Goal: Task Accomplishment & Management: Manage account settings

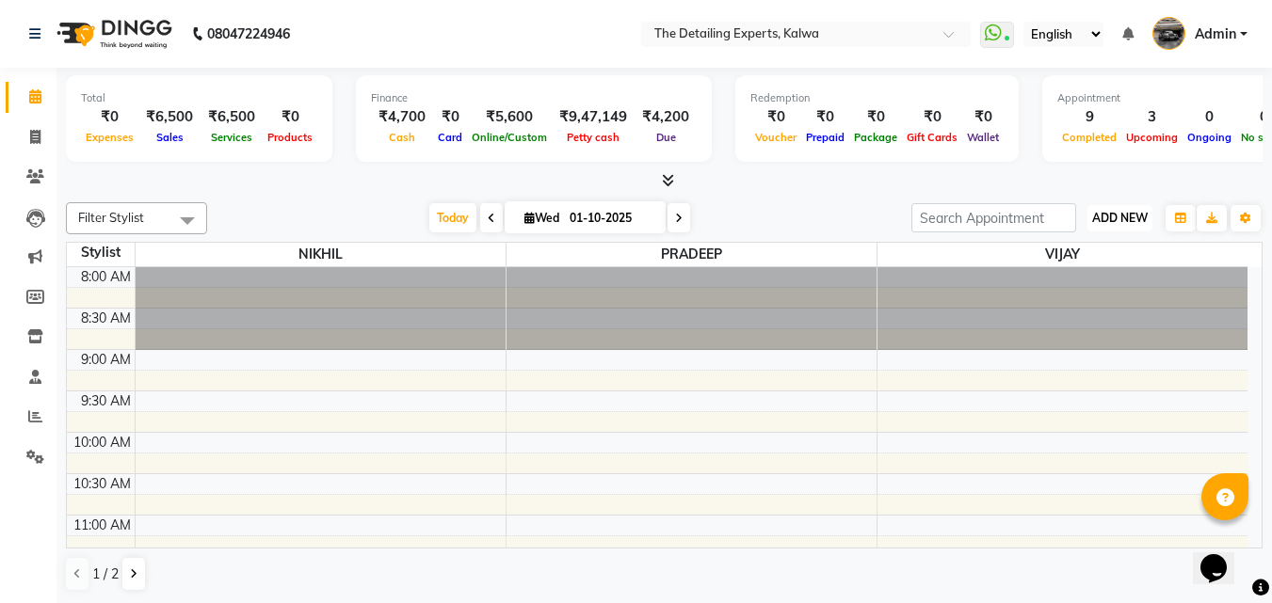
click at [1128, 225] on button "ADD NEW Toggle Dropdown" at bounding box center [1119, 218] width 65 height 26
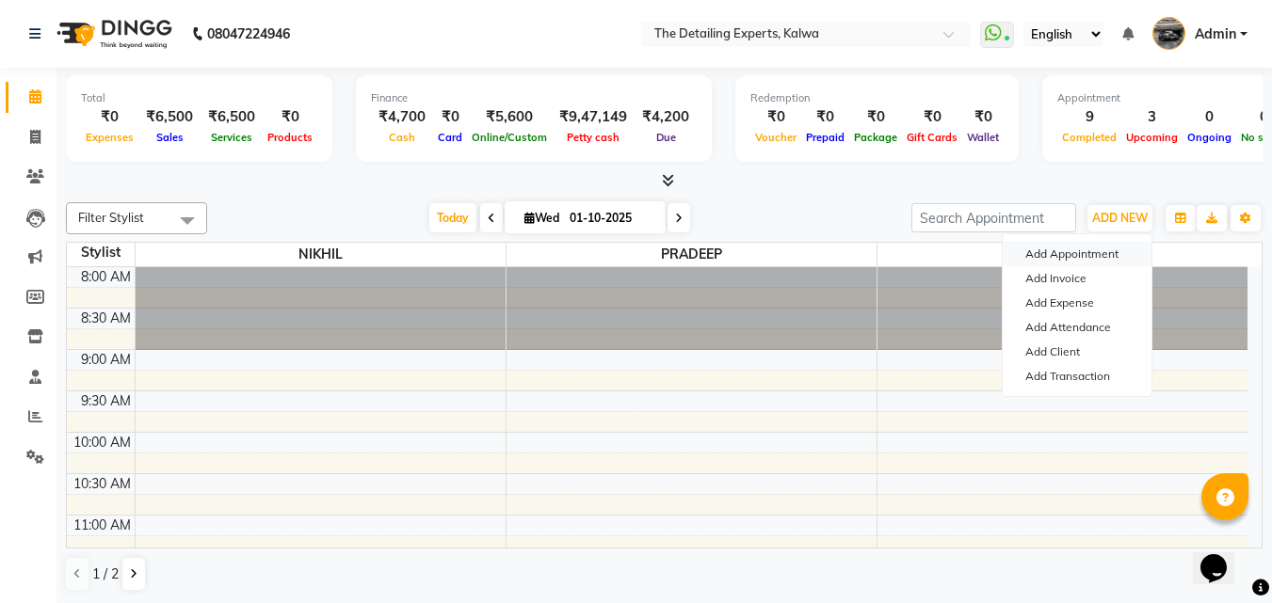
click at [1050, 254] on button "Add Appointment" at bounding box center [1076, 254] width 149 height 24
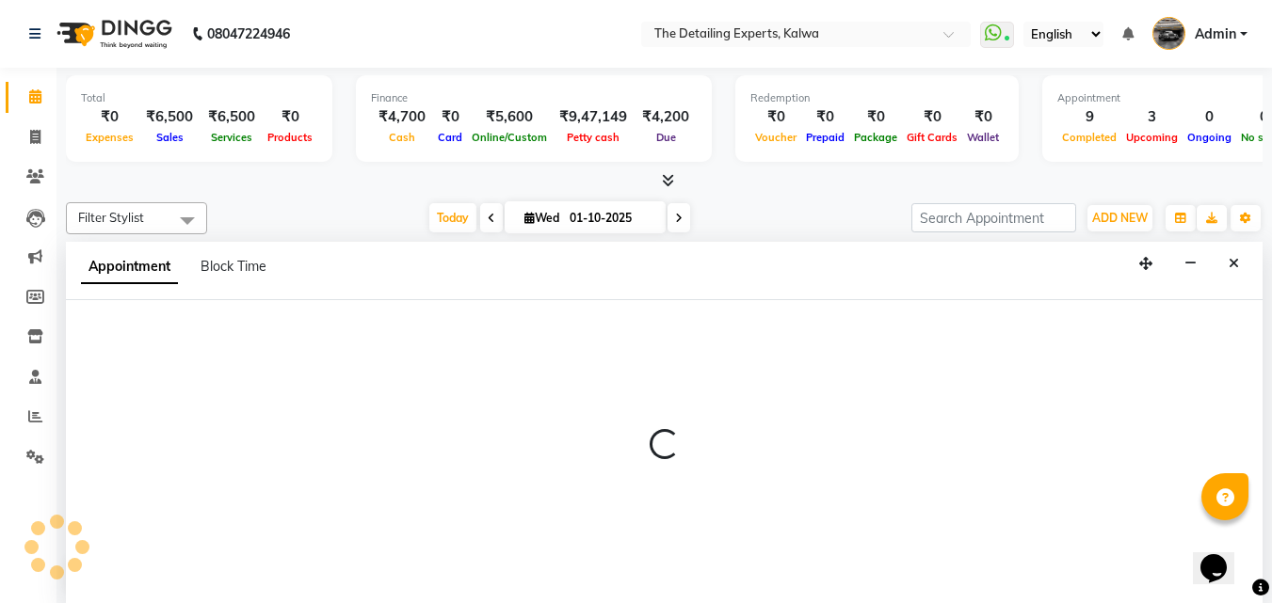
scroll to position [1, 0]
select select "tentative"
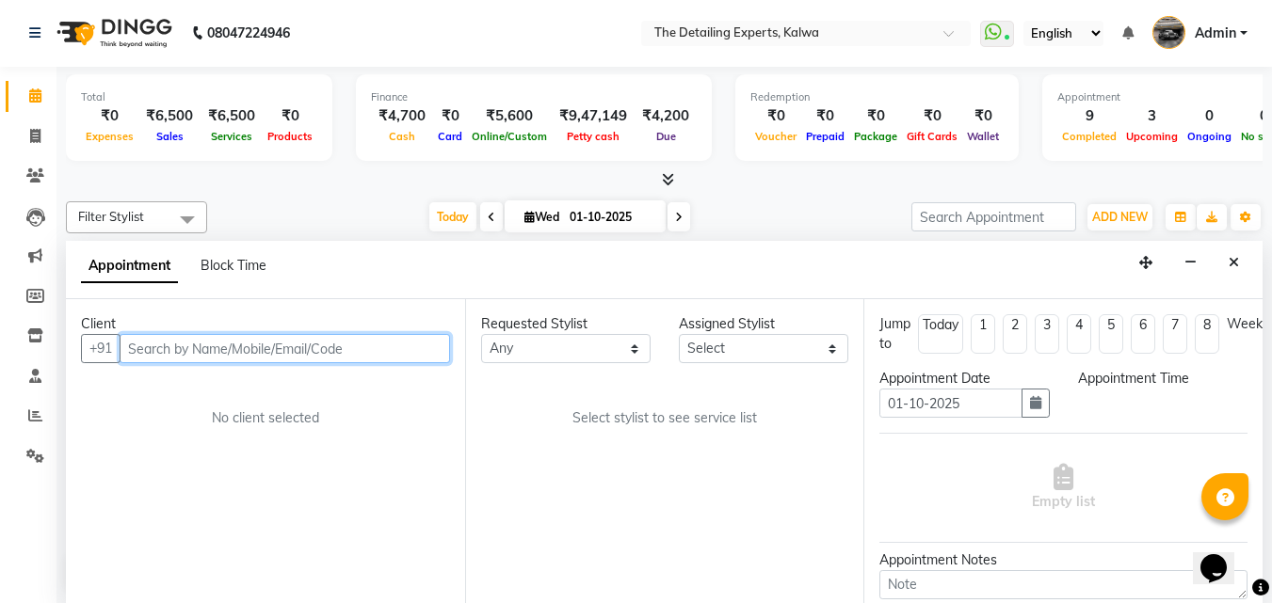
select select "540"
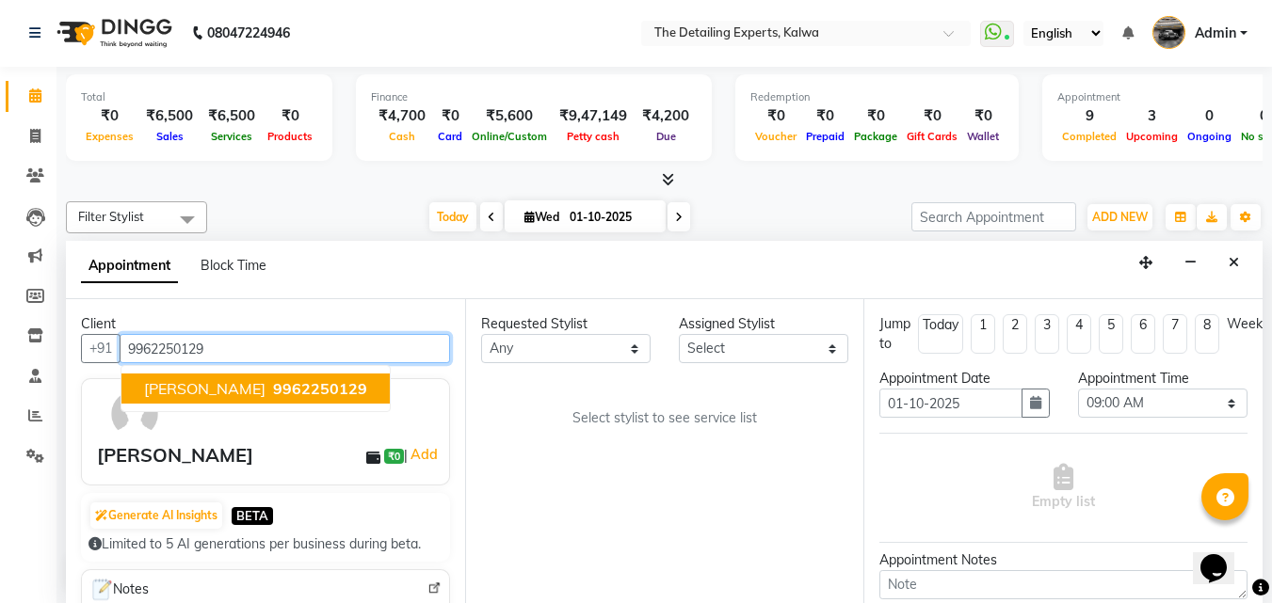
click at [169, 401] on button "[PERSON_NAME] 9962250129" at bounding box center [255, 389] width 268 height 30
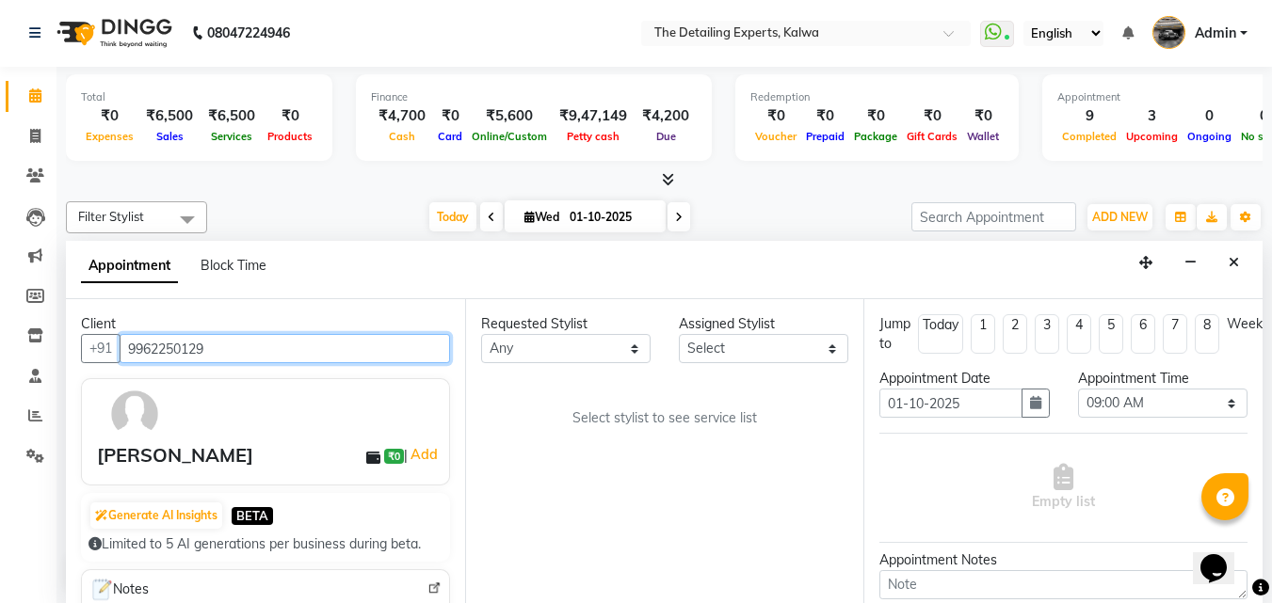
scroll to position [188, 0]
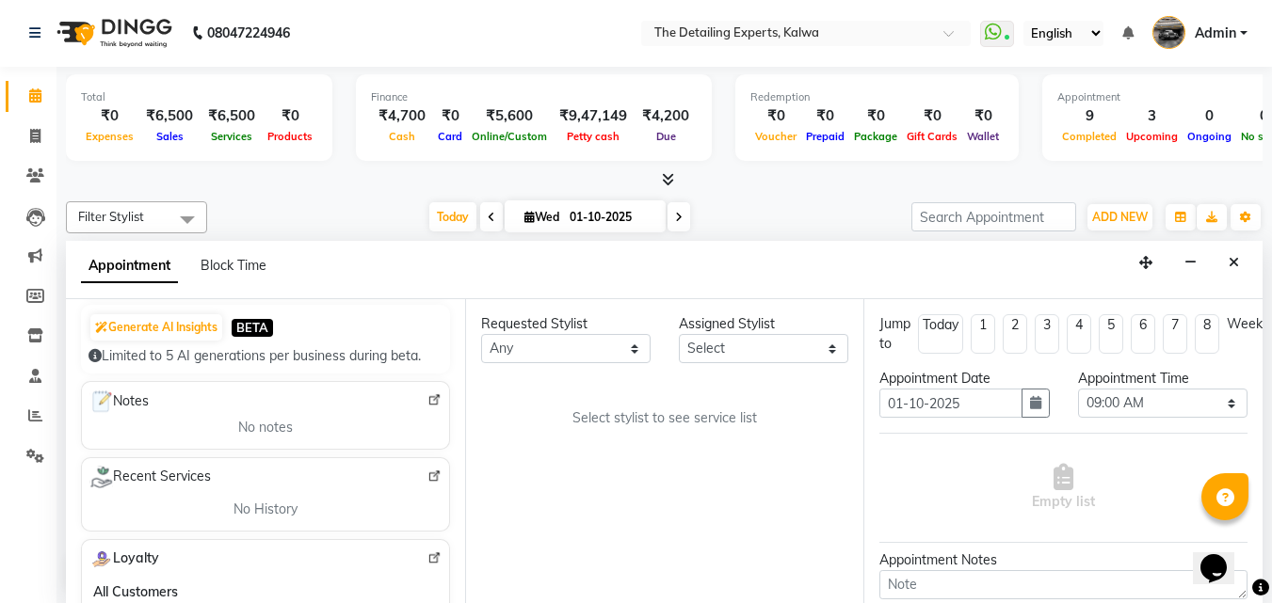
type input "9962250129"
click at [562, 353] on select "Any NIKHIL [PERSON_NAME] [PERSON_NAME]" at bounding box center [565, 348] width 169 height 29
select select "65224"
click at [481, 334] on select "Any NIKHIL [PERSON_NAME] [PERSON_NAME]" at bounding box center [565, 348] width 169 height 29
select select "65224"
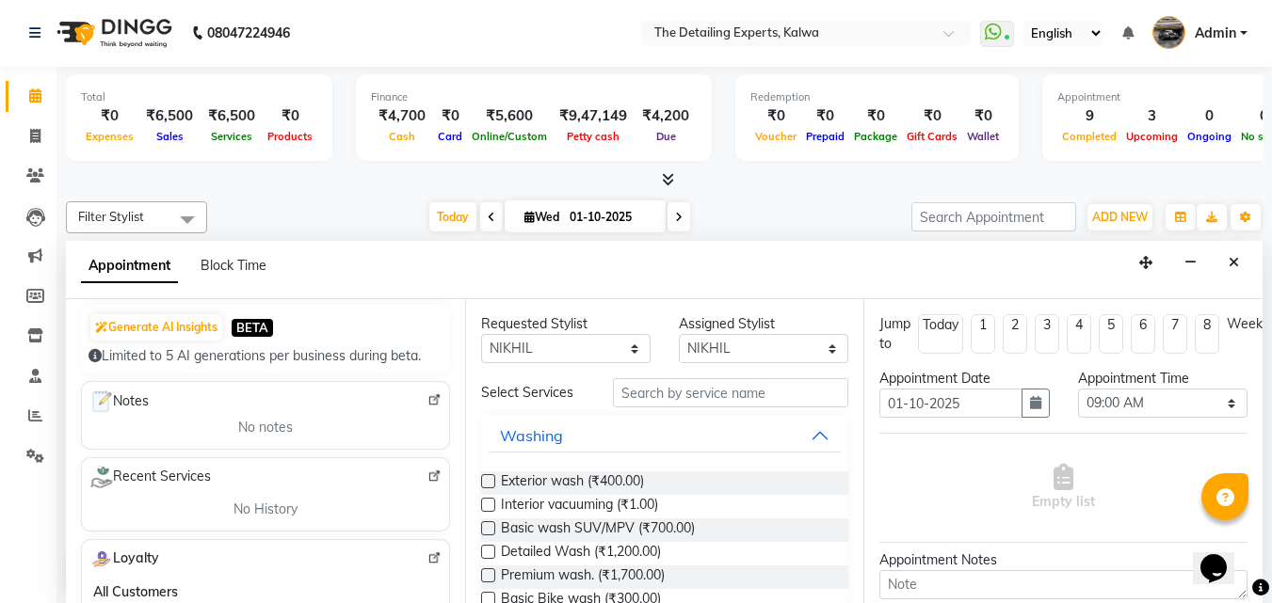
click at [721, 332] on div "Assigned Stylist" at bounding box center [763, 324] width 169 height 20
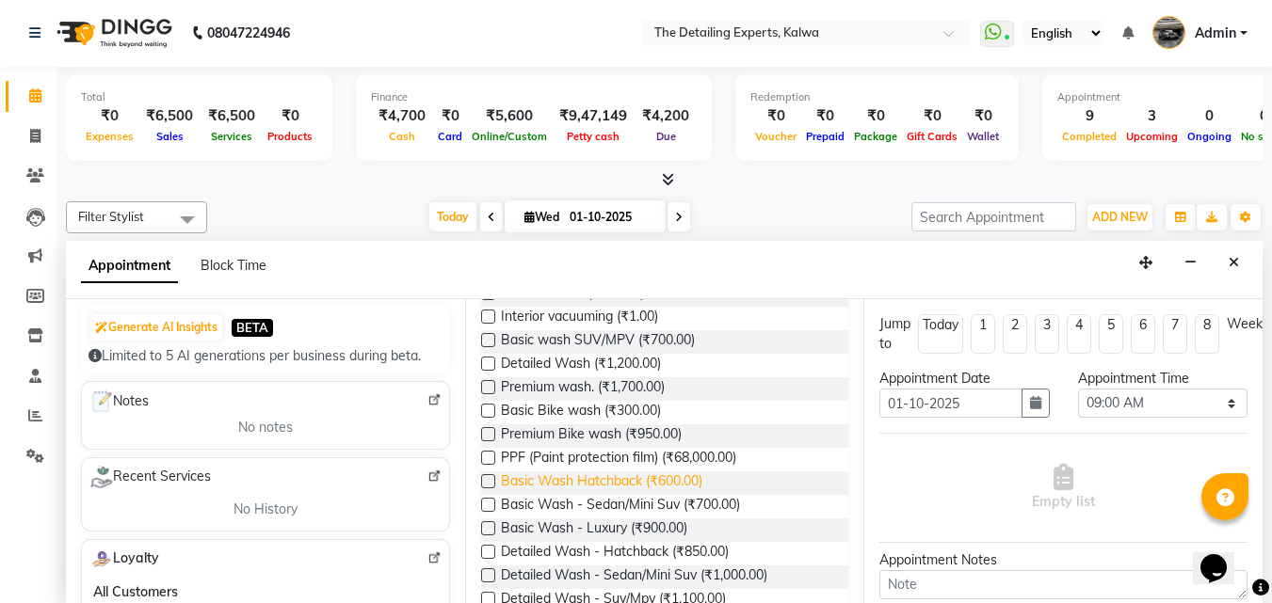
click at [508, 482] on span "Basic Wash Hatchback (₹600.00)" at bounding box center [601, 484] width 201 height 24
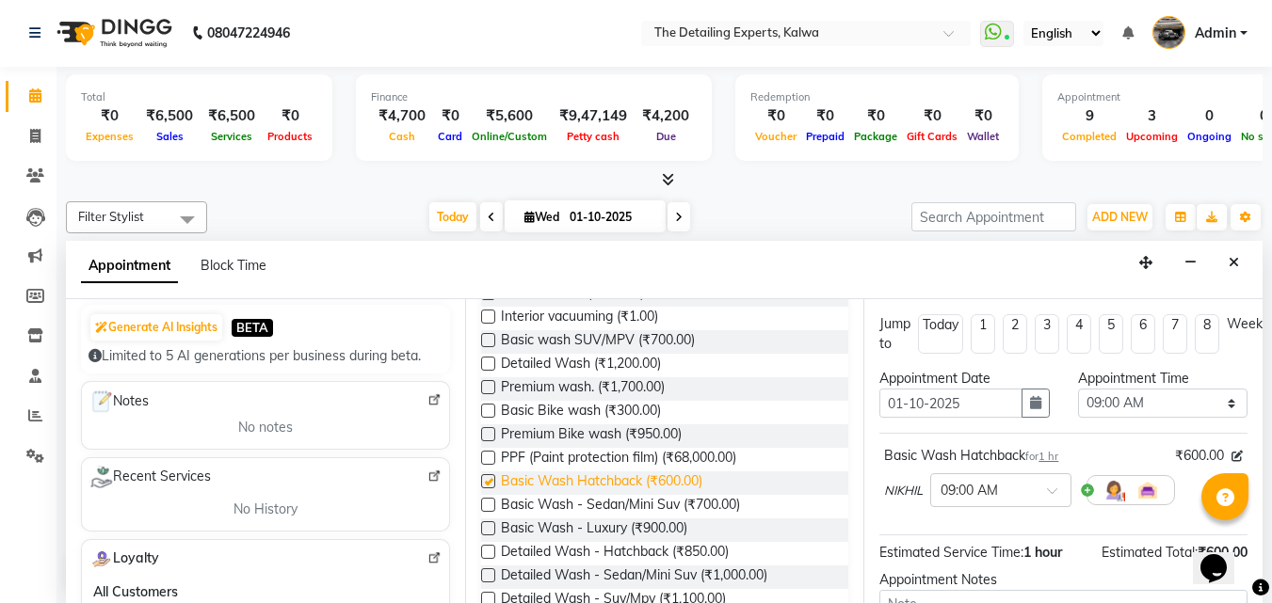
checkbox input "false"
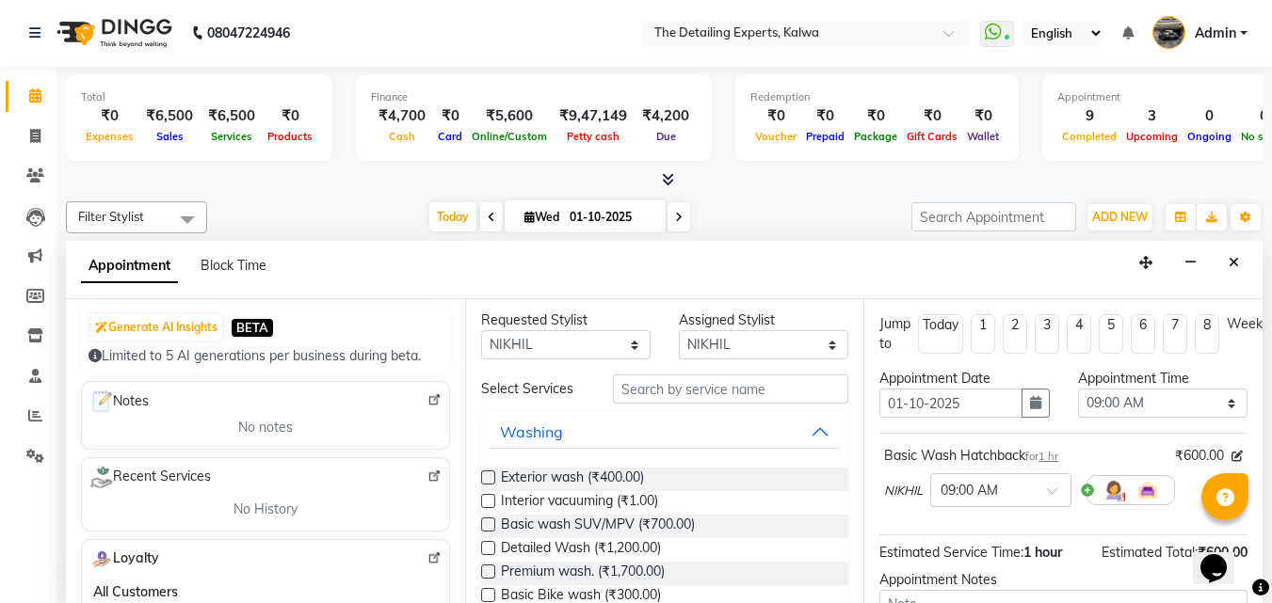
scroll to position [0, 0]
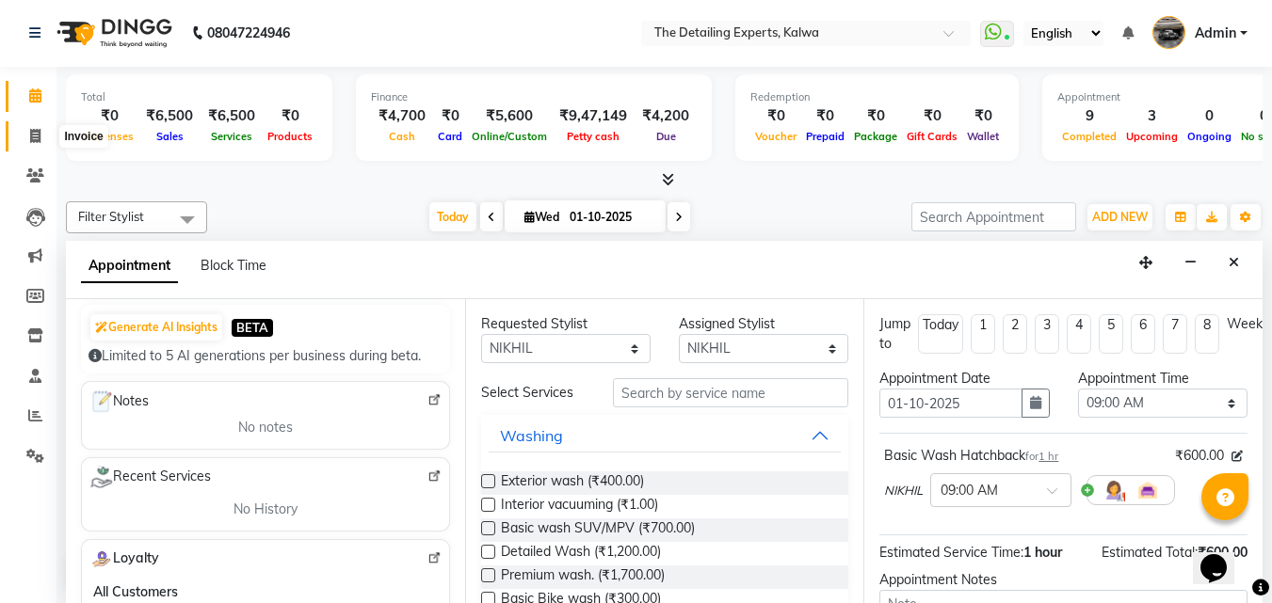
click at [38, 136] on icon at bounding box center [35, 136] width 10 height 14
select select "service"
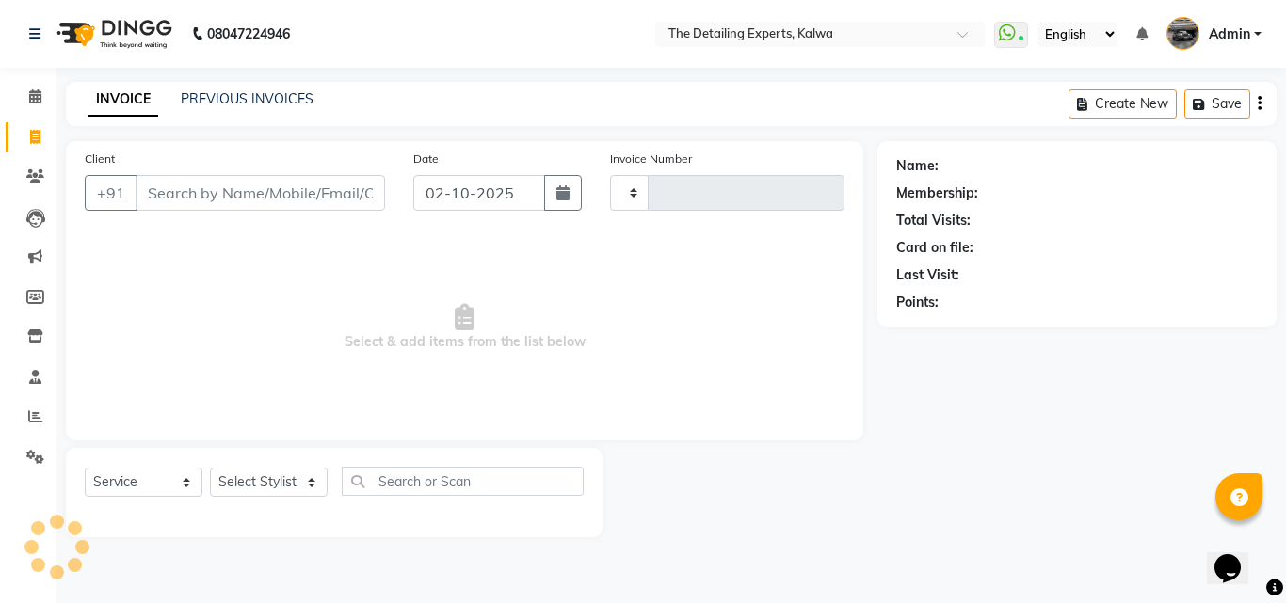
type input "0358"
select select "7451"
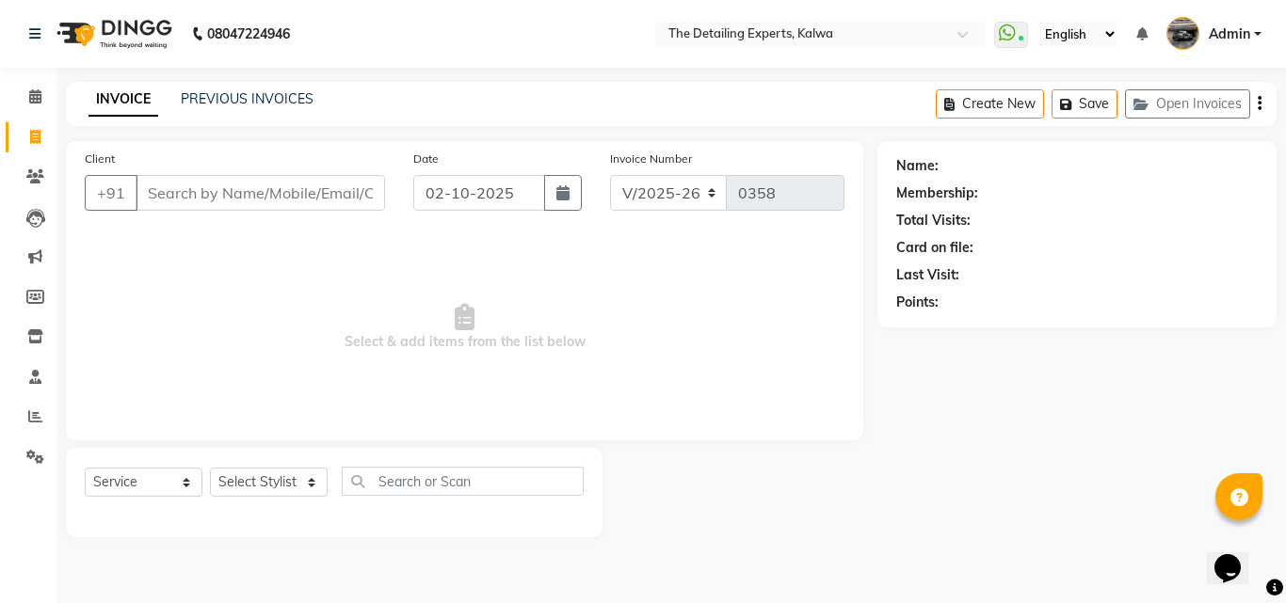
click at [230, 200] on input "Client" at bounding box center [260, 193] width 249 height 36
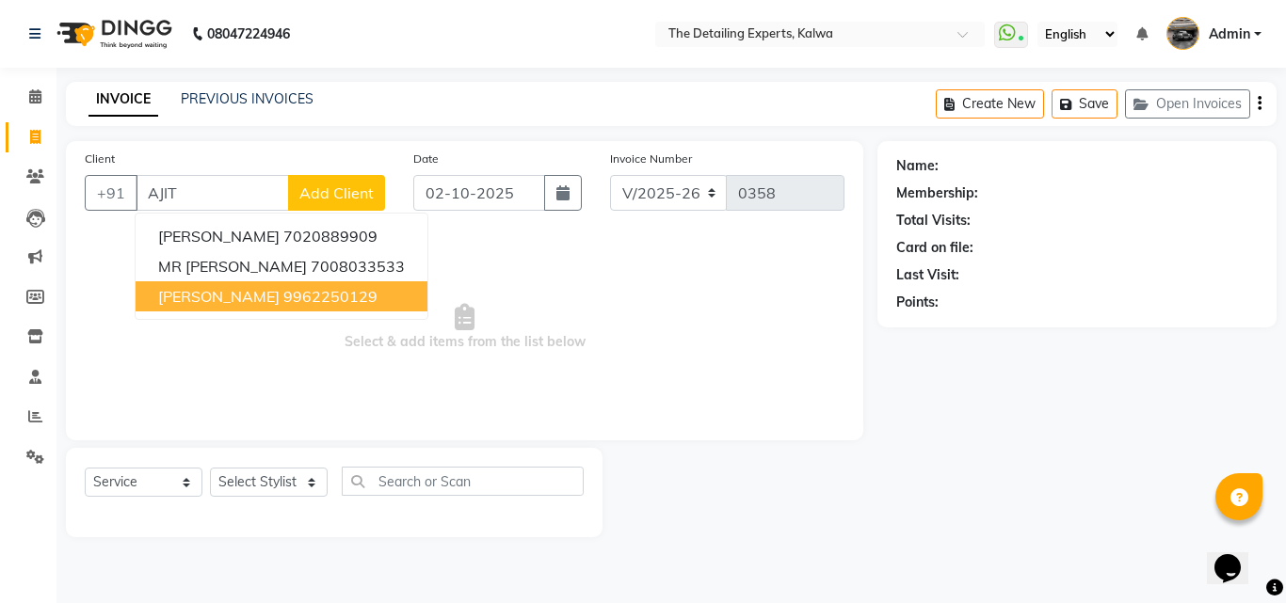
click at [249, 296] on span "[PERSON_NAME]" at bounding box center [218, 296] width 121 height 19
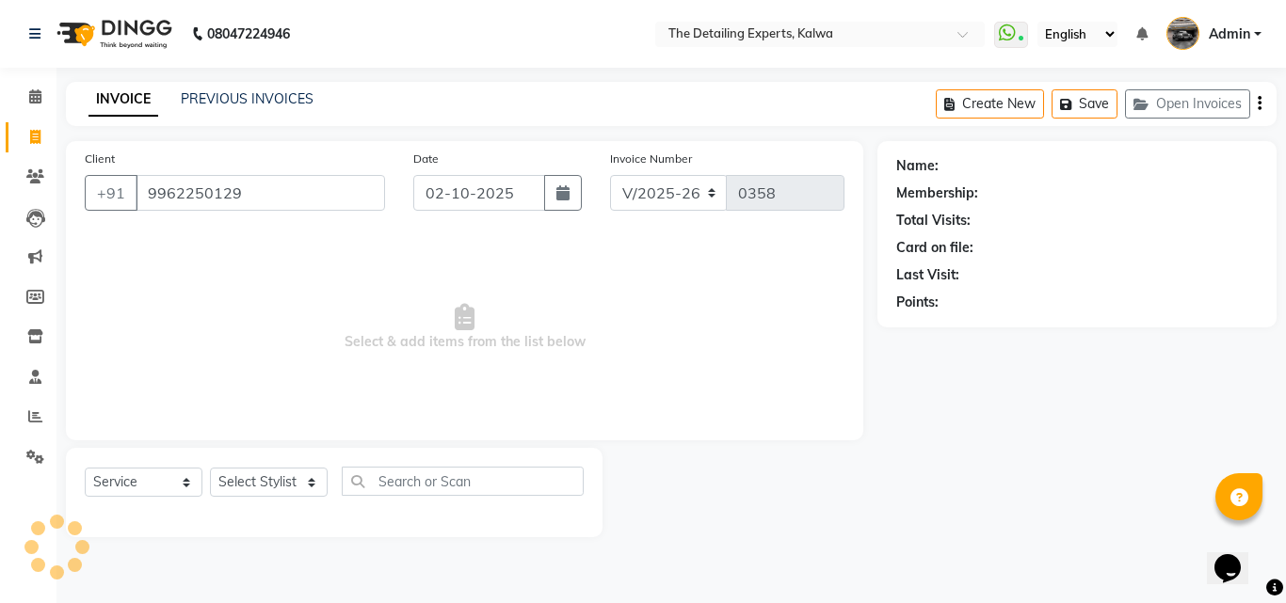
type input "9962250129"
select select "1: Object"
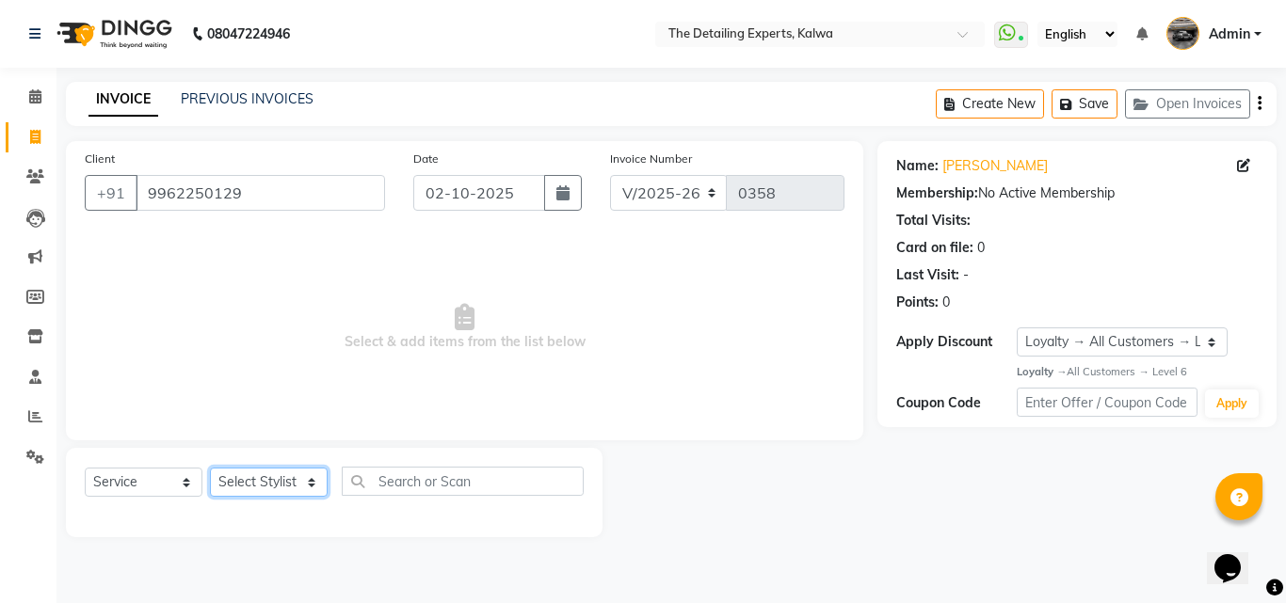
click at [304, 482] on select "Select Stylist NIKHIL [PERSON_NAME] [PERSON_NAME]" at bounding box center [269, 482] width 118 height 29
select select "65224"
click at [210, 468] on select "Select Stylist NIKHIL [PERSON_NAME] [PERSON_NAME]" at bounding box center [269, 482] width 118 height 29
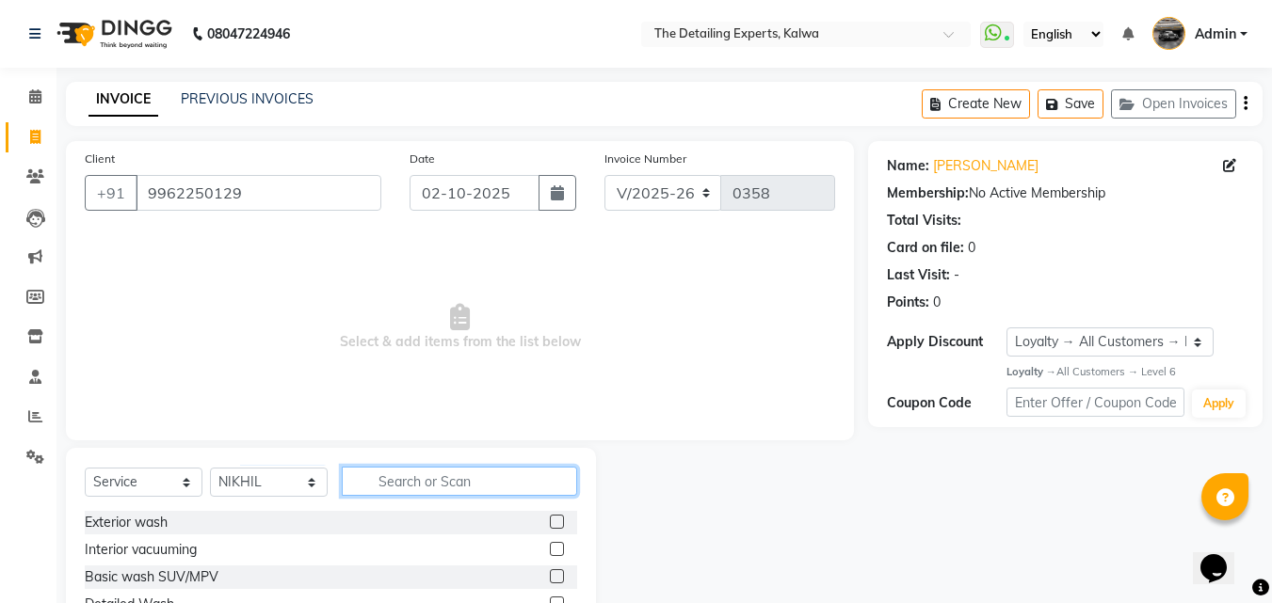
click at [502, 470] on input "text" at bounding box center [459, 481] width 235 height 29
type input "BASI"
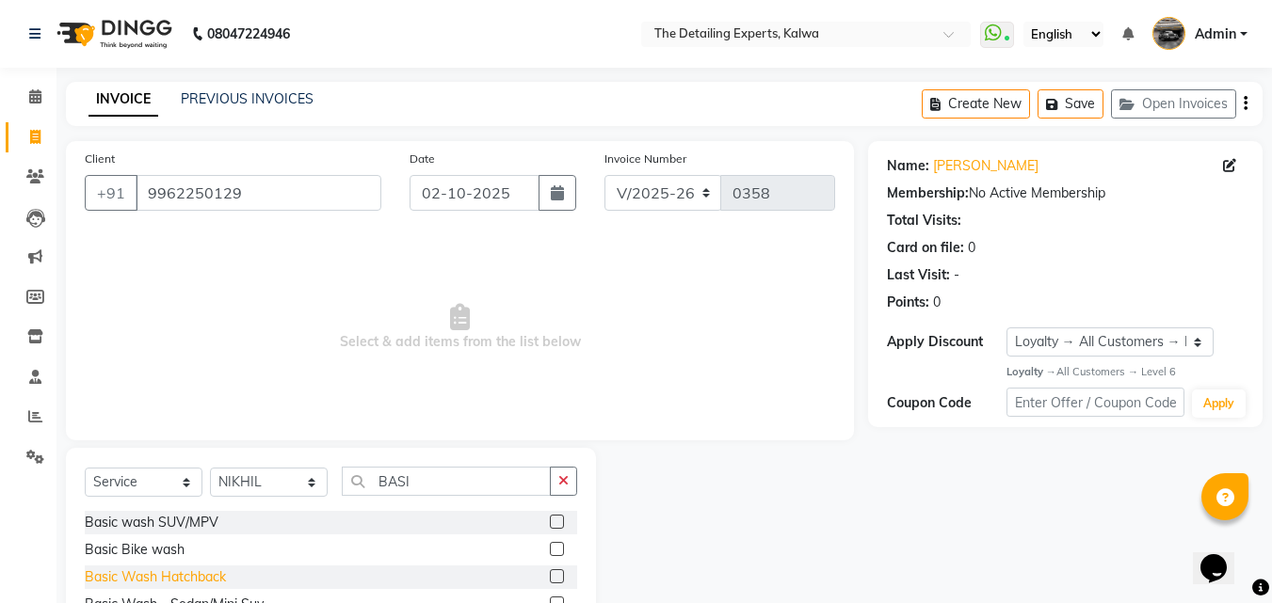
click at [179, 577] on div "Basic Wash Hatchback" at bounding box center [155, 578] width 141 height 20
checkbox input "false"
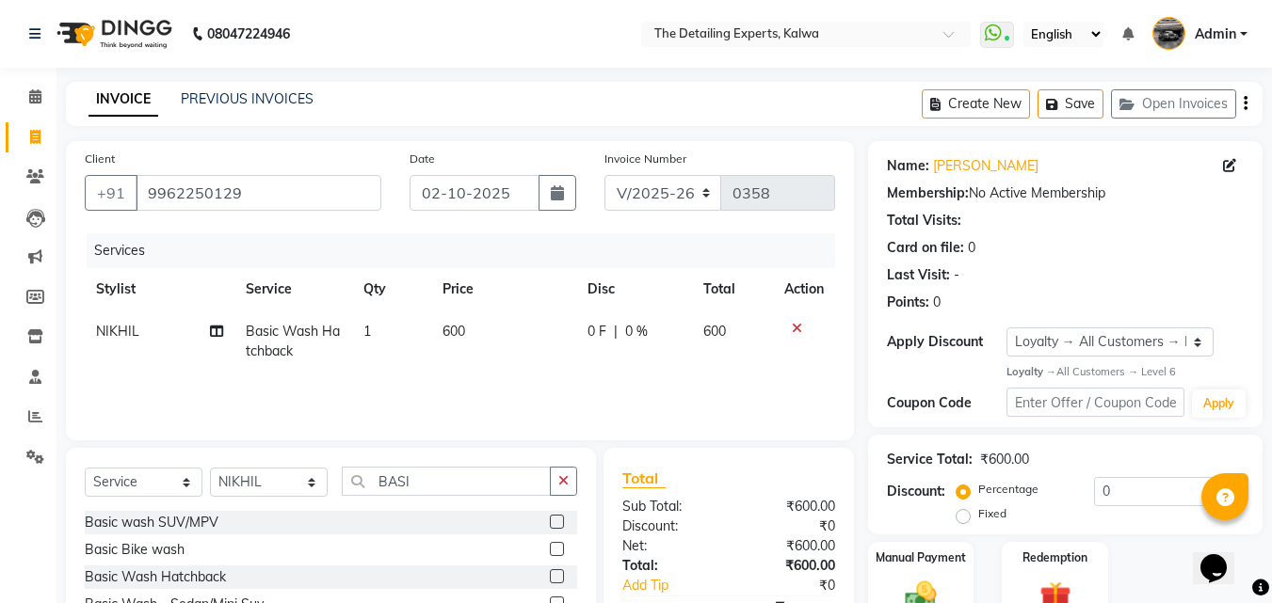
click at [451, 337] on span "600" at bounding box center [453, 331] width 23 height 17
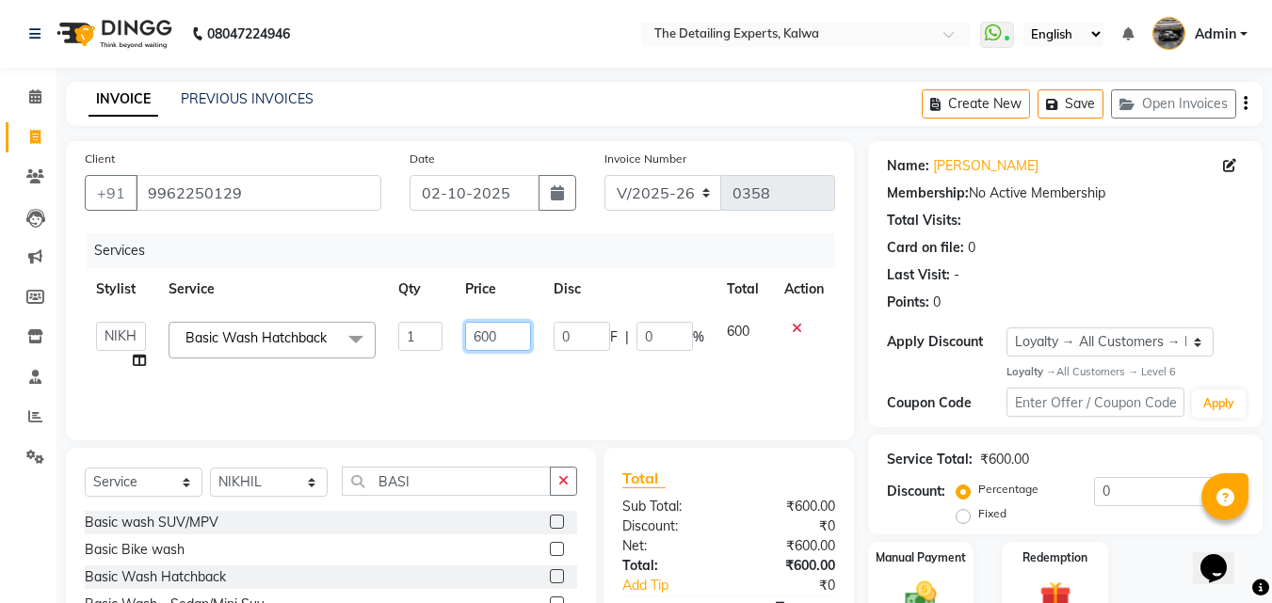
click at [474, 337] on input "600" at bounding box center [497, 336] width 65 height 29
type input "700"
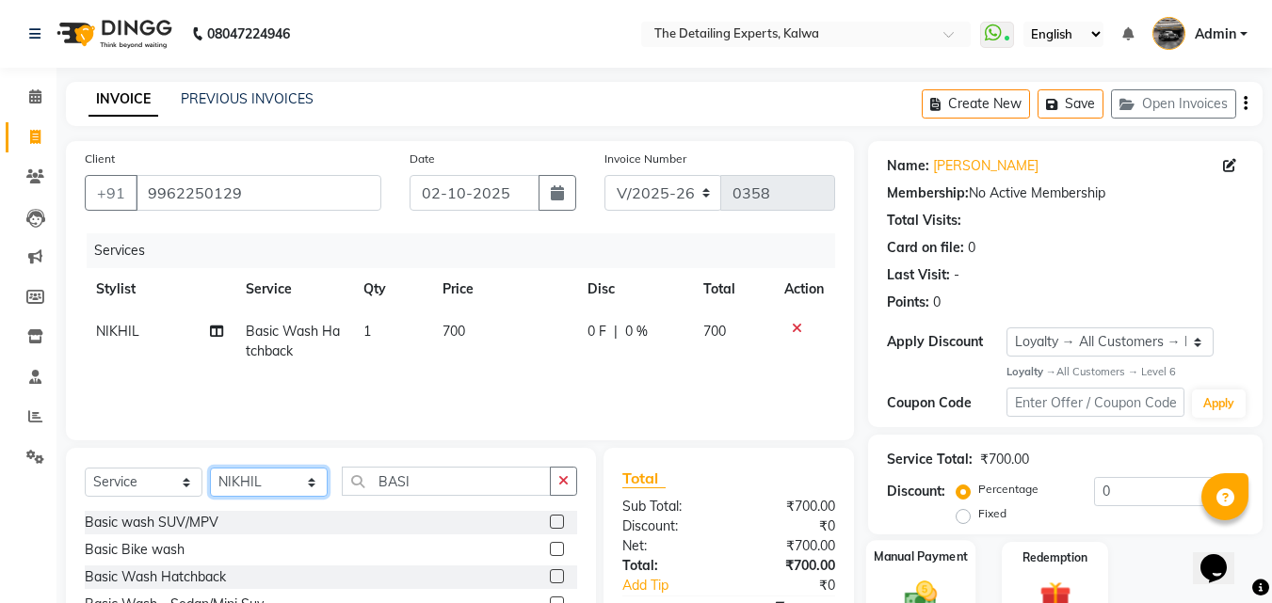
scroll to position [110, 0]
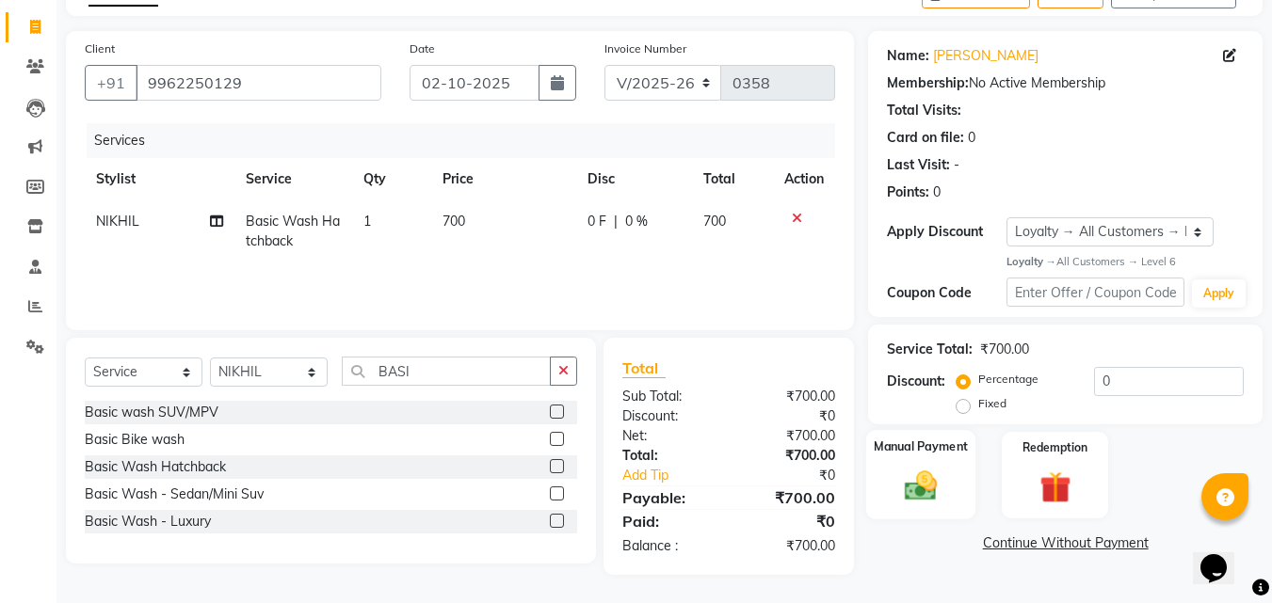
click at [933, 490] on img at bounding box center [920, 487] width 53 height 38
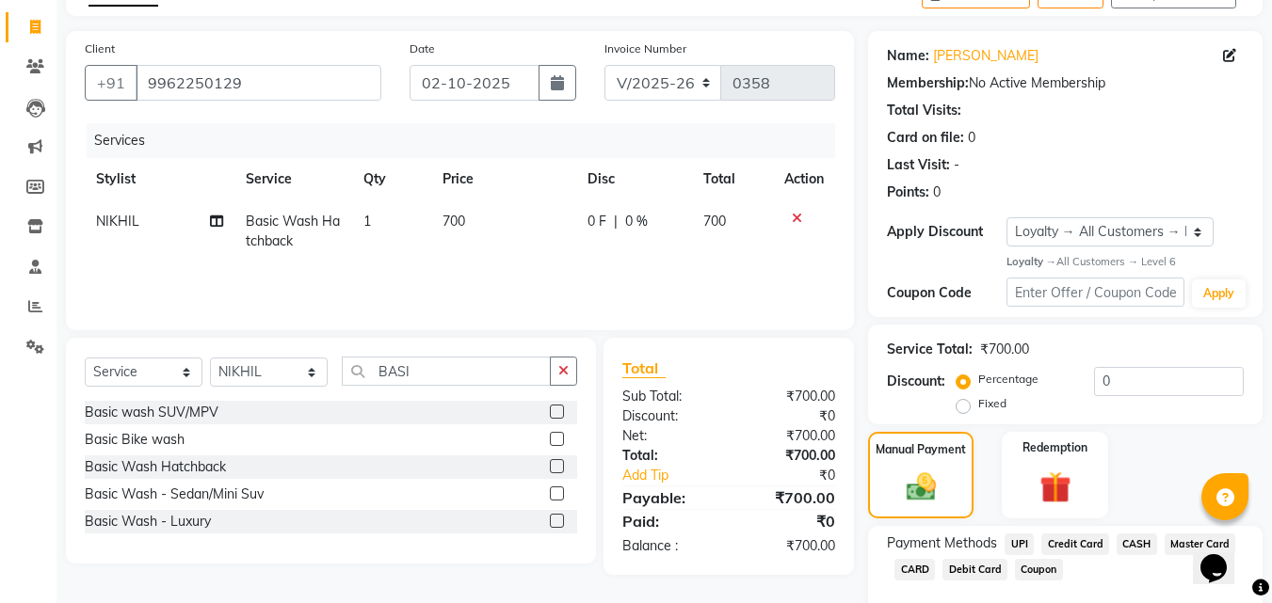
click at [1007, 541] on span "UPI" at bounding box center [1018, 545] width 29 height 22
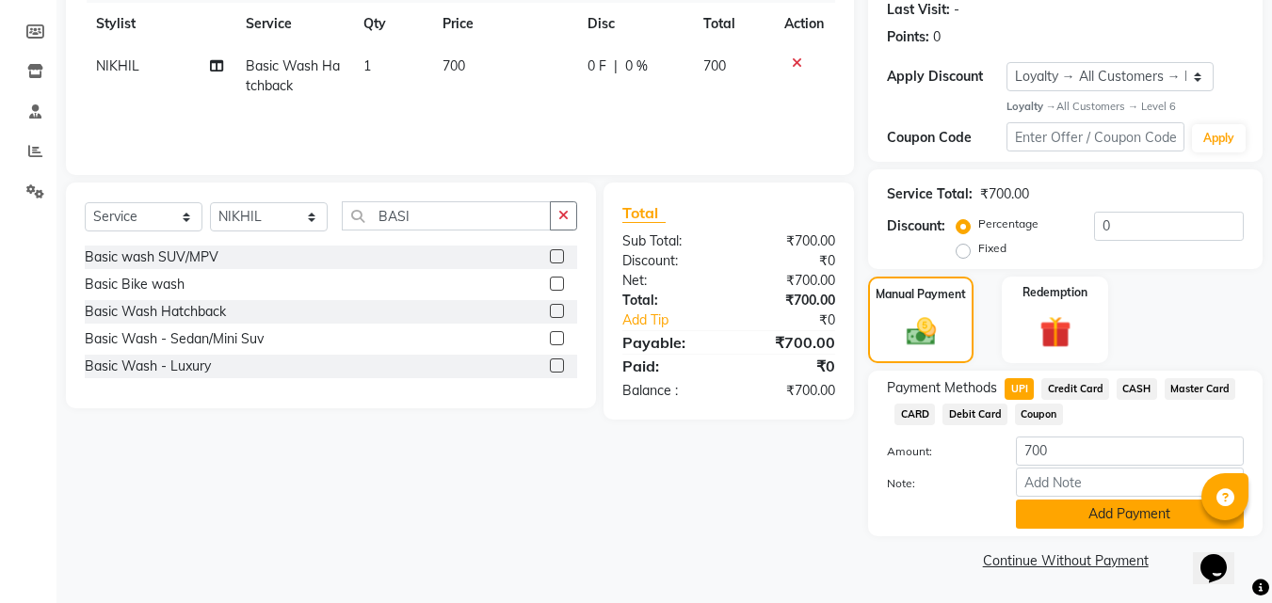
click at [1089, 509] on button "Add Payment" at bounding box center [1130, 514] width 228 height 29
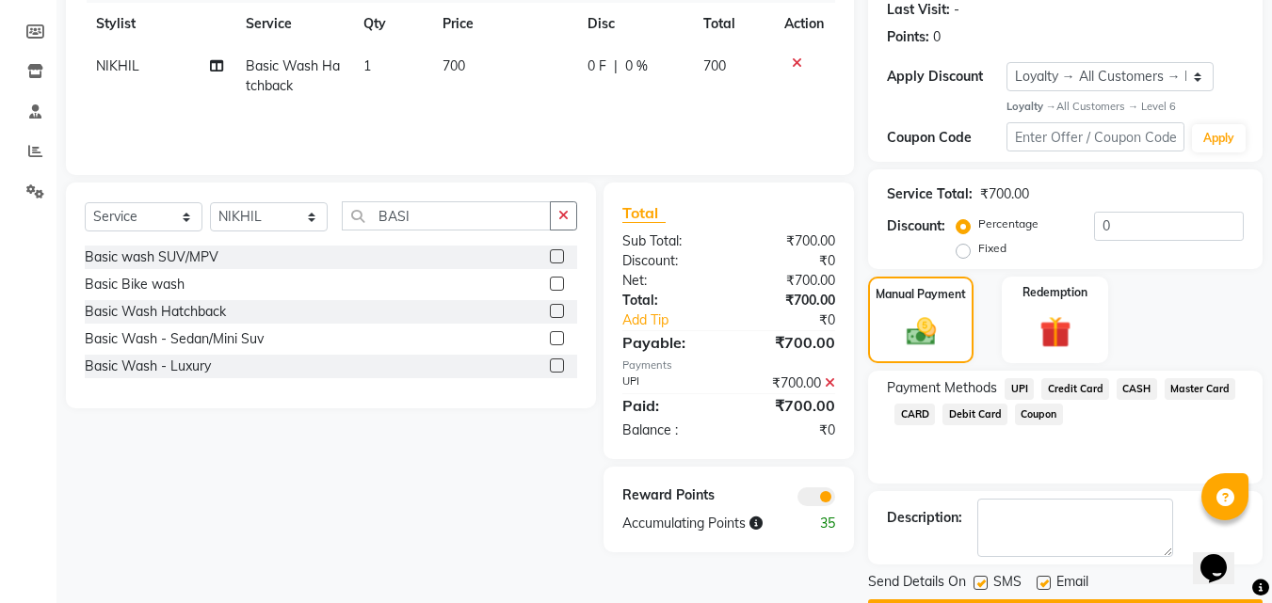
scroll to position [319, 0]
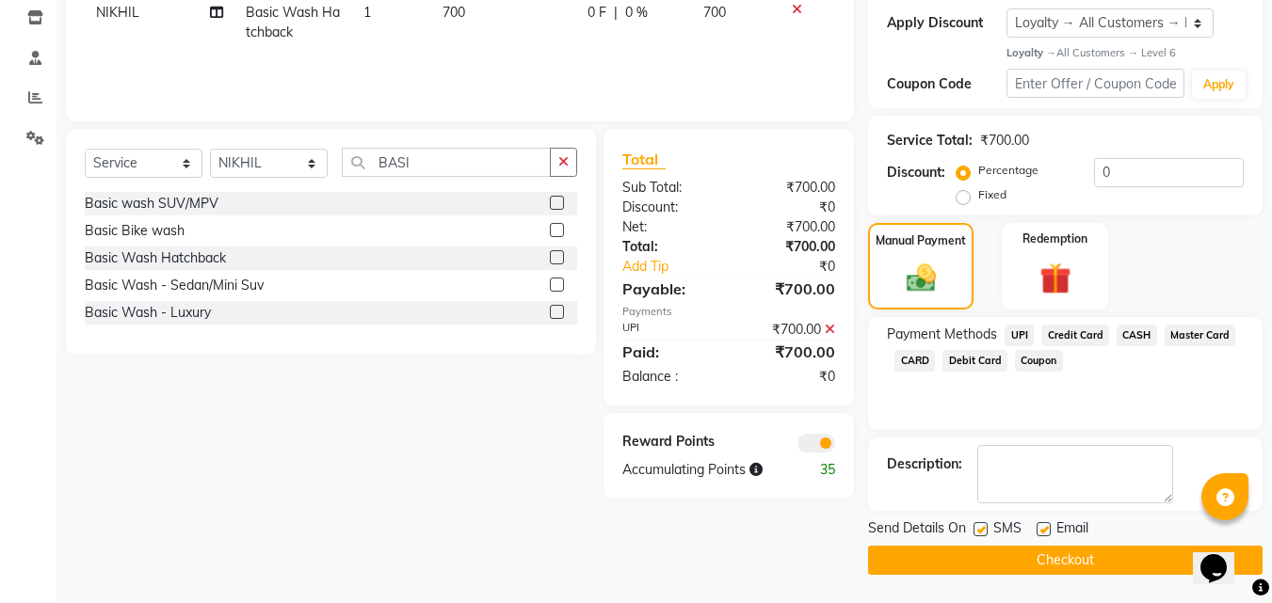
click at [814, 441] on span at bounding box center [816, 443] width 38 height 19
click at [835, 446] on input "checkbox" at bounding box center [835, 446] width 0 height 0
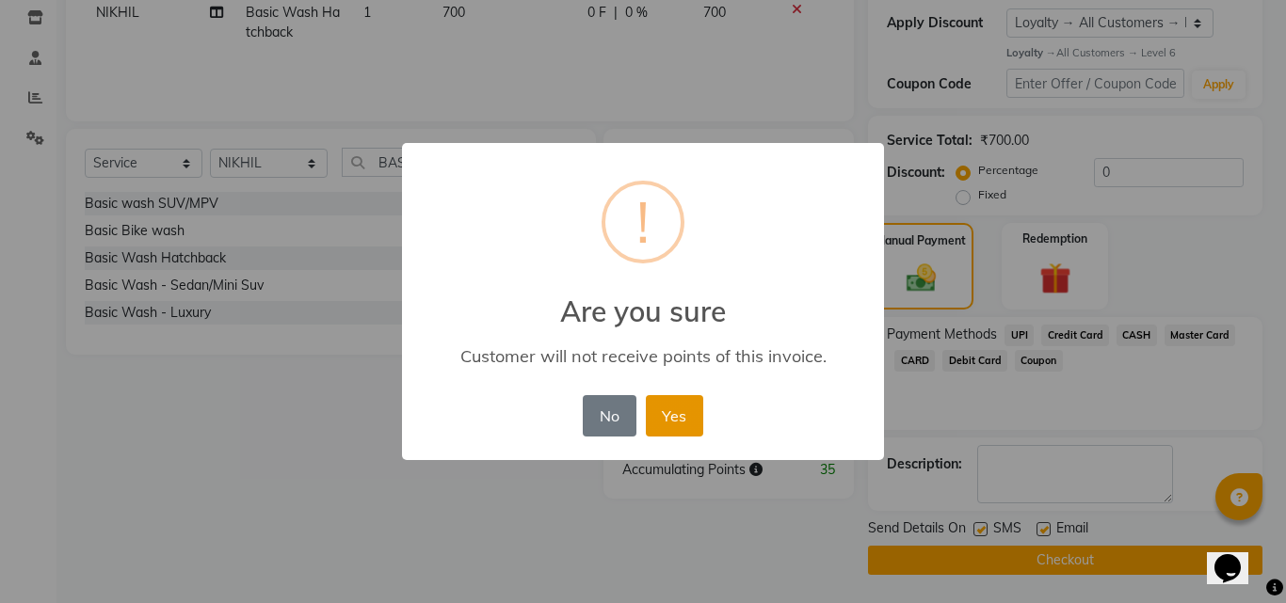
click at [649, 424] on button "Yes" at bounding box center [674, 415] width 57 height 41
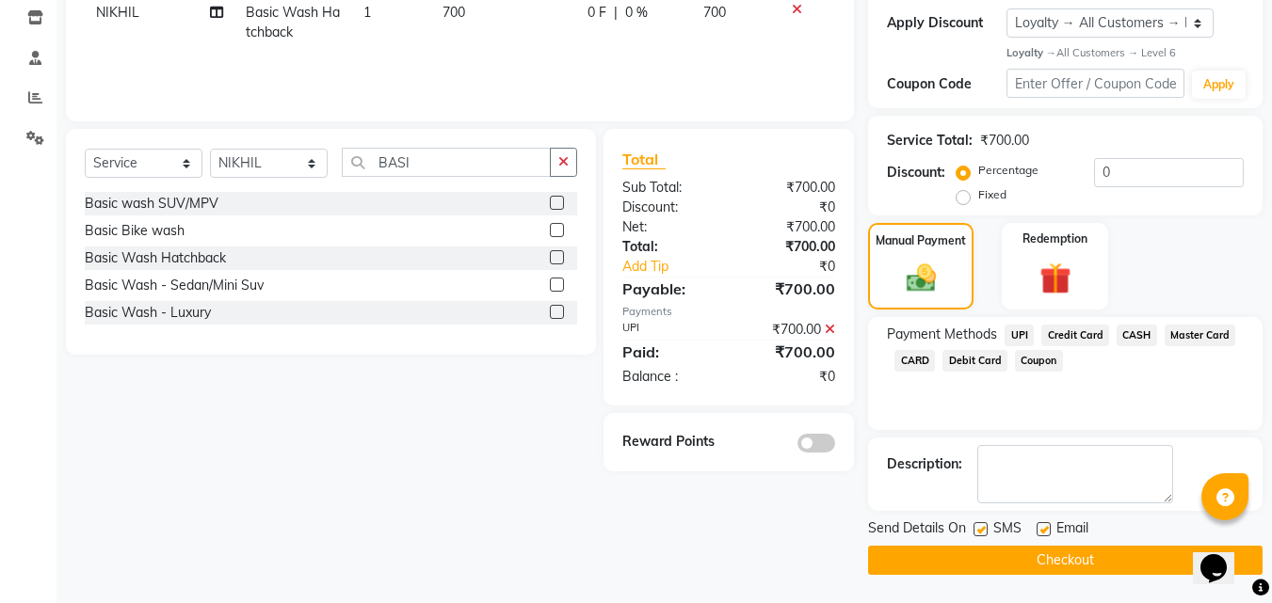
click at [1156, 561] on button "Checkout" at bounding box center [1065, 560] width 394 height 29
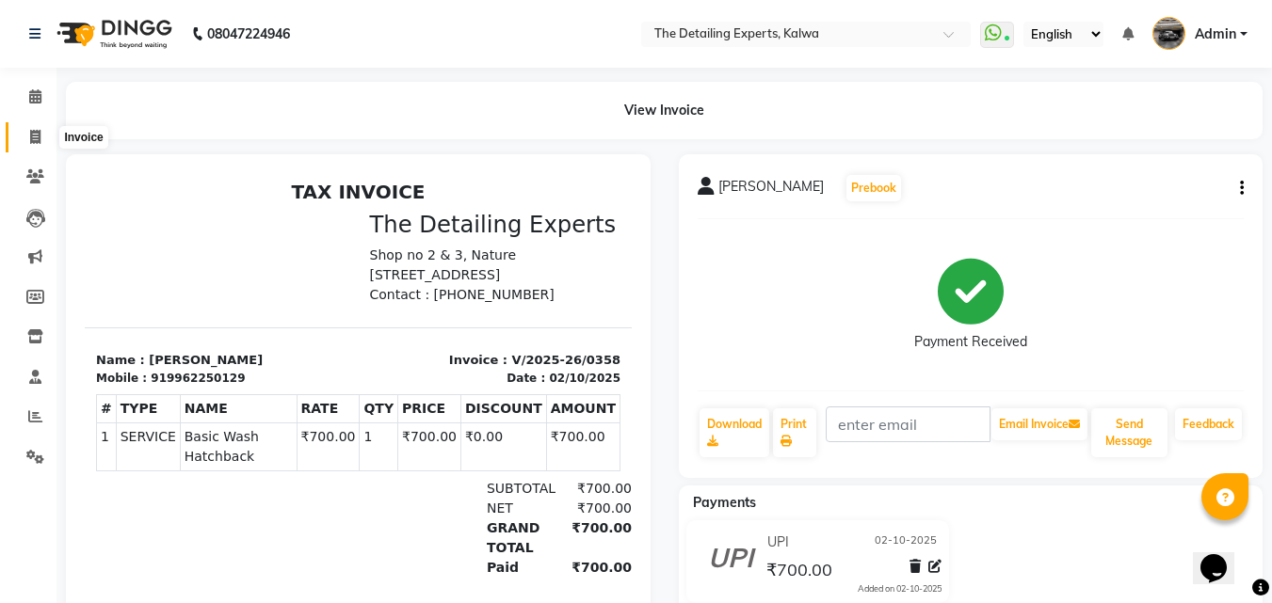
click at [30, 133] on icon at bounding box center [35, 137] width 10 height 14
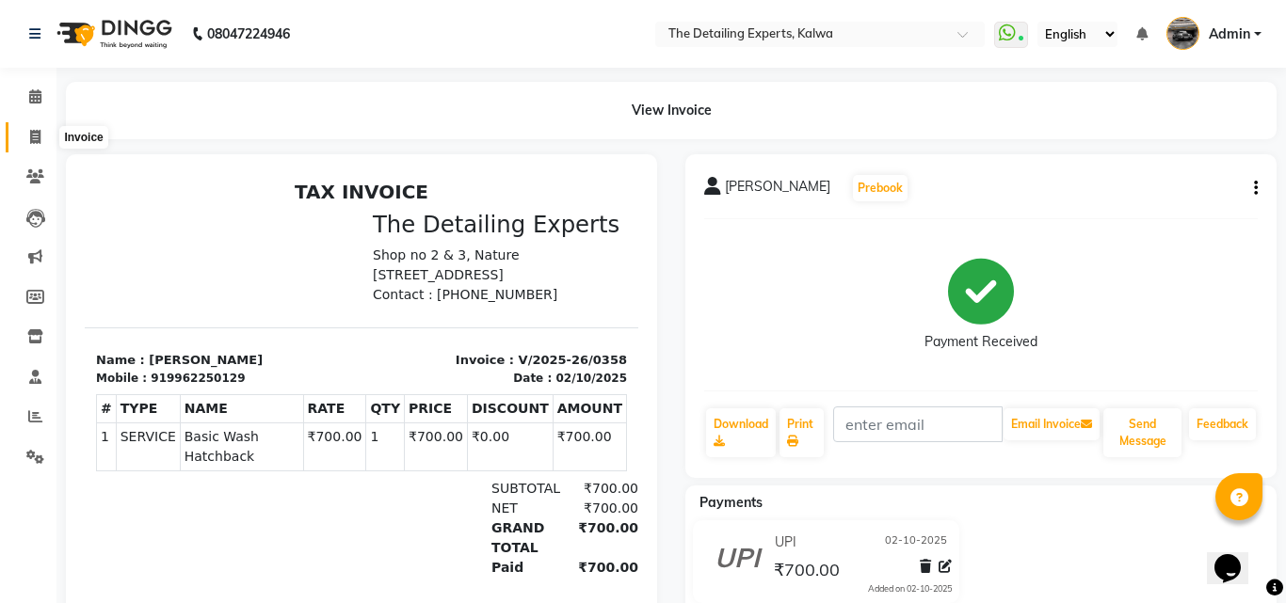
select select "service"
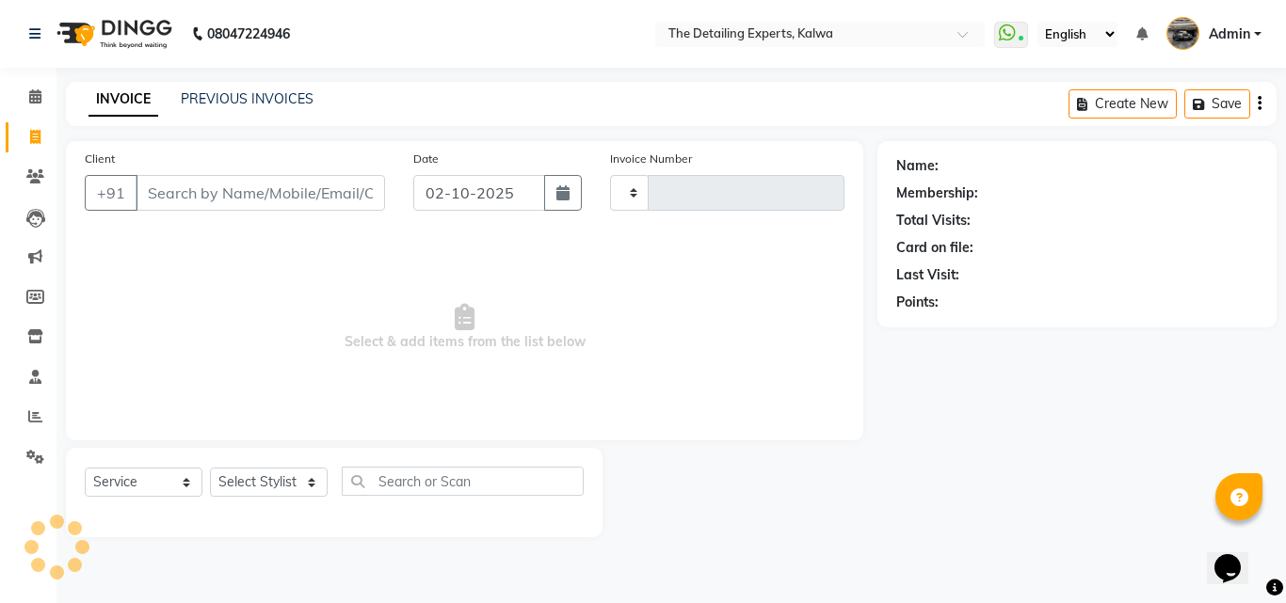
type input "0359"
select select "7451"
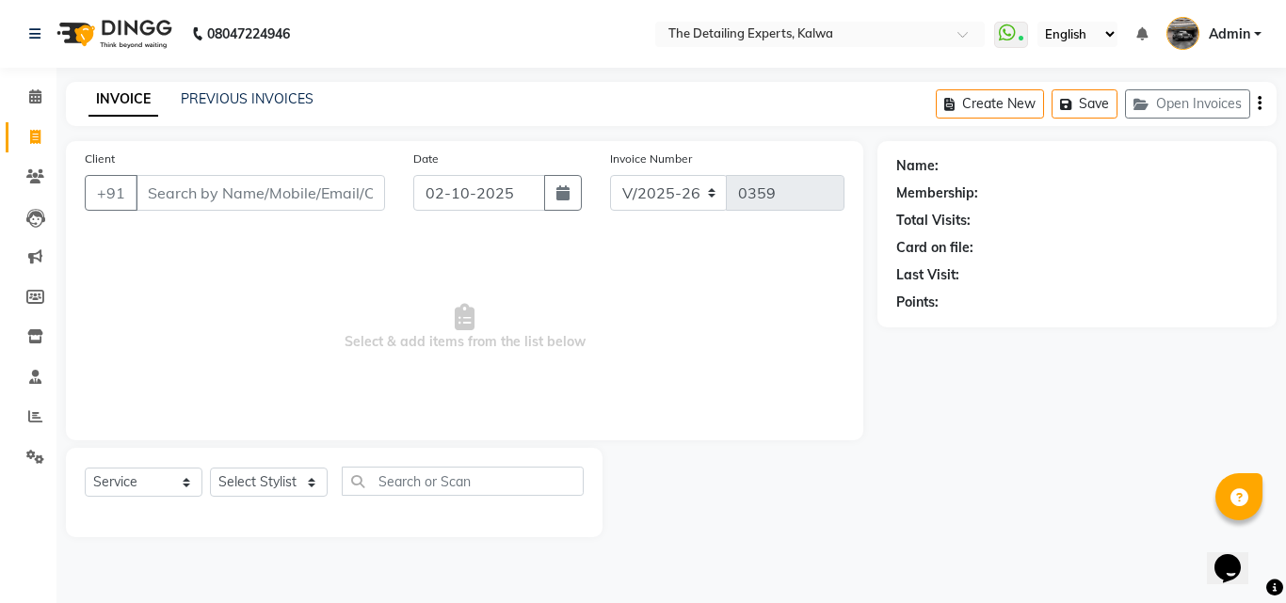
click at [220, 190] on input "Client" at bounding box center [260, 193] width 249 height 36
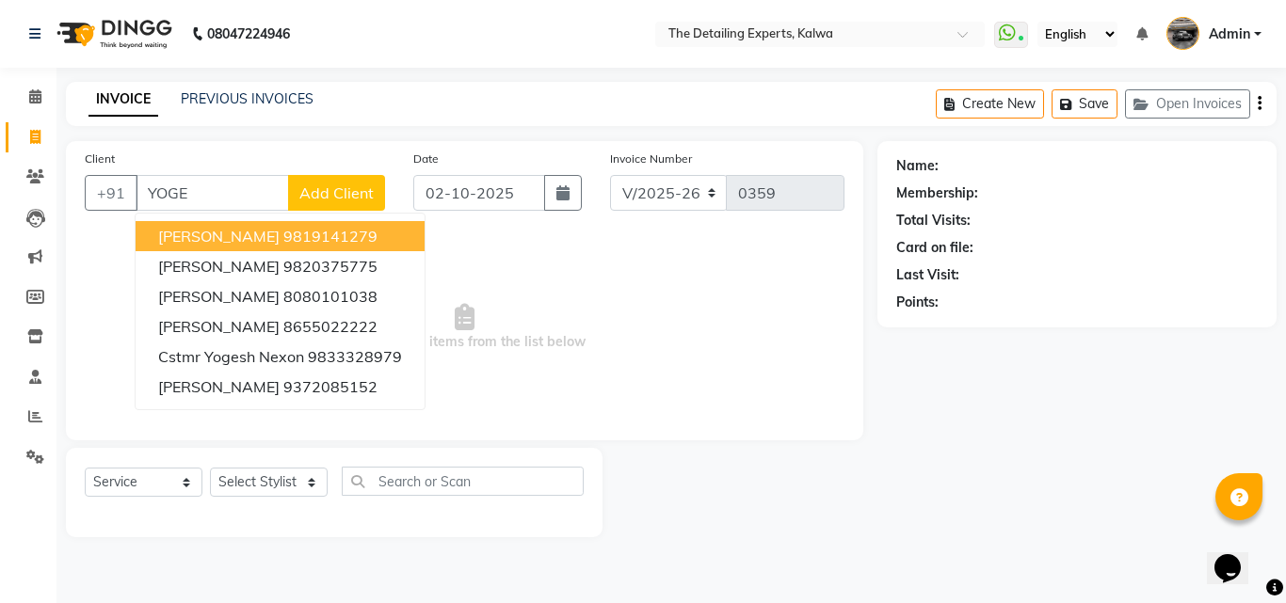
click at [283, 227] on ngb-highlight "9819141279" at bounding box center [330, 236] width 94 height 19
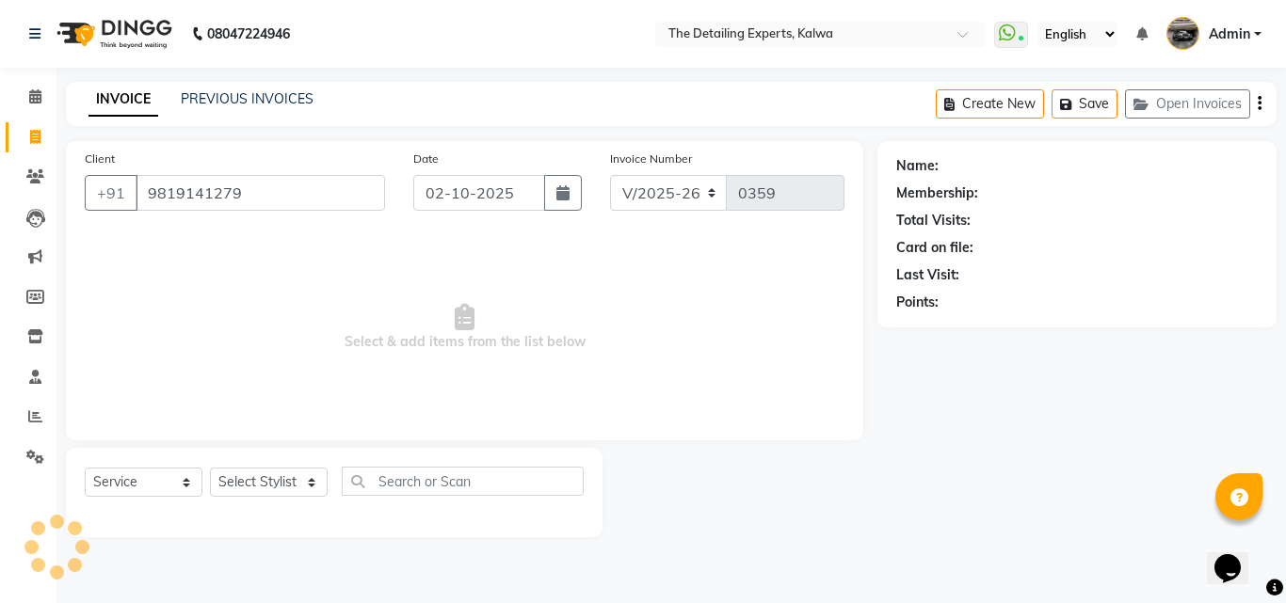
type input "9819141279"
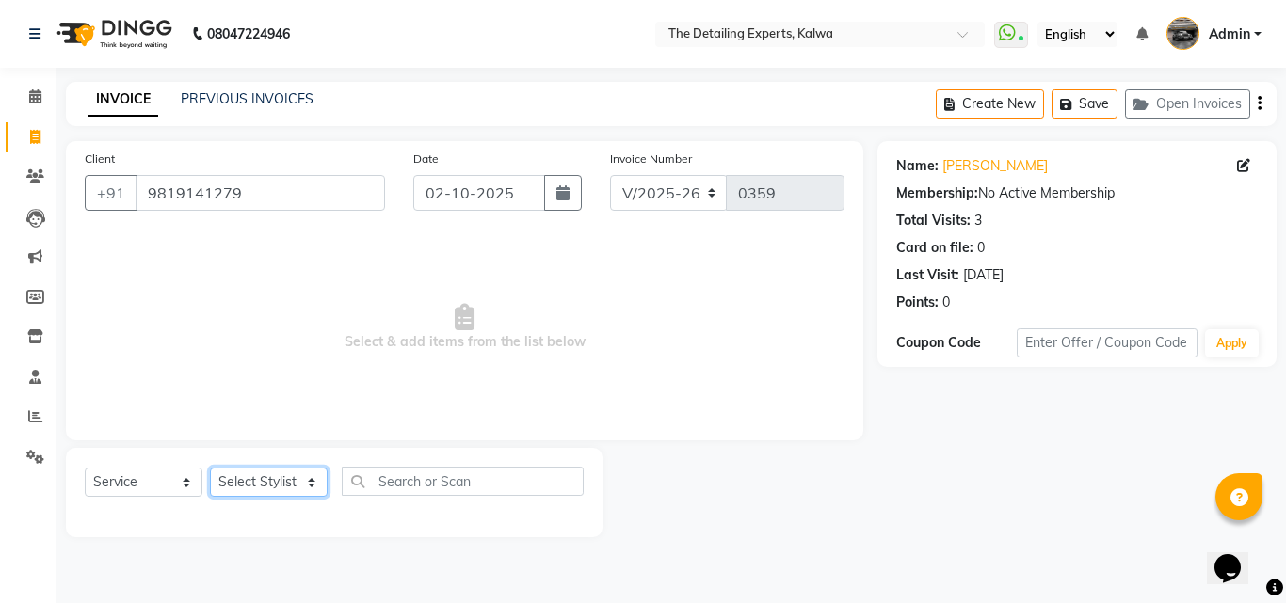
click at [319, 479] on select "Select Stylist NIKHIL [PERSON_NAME] [PERSON_NAME]" at bounding box center [269, 482] width 118 height 29
select select "65222"
click at [210, 468] on select "Select Stylist NIKHIL [PERSON_NAME] [PERSON_NAME]" at bounding box center [269, 482] width 118 height 29
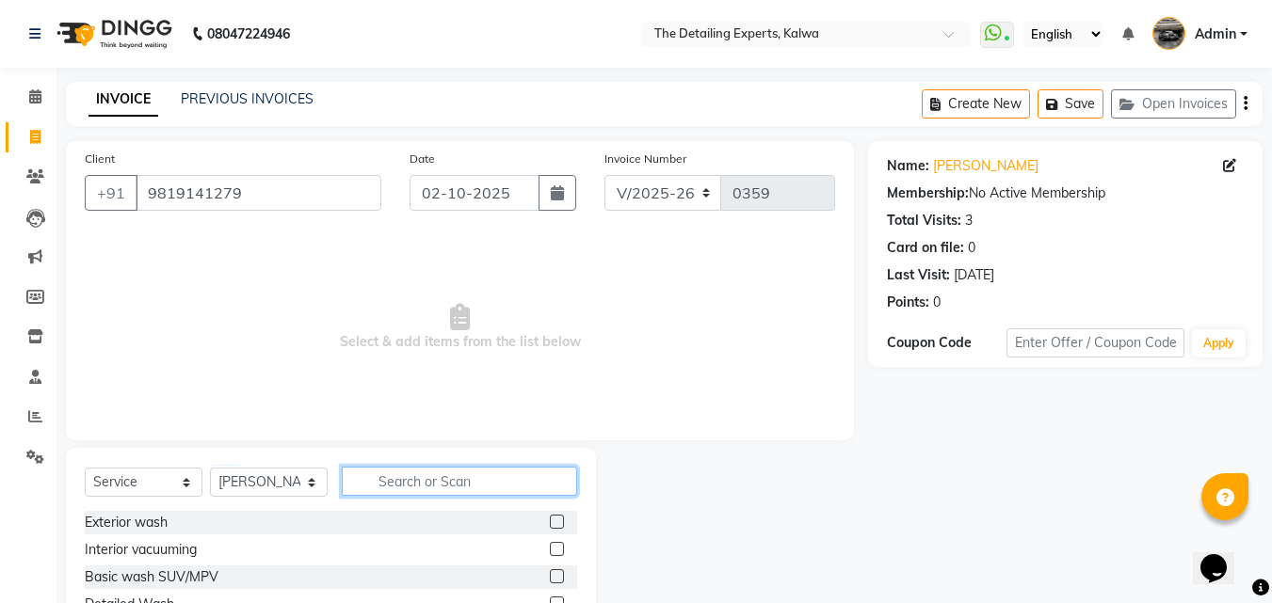
click at [383, 476] on input "text" at bounding box center [459, 481] width 235 height 29
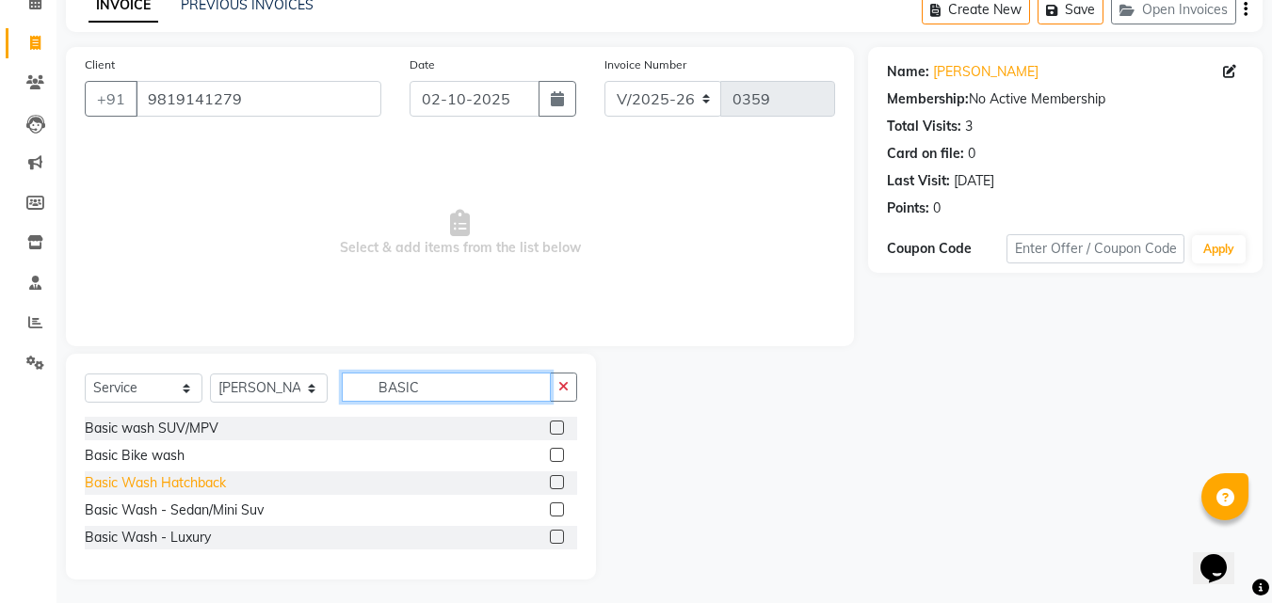
type input "BASIC"
click at [155, 479] on div "Basic Wash Hatchback" at bounding box center [155, 483] width 141 height 20
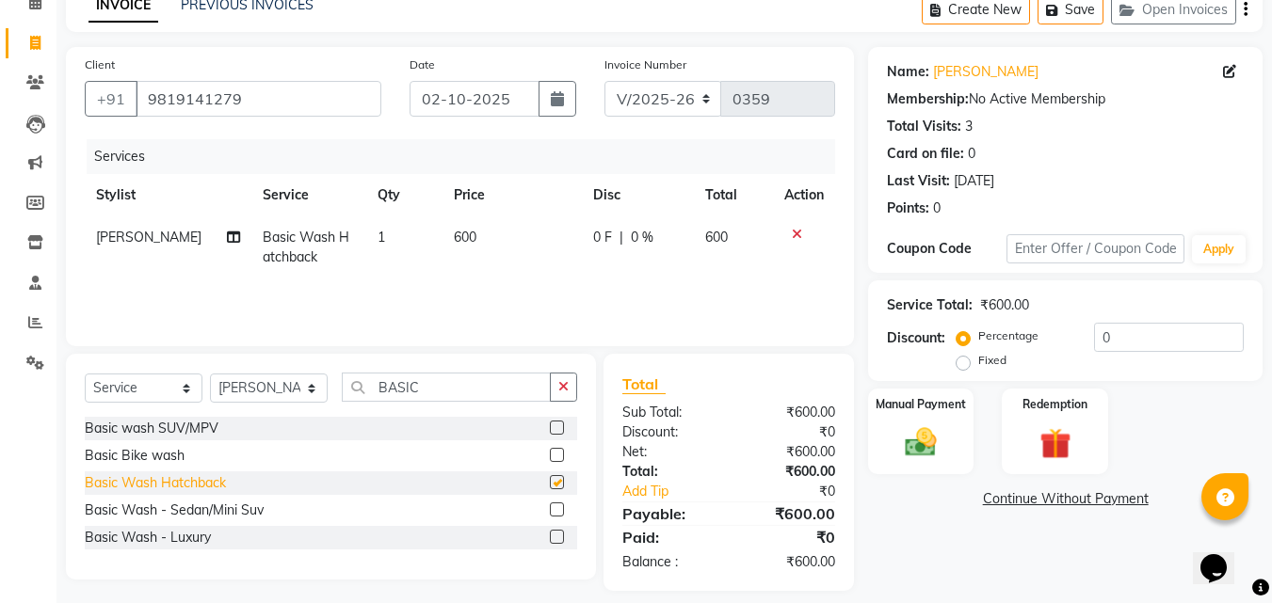
checkbox input "false"
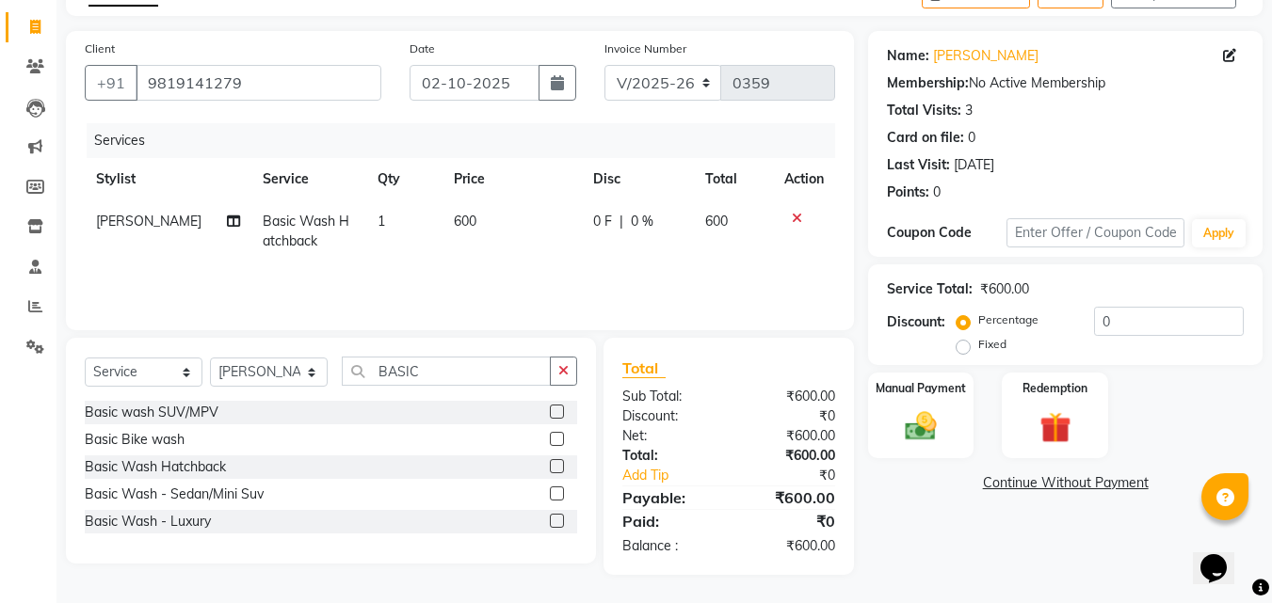
click at [456, 214] on span "600" at bounding box center [465, 221] width 23 height 17
select select "65222"
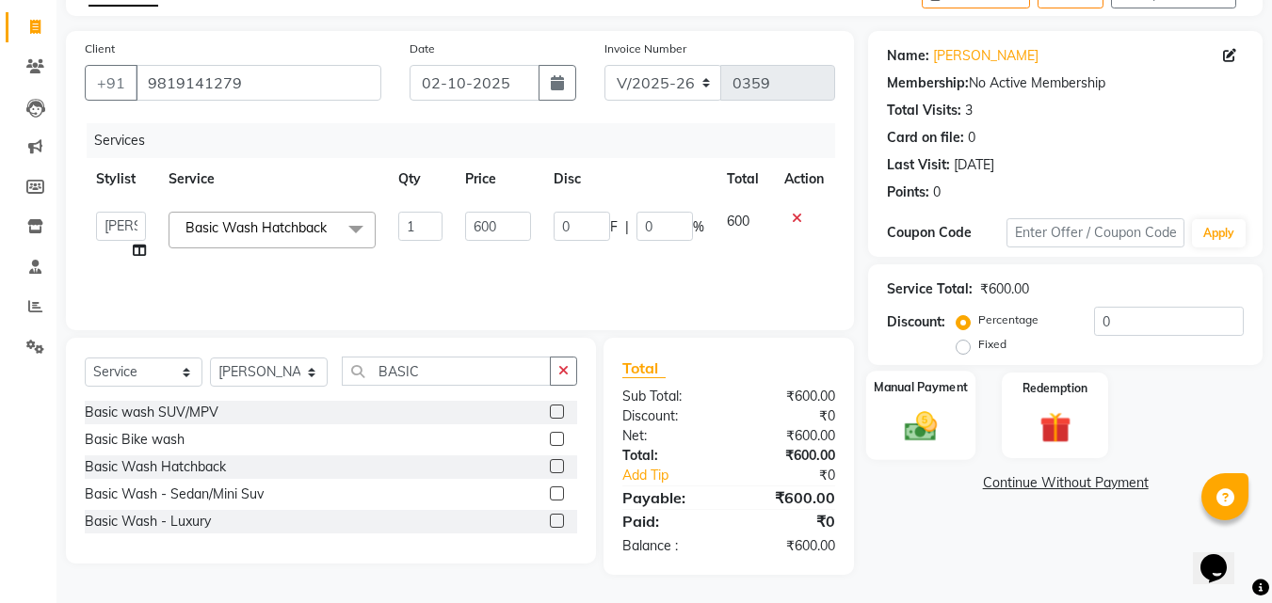
click at [943, 420] on img at bounding box center [920, 427] width 53 height 38
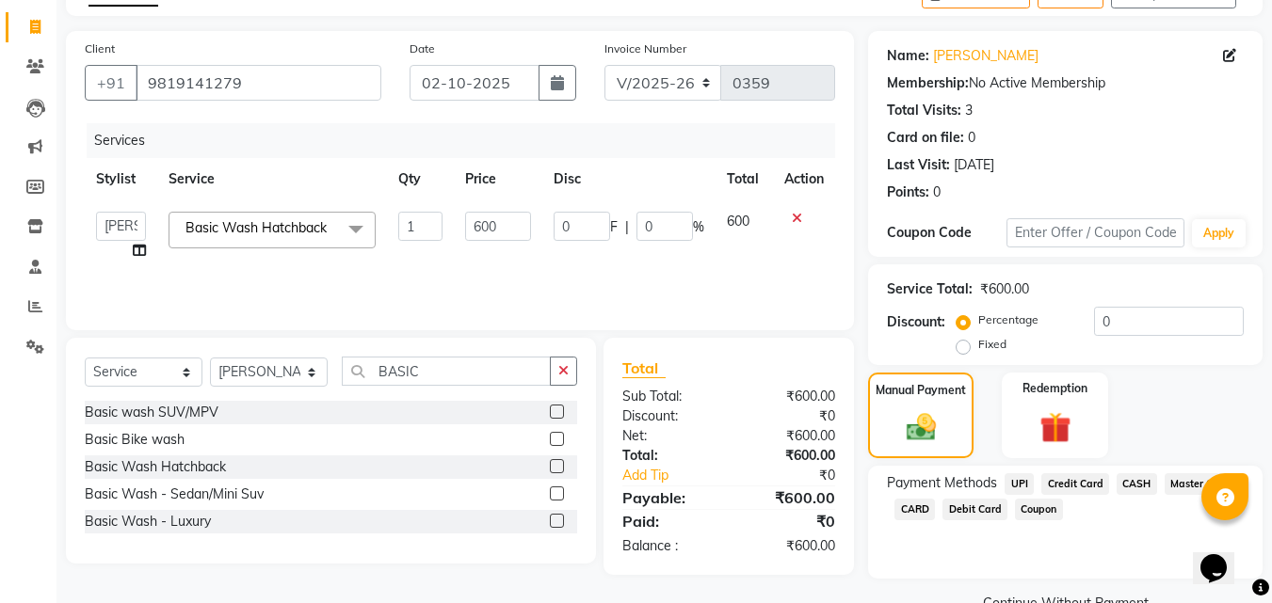
click at [1015, 486] on span "UPI" at bounding box center [1018, 484] width 29 height 22
click at [1047, 595] on button "Add Payment" at bounding box center [1130, 609] width 228 height 29
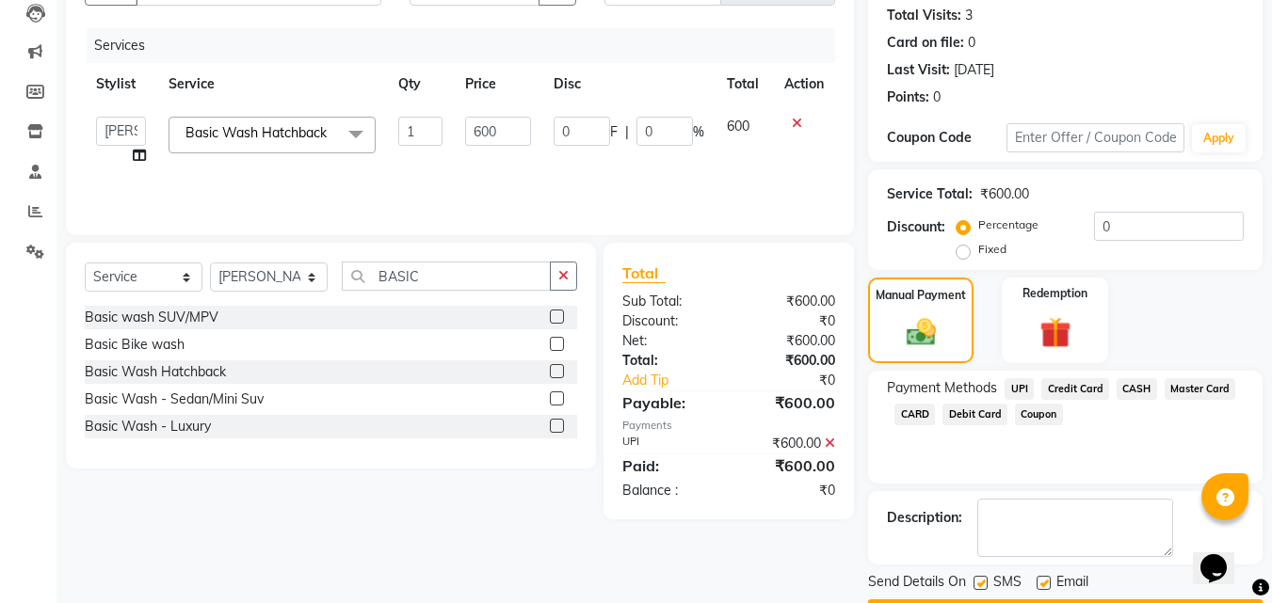
scroll to position [259, 0]
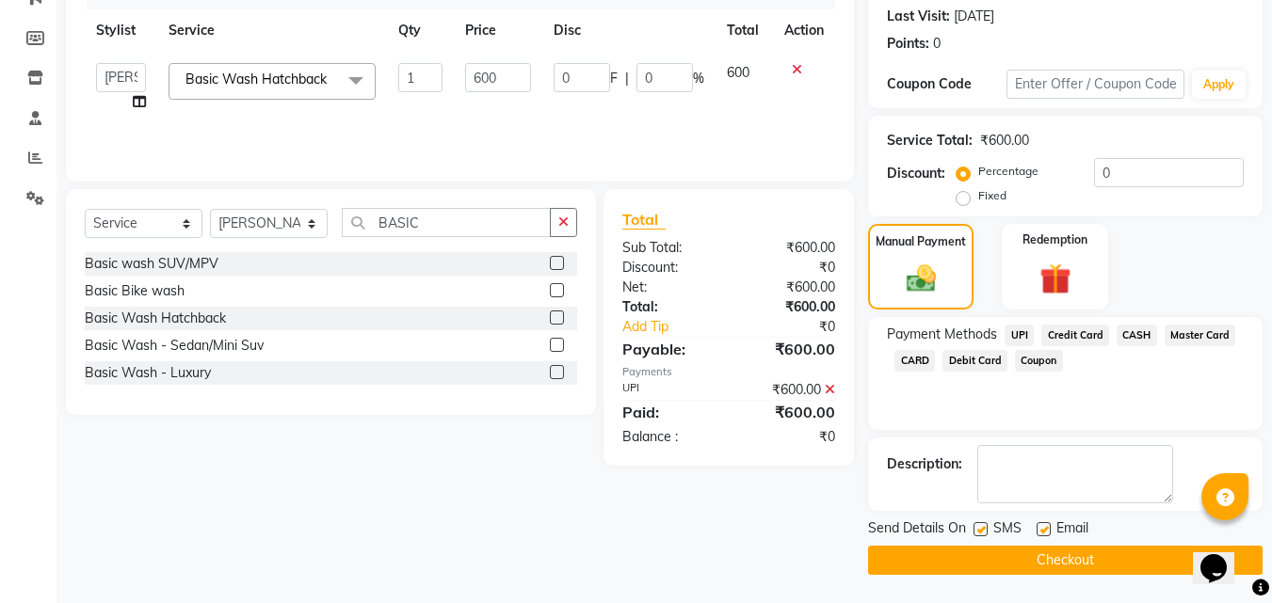
click at [1020, 562] on button "Checkout" at bounding box center [1065, 560] width 394 height 29
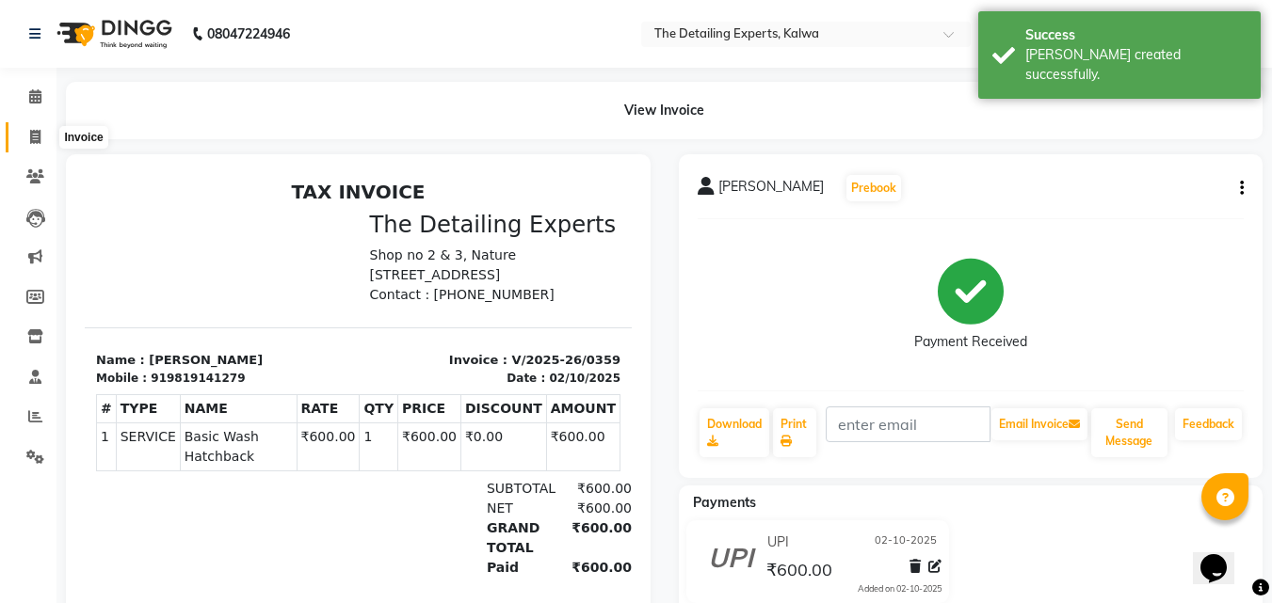
click at [34, 141] on icon at bounding box center [35, 137] width 10 height 14
select select "service"
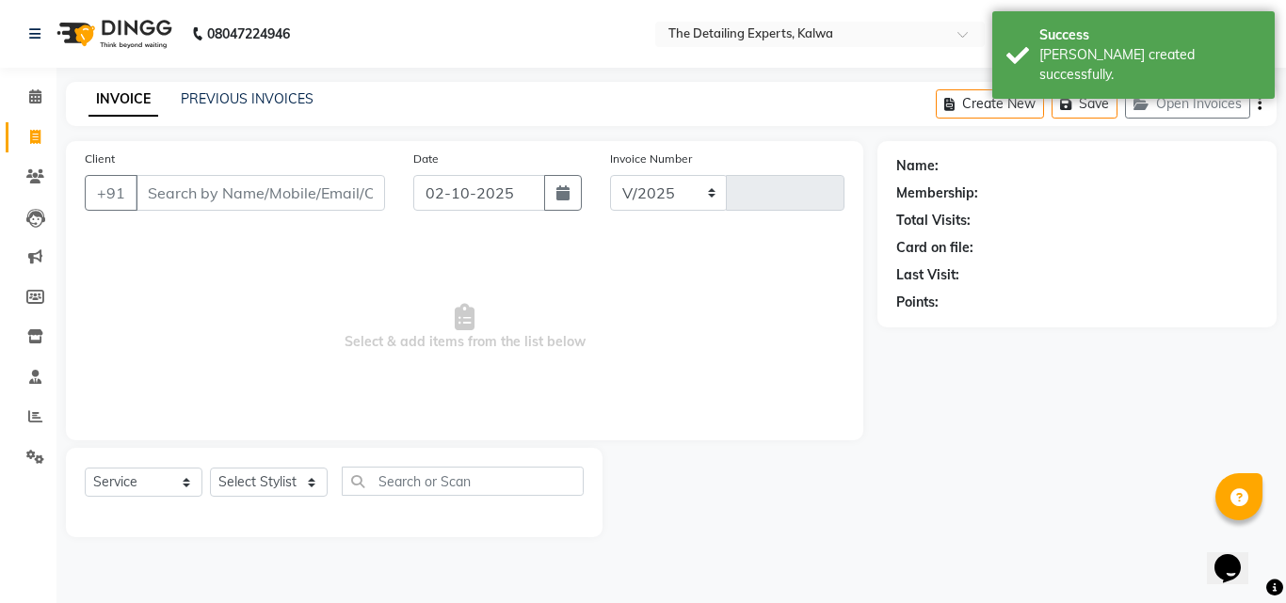
select select "7451"
type input "0360"
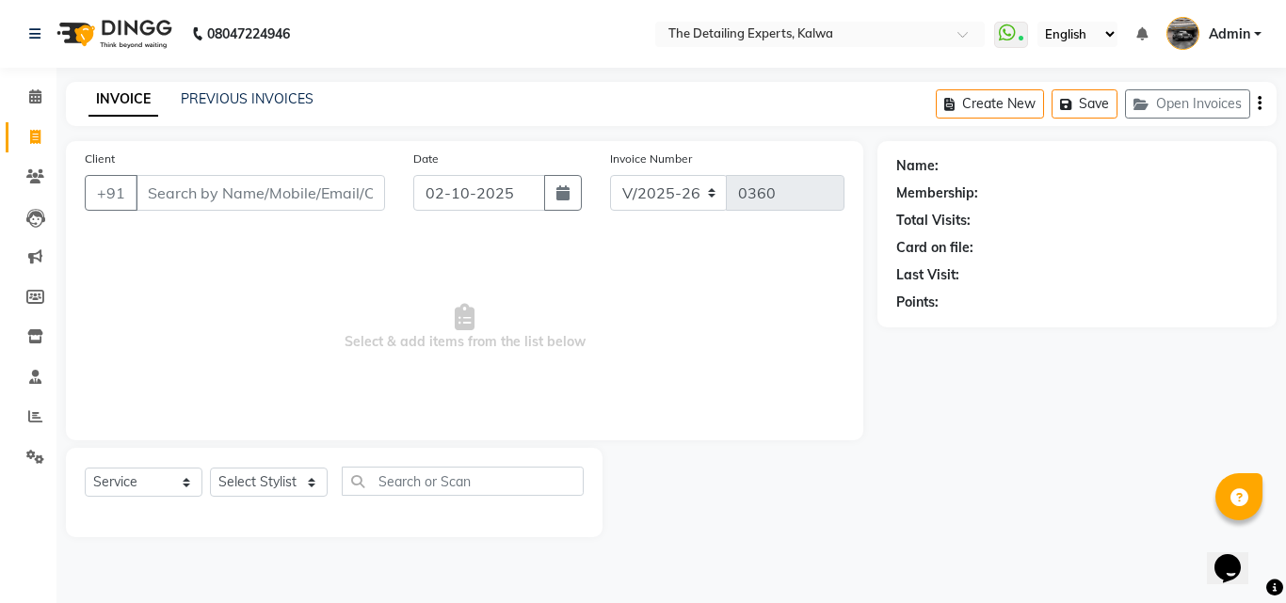
click at [184, 189] on input "Client" at bounding box center [260, 193] width 249 height 36
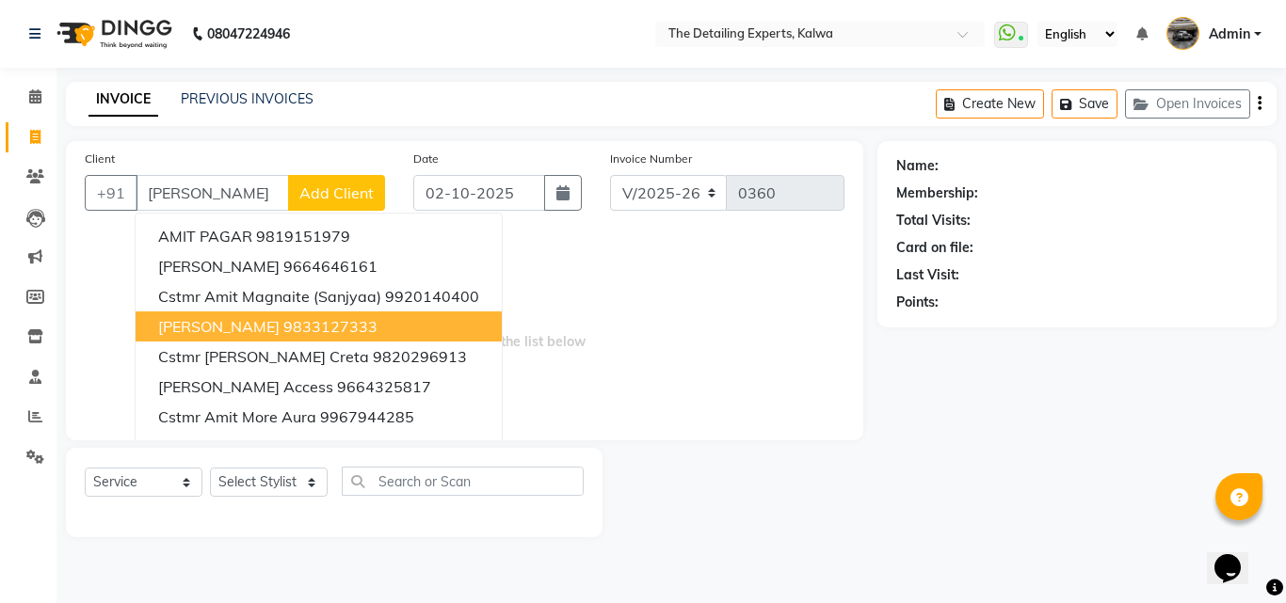
click at [319, 333] on ngb-highlight "9833127333" at bounding box center [330, 326] width 94 height 19
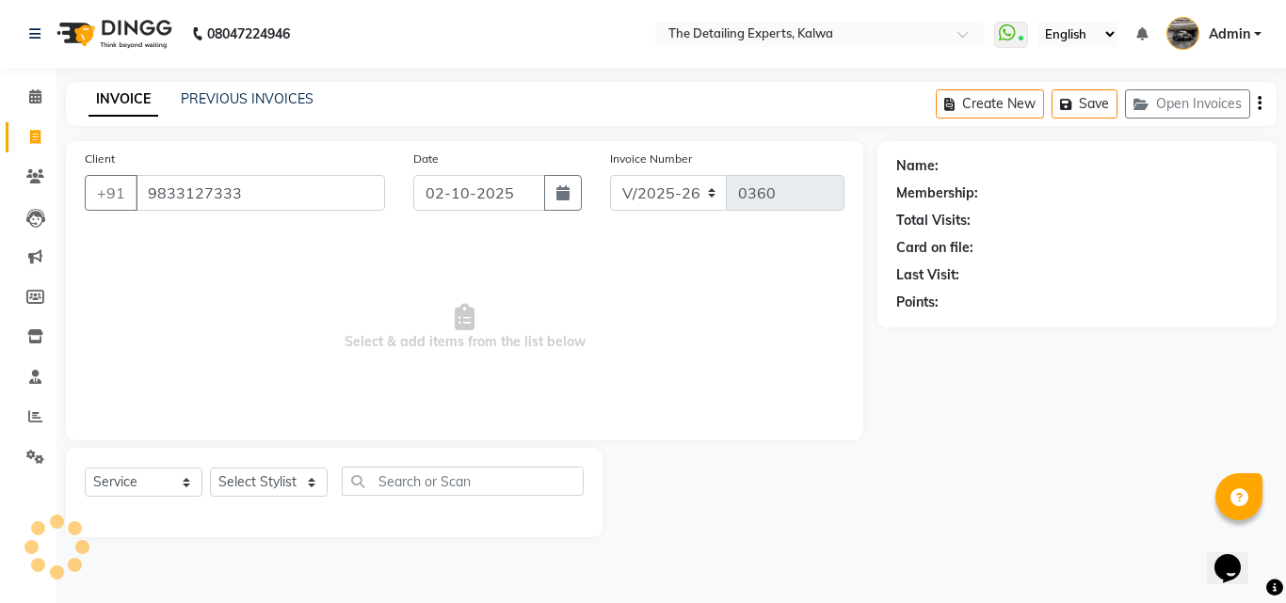
type input "9833127333"
select select "1: Object"
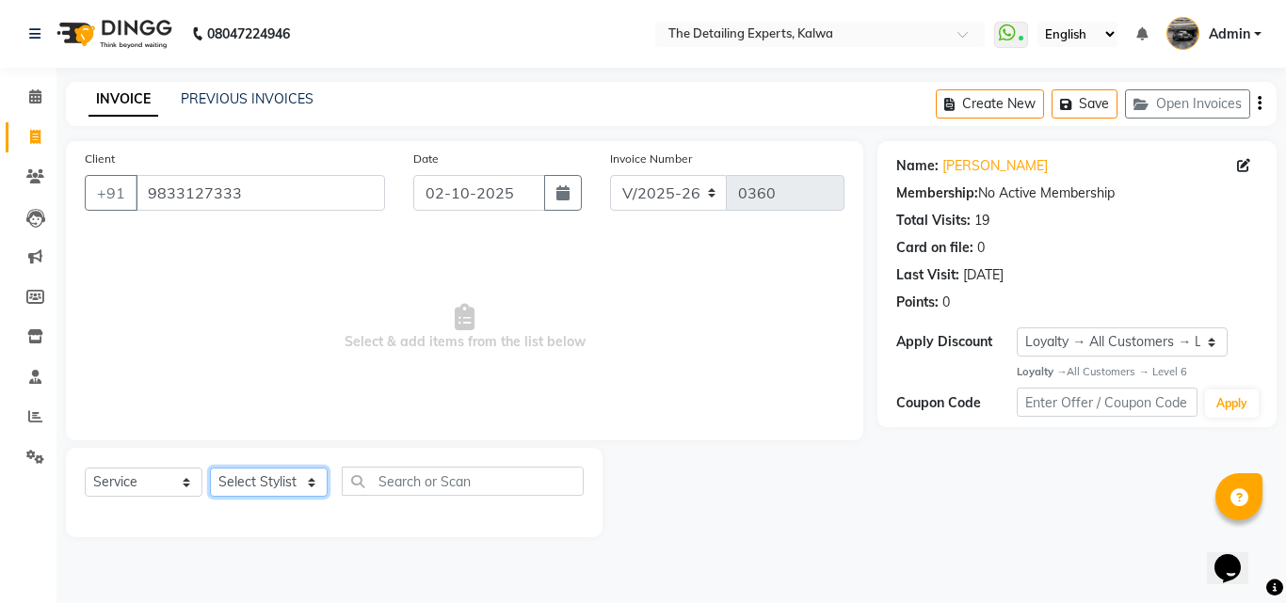
click at [309, 488] on select "Select Stylist NIKHIL [PERSON_NAME] [PERSON_NAME]" at bounding box center [269, 482] width 118 height 29
select select "65222"
click at [210, 468] on select "Select Stylist NIKHIL [PERSON_NAME] [PERSON_NAME]" at bounding box center [269, 482] width 118 height 29
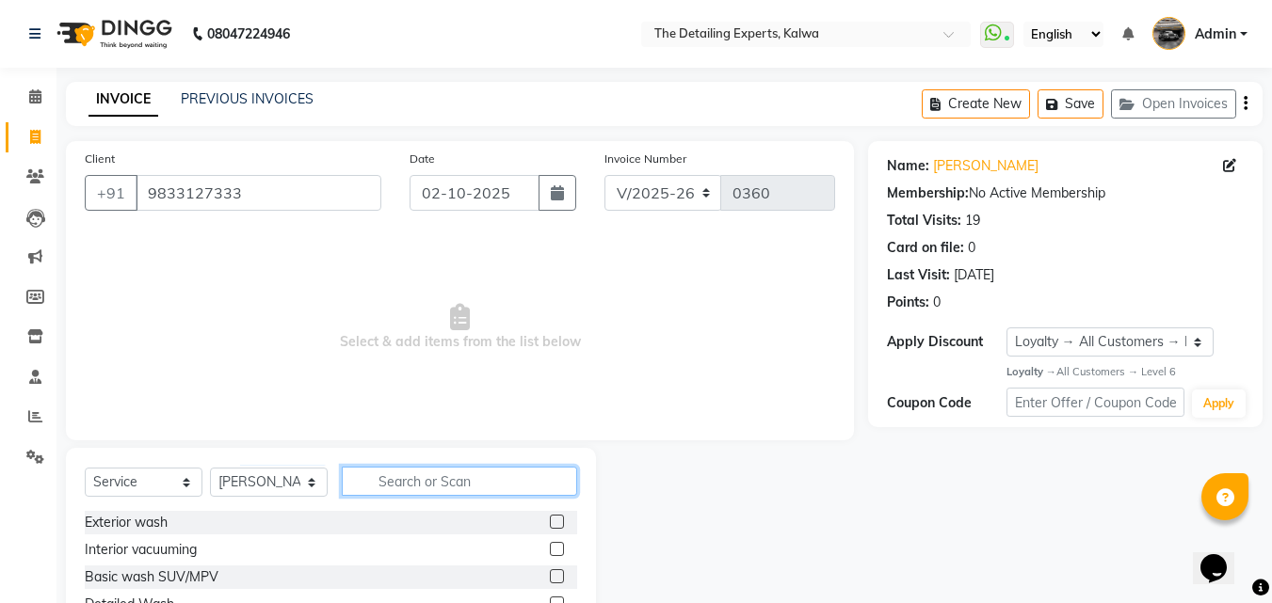
click at [401, 484] on input "text" at bounding box center [459, 481] width 235 height 29
type input "BAS"
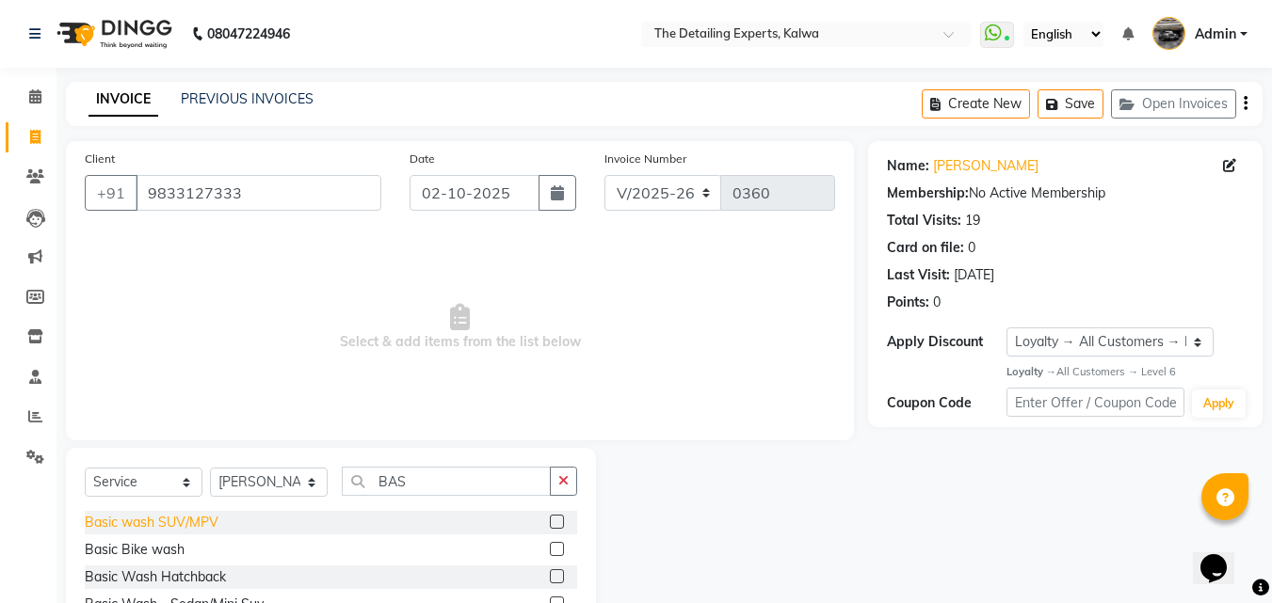
click at [147, 516] on div "Basic wash SUV/MPV" at bounding box center [152, 523] width 134 height 20
checkbox input "false"
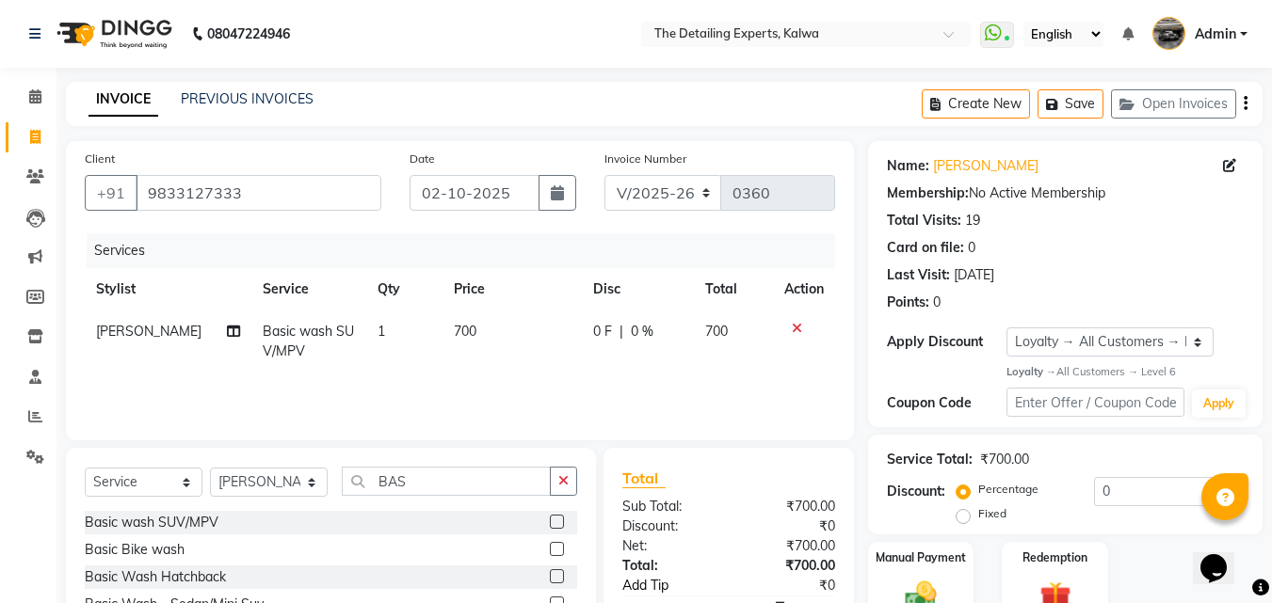
scroll to position [110, 0]
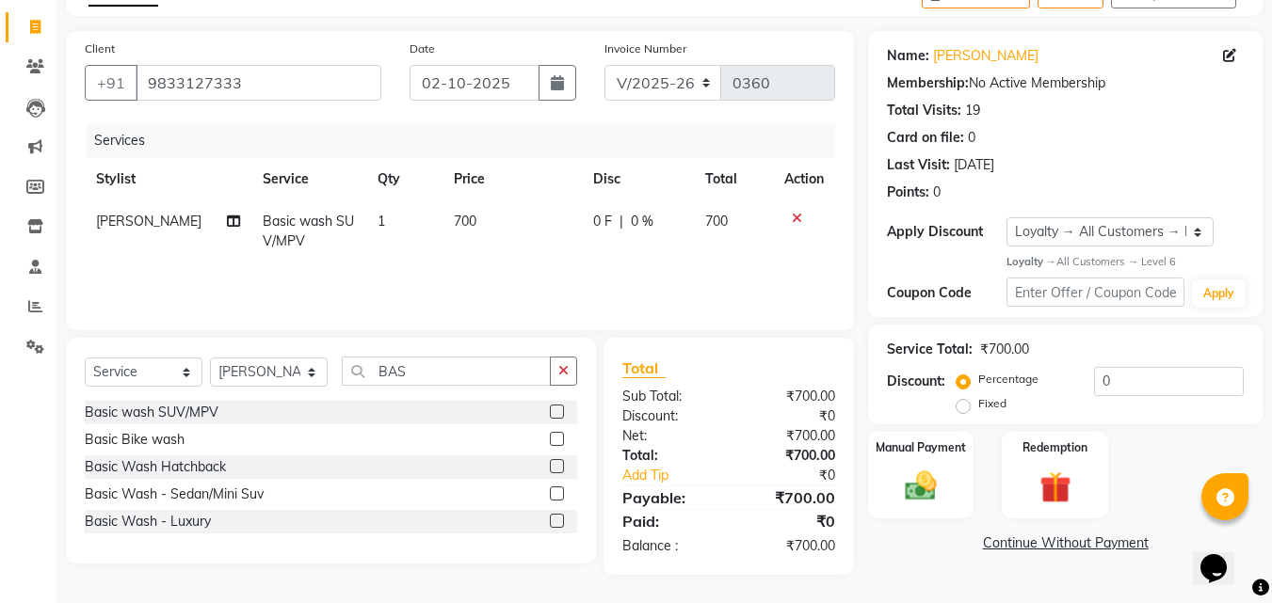
click at [1026, 538] on link "Continue Without Payment" at bounding box center [1065, 544] width 387 height 20
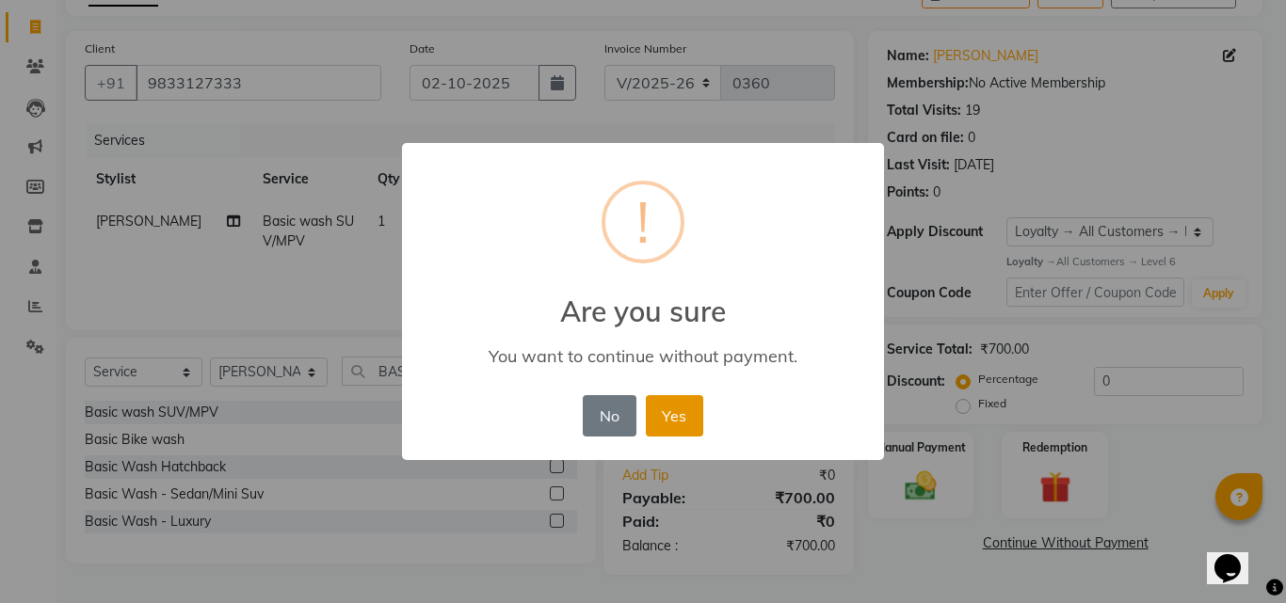
click at [672, 430] on button "Yes" at bounding box center [674, 415] width 57 height 41
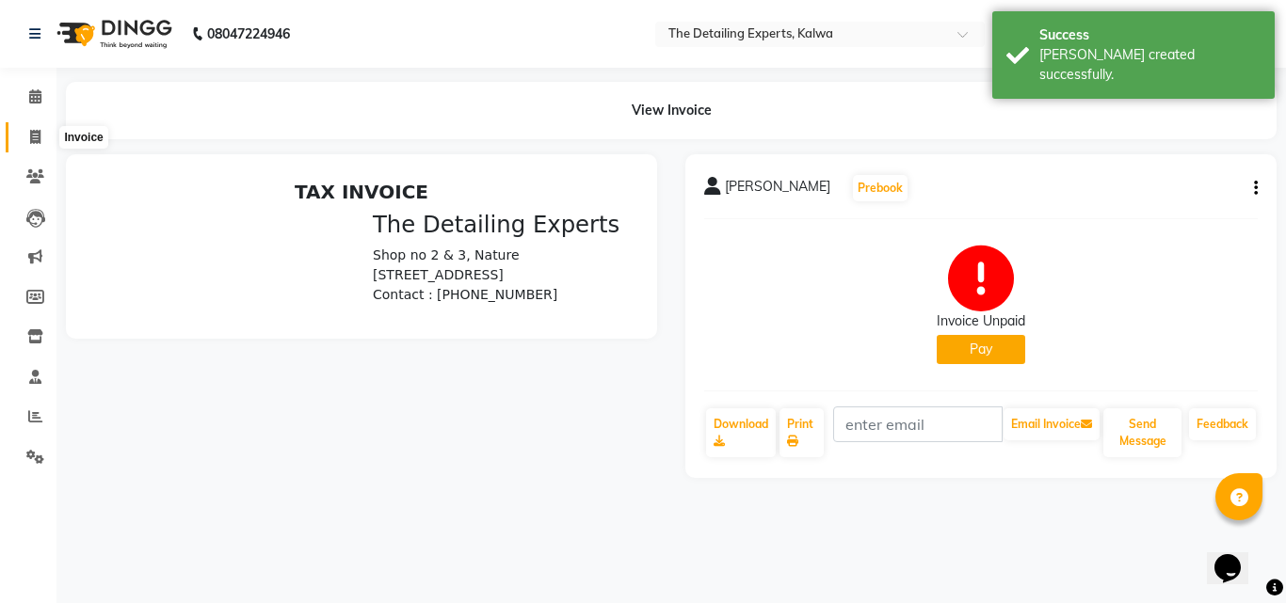
click at [39, 134] on icon at bounding box center [35, 137] width 10 height 14
select select "service"
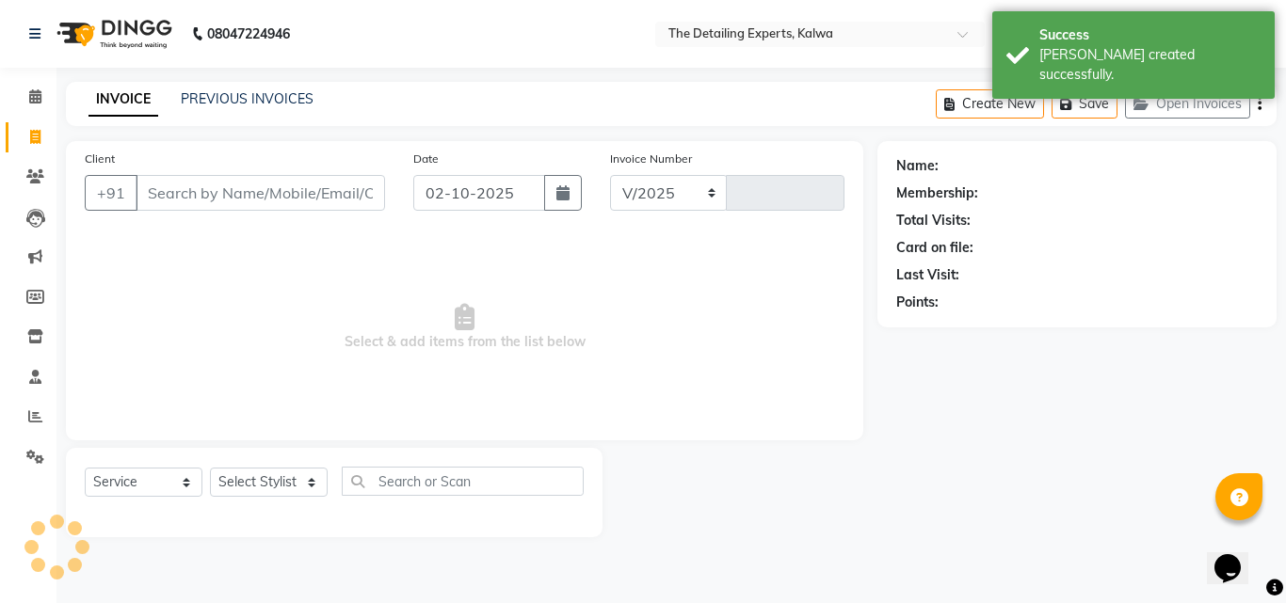
select select "7451"
type input "0361"
click at [179, 185] on input "Client" at bounding box center [260, 193] width 249 height 36
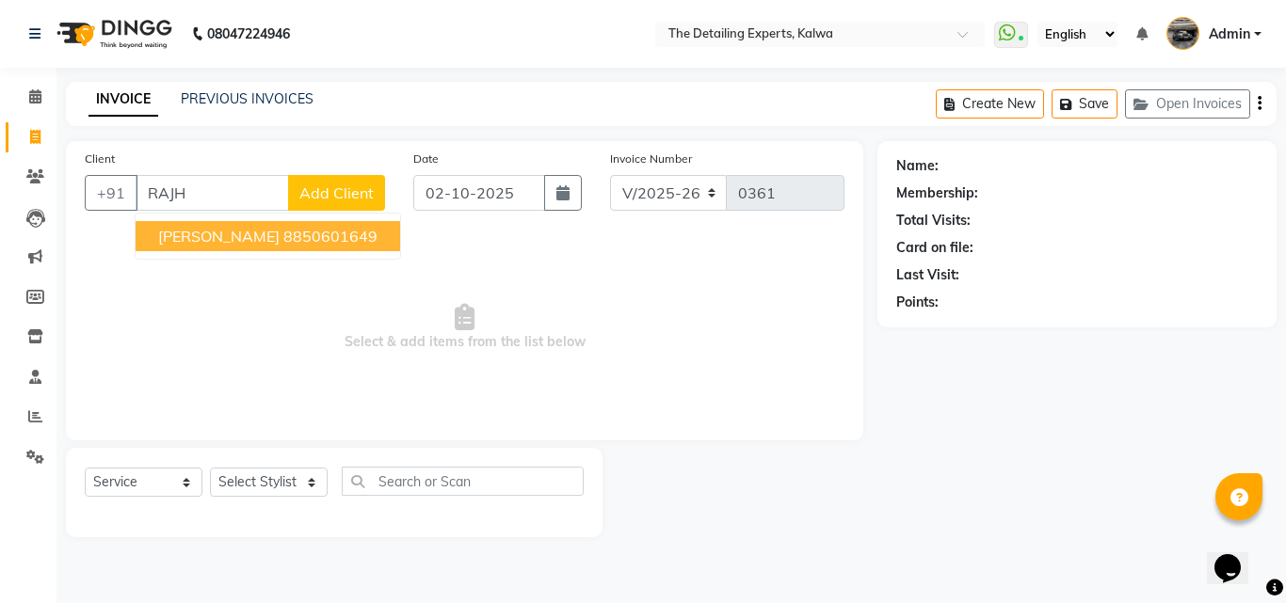
click at [283, 245] on ngb-highlight "8850601649" at bounding box center [330, 236] width 94 height 19
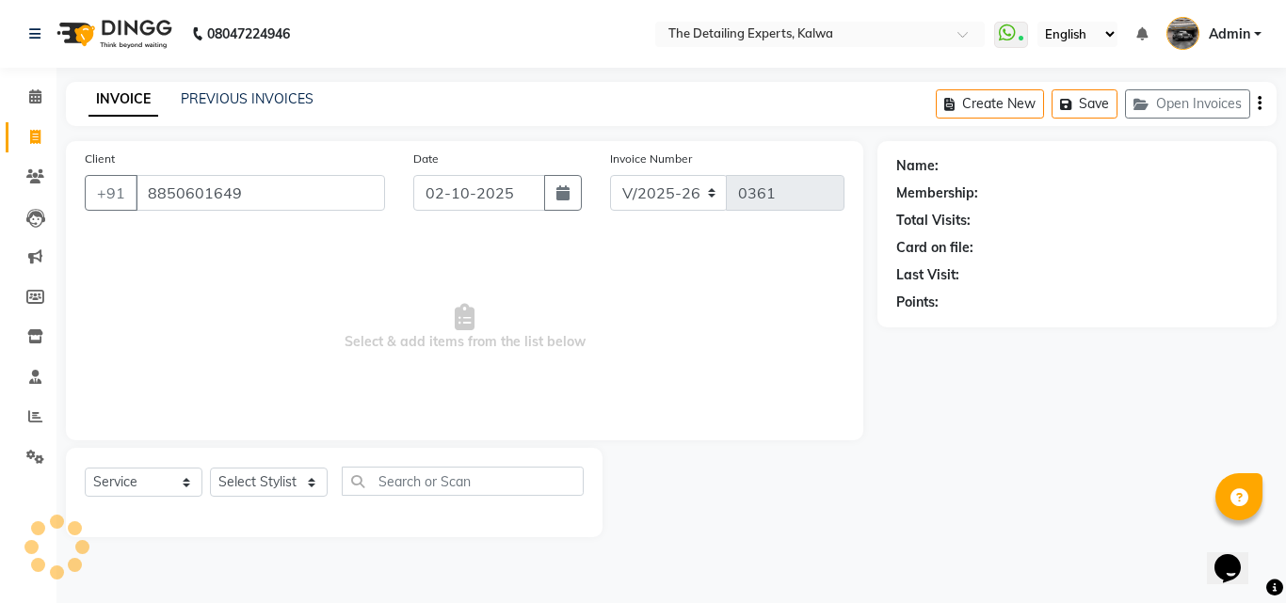
type input "8850601649"
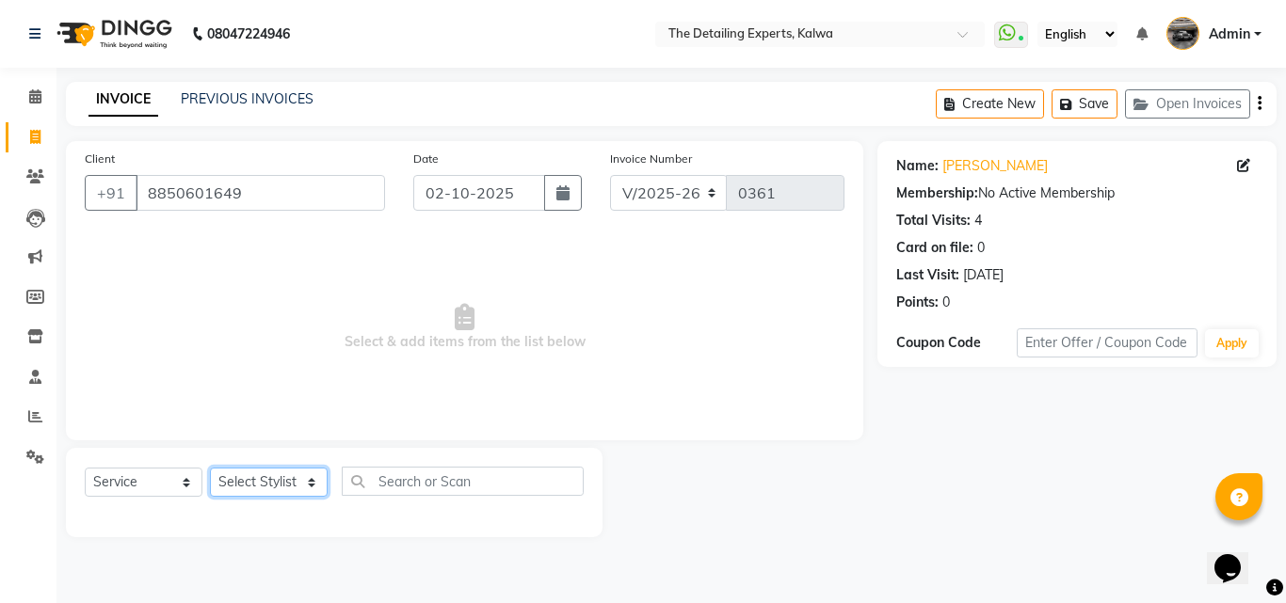
click at [296, 493] on select "Select Stylist NIKHIL [PERSON_NAME] [PERSON_NAME]" at bounding box center [269, 482] width 118 height 29
select select "65222"
click at [210, 468] on select "Select Stylist NIKHIL [PERSON_NAME] [PERSON_NAME]" at bounding box center [269, 482] width 118 height 29
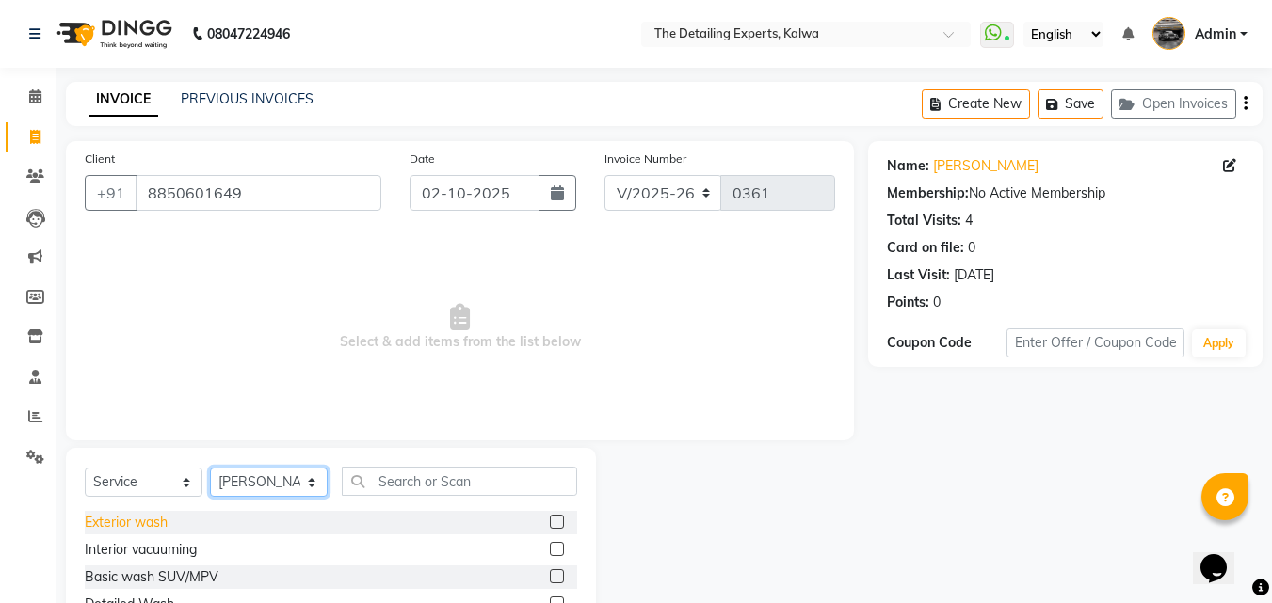
scroll to position [151, 0]
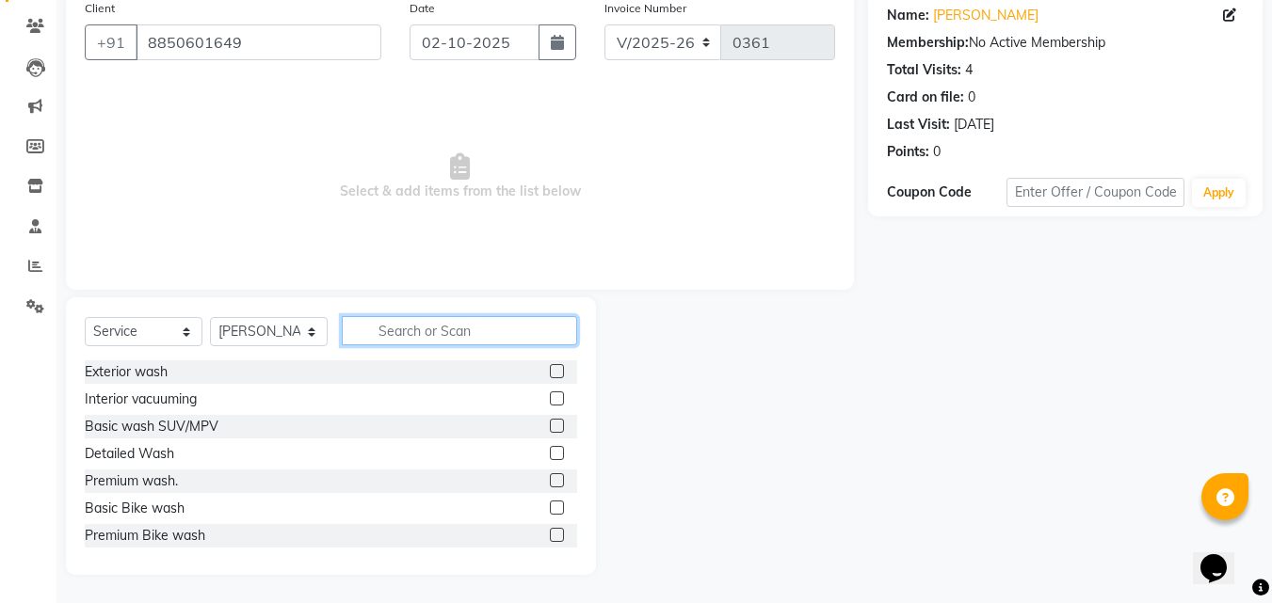
click at [377, 336] on input "text" at bounding box center [459, 330] width 235 height 29
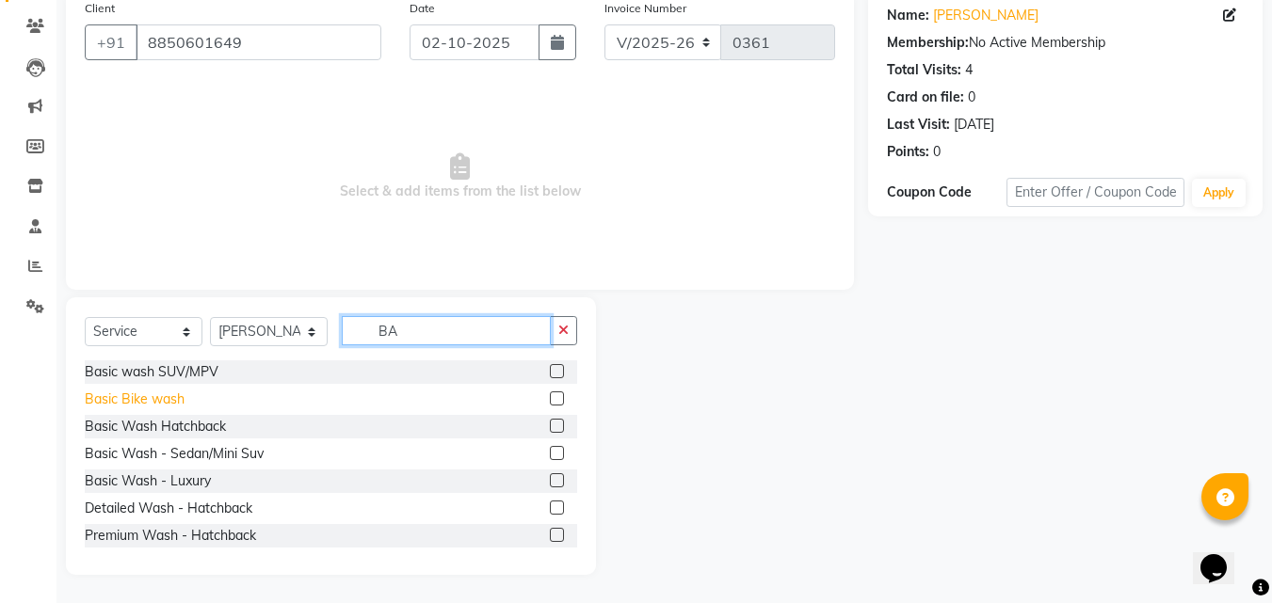
type input "BA"
click at [160, 397] on div "Basic Bike wash" at bounding box center [135, 400] width 100 height 20
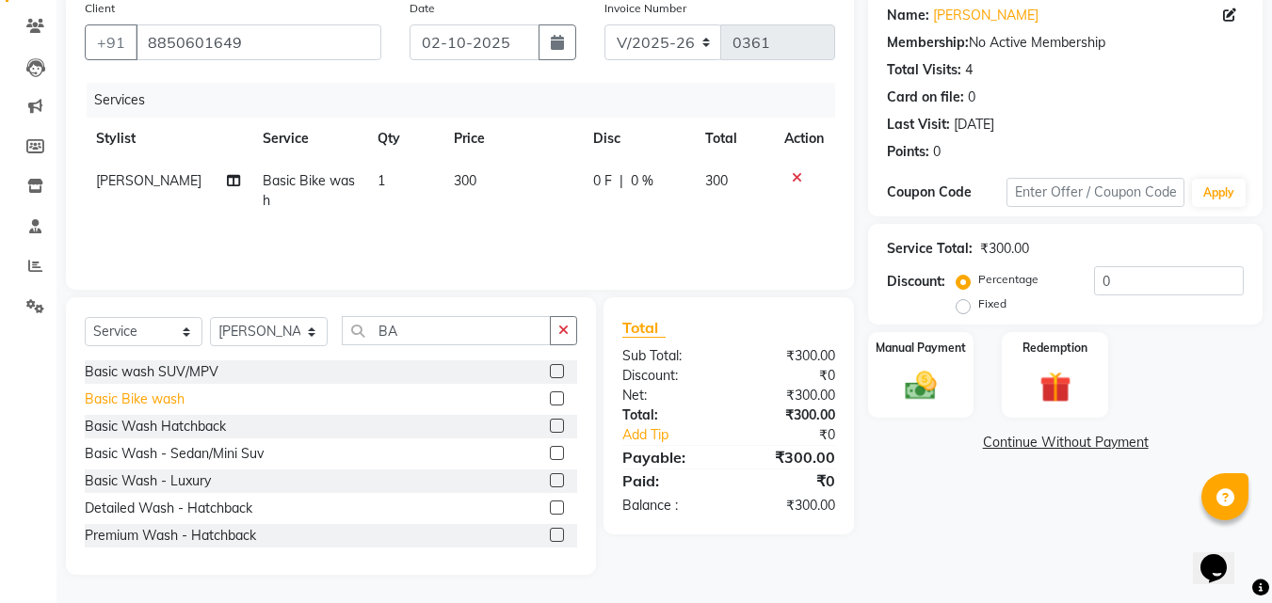
click at [124, 395] on div "Basic Bike wash" at bounding box center [135, 400] width 100 height 20
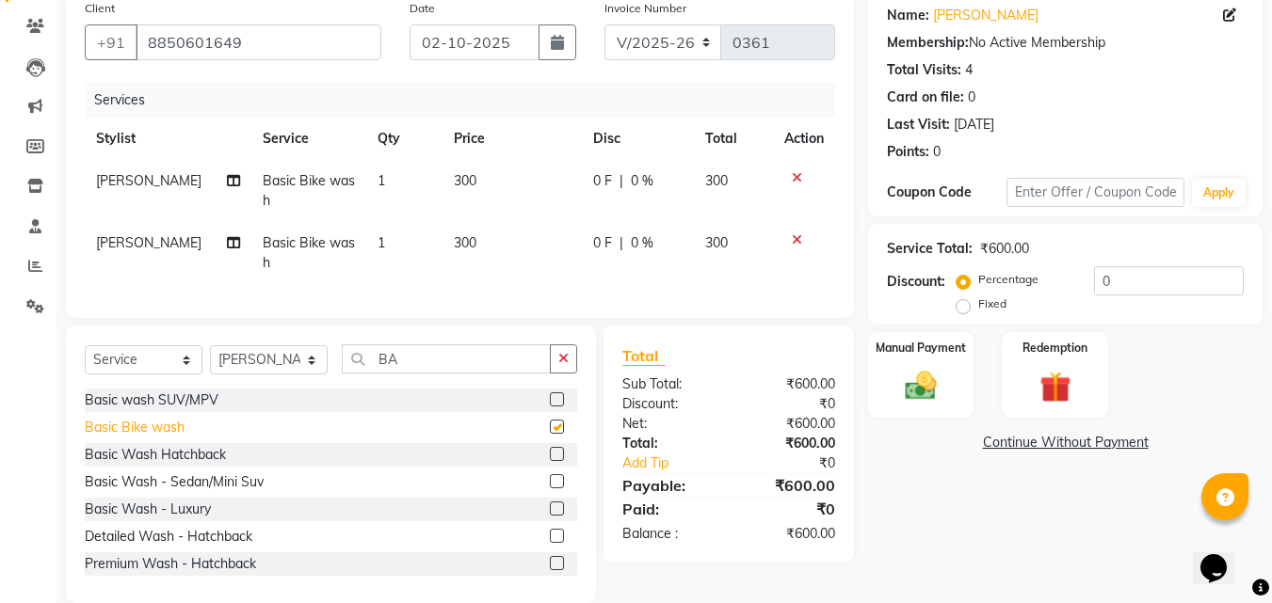
checkbox input "false"
click at [932, 381] on img at bounding box center [920, 386] width 53 height 38
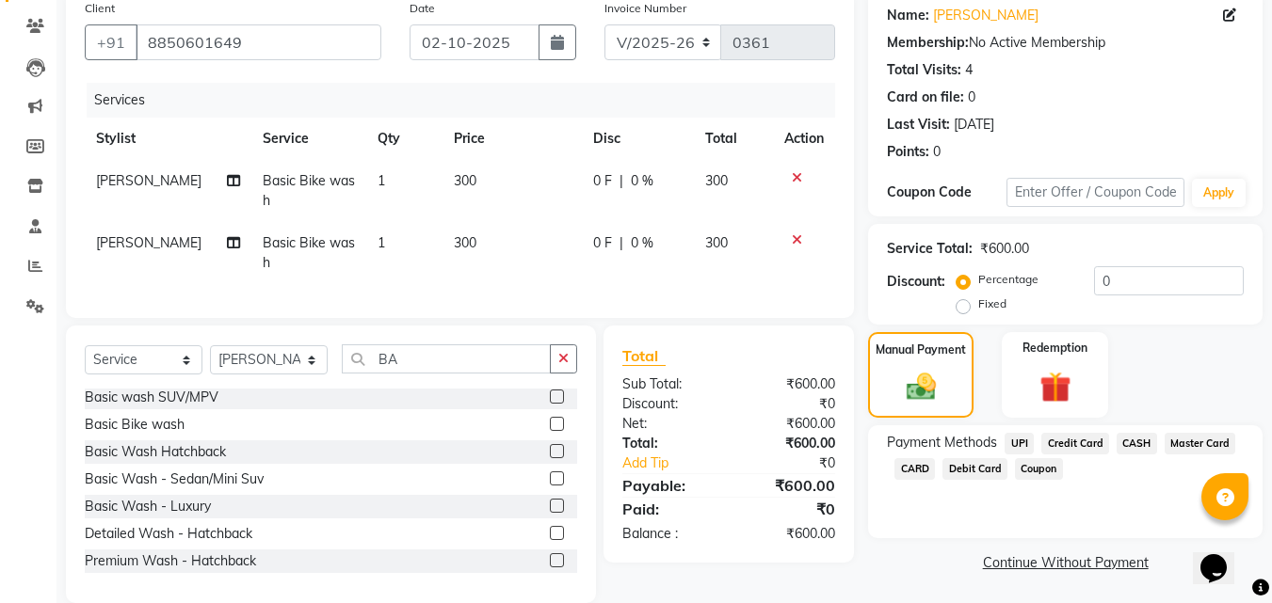
click at [1015, 442] on span "UPI" at bounding box center [1018, 444] width 29 height 22
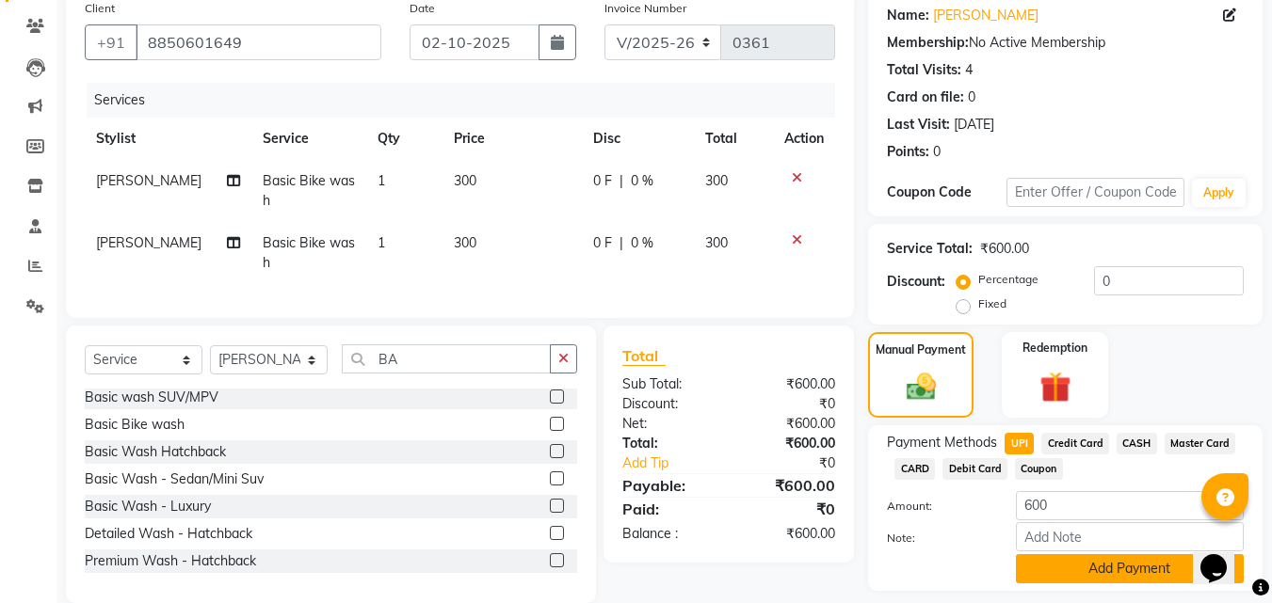
click at [1098, 567] on button "Add Payment" at bounding box center [1130, 568] width 228 height 29
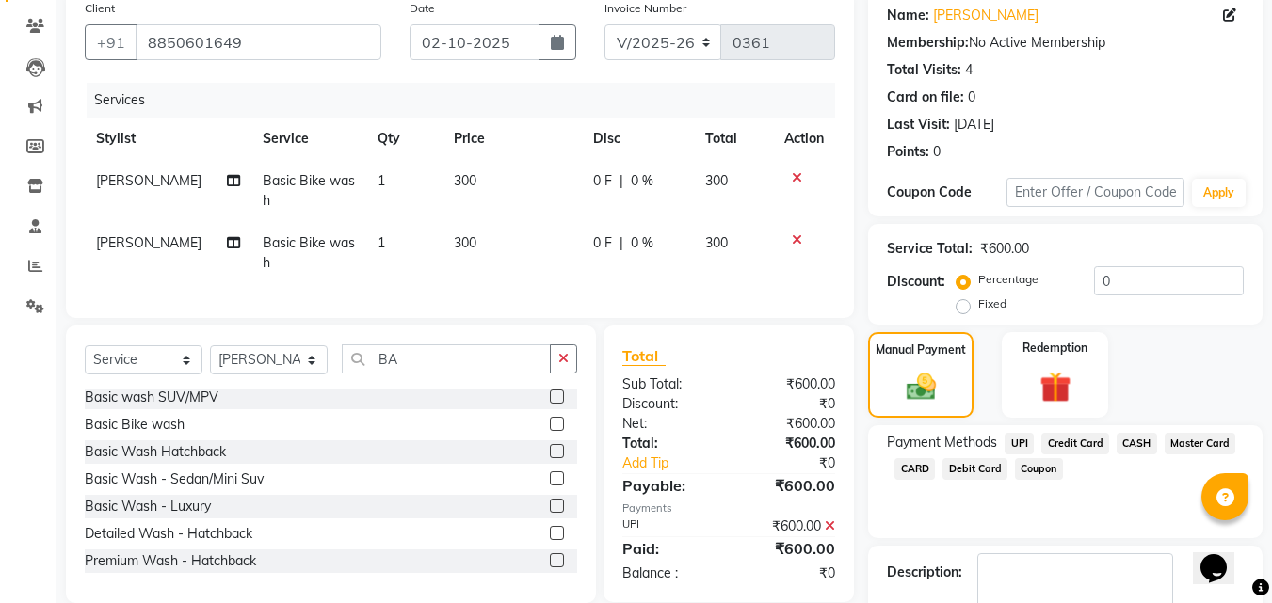
scroll to position [259, 0]
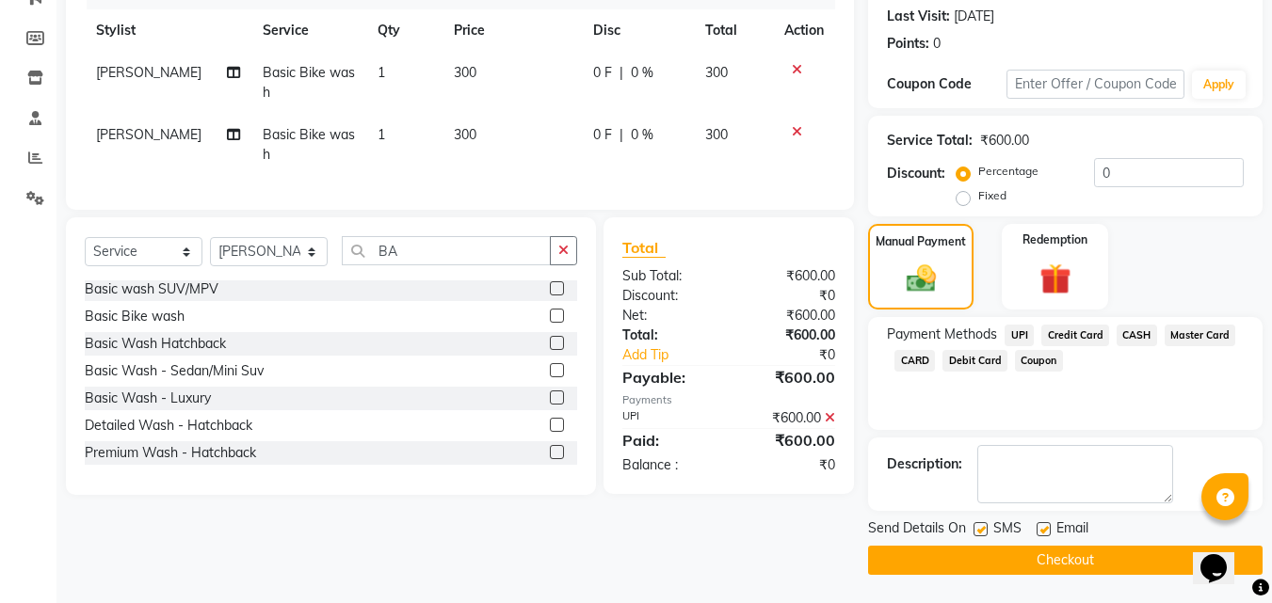
click at [956, 579] on main "INVOICE PREVIOUS INVOICES Create New Save Open Invoices Client [PHONE_NUMBER] D…" at bounding box center [663, 213] width 1215 height 780
click at [959, 562] on button "Checkout" at bounding box center [1065, 560] width 394 height 29
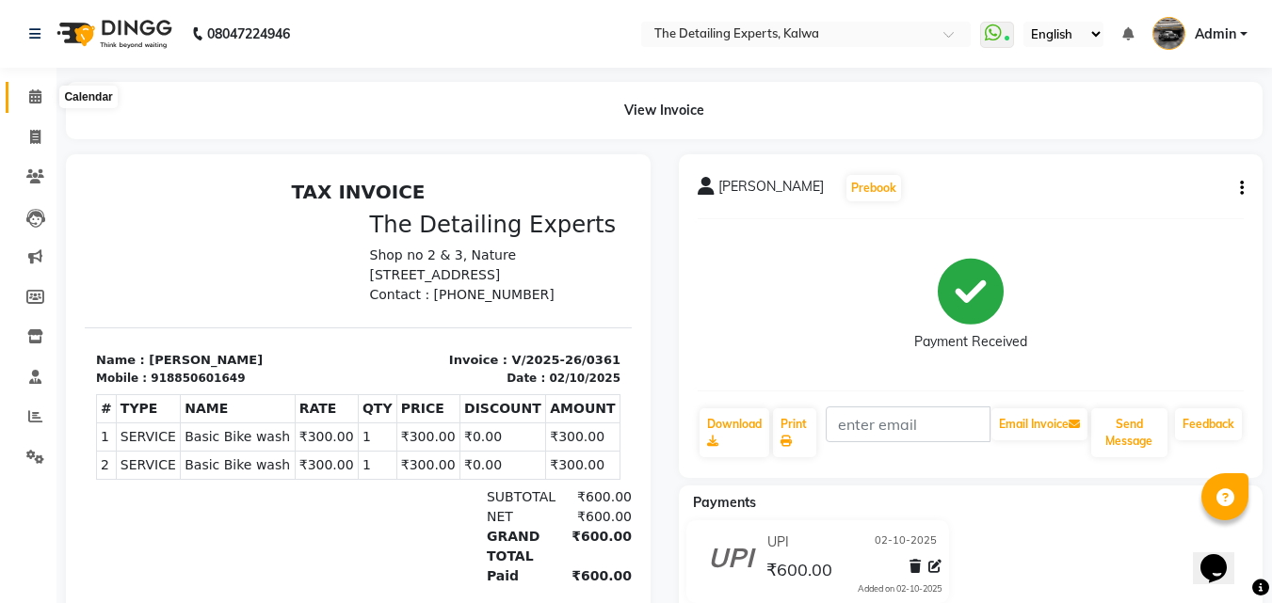
click at [30, 97] on icon at bounding box center [35, 96] width 12 height 14
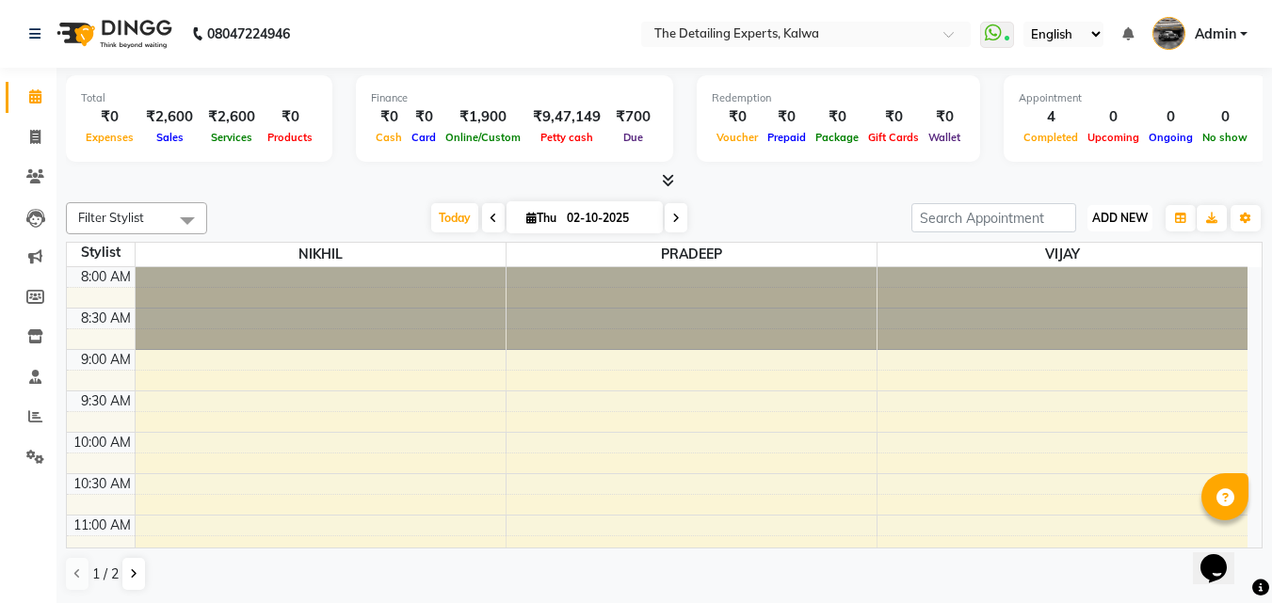
click at [1110, 216] on span "ADD NEW" at bounding box center [1120, 218] width 56 height 14
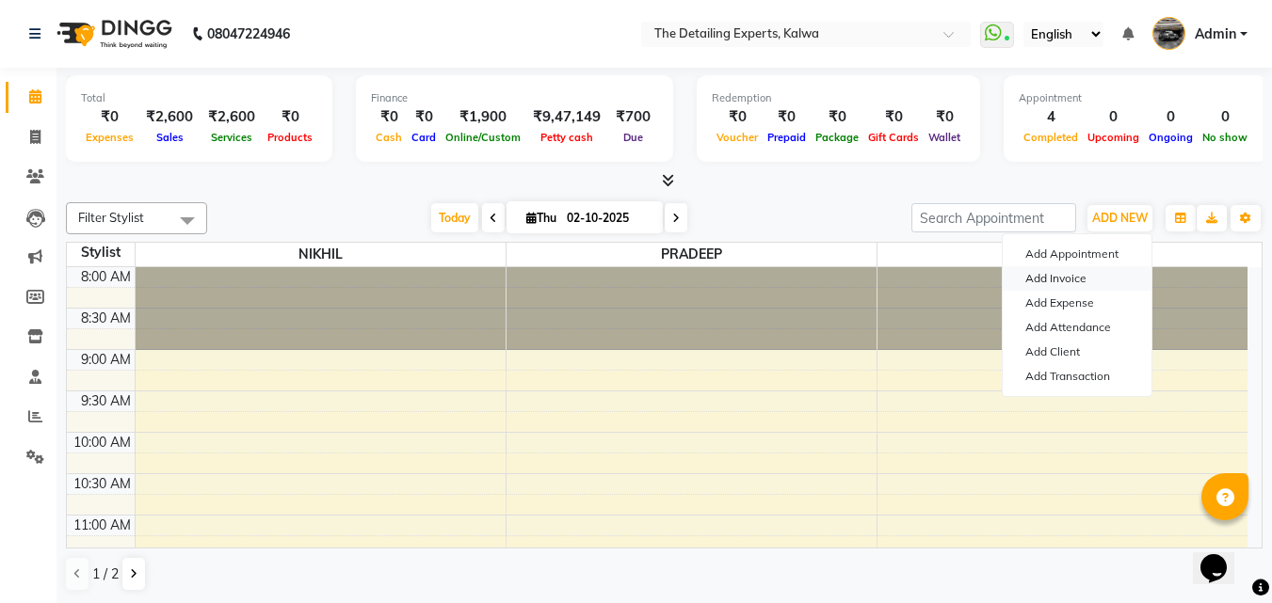
click at [1081, 277] on link "Add Invoice" at bounding box center [1076, 278] width 149 height 24
select select "service"
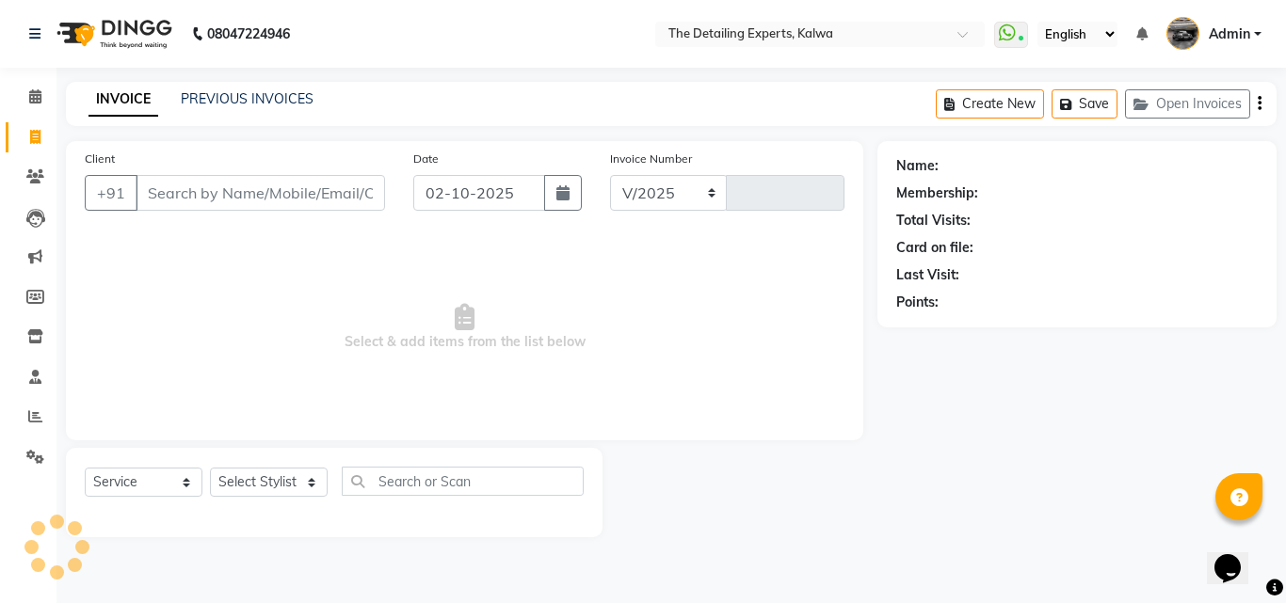
select select "7451"
type input "0362"
click at [318, 203] on input "Client" at bounding box center [260, 193] width 249 height 36
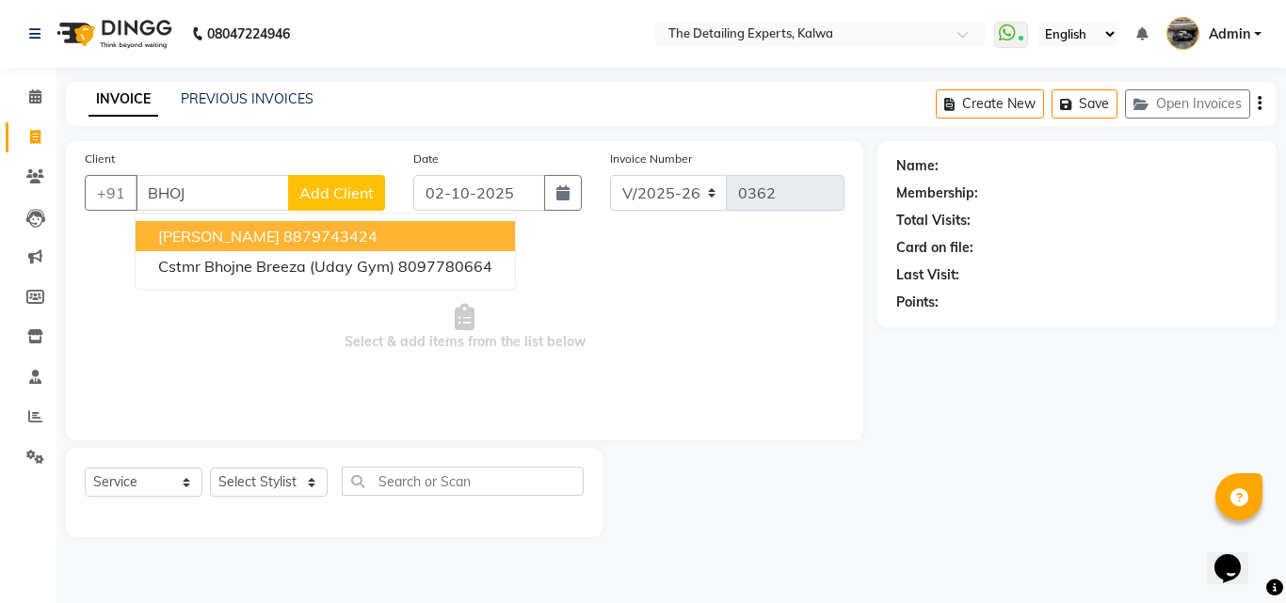
click at [312, 232] on ngb-highlight "8879743424" at bounding box center [330, 236] width 94 height 19
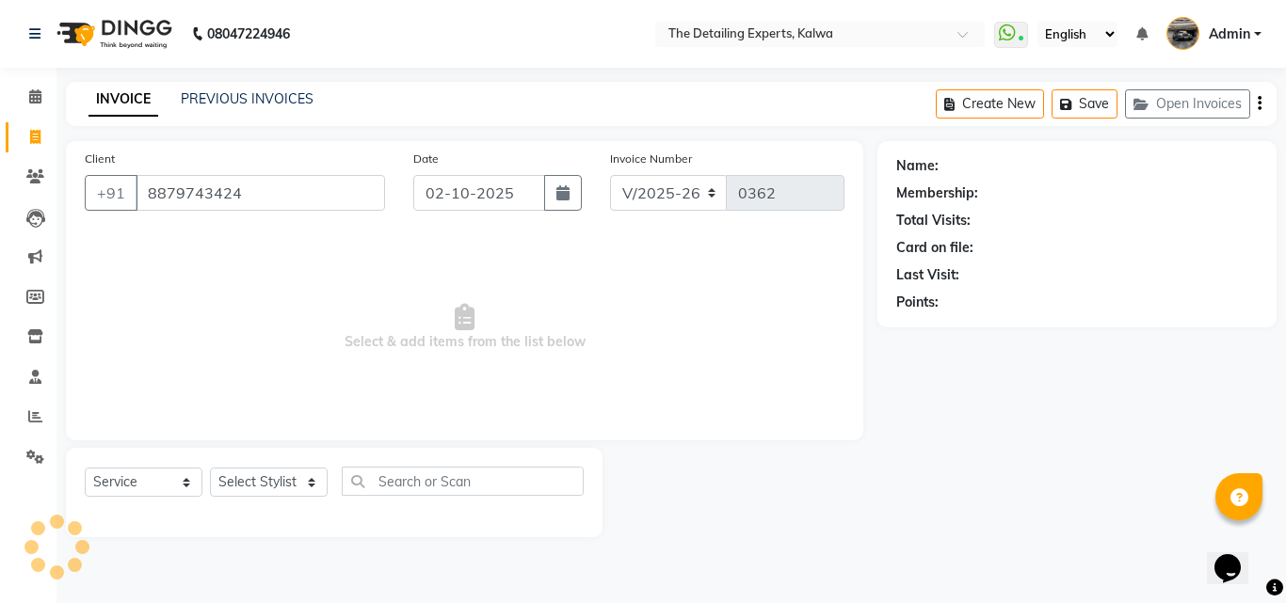
type input "8879743424"
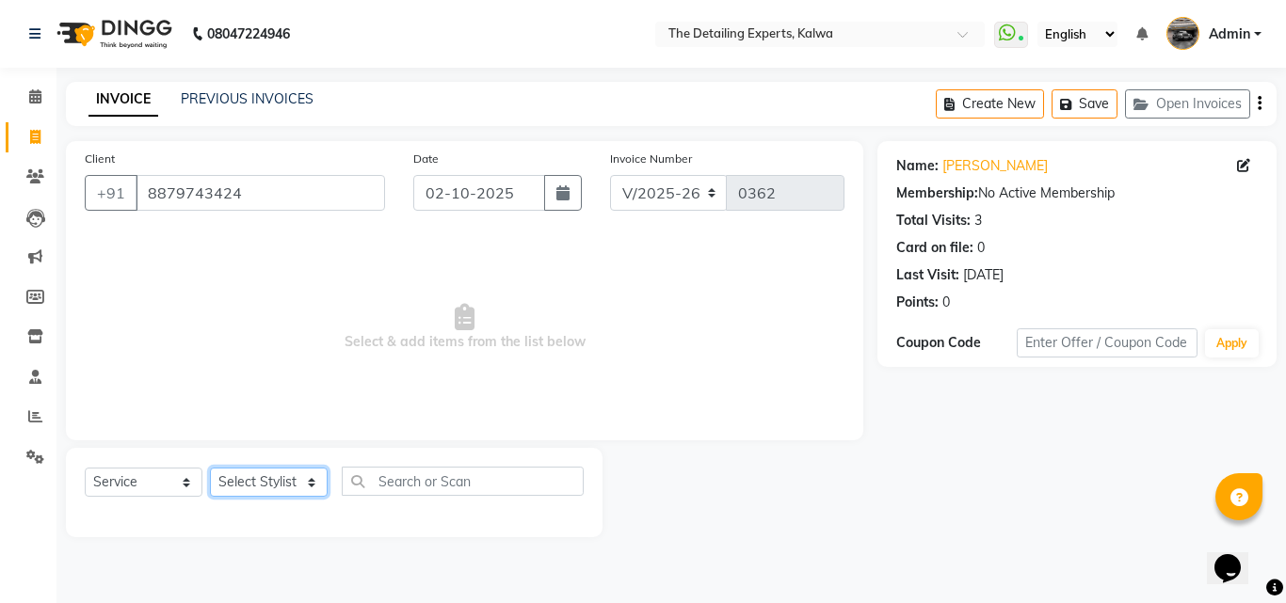
click at [316, 485] on select "Select Stylist NIKHIL [PERSON_NAME] [PERSON_NAME]" at bounding box center [269, 482] width 118 height 29
select select "65222"
click at [210, 468] on select "Select Stylist NIKHIL [PERSON_NAME] [PERSON_NAME]" at bounding box center [269, 482] width 118 height 29
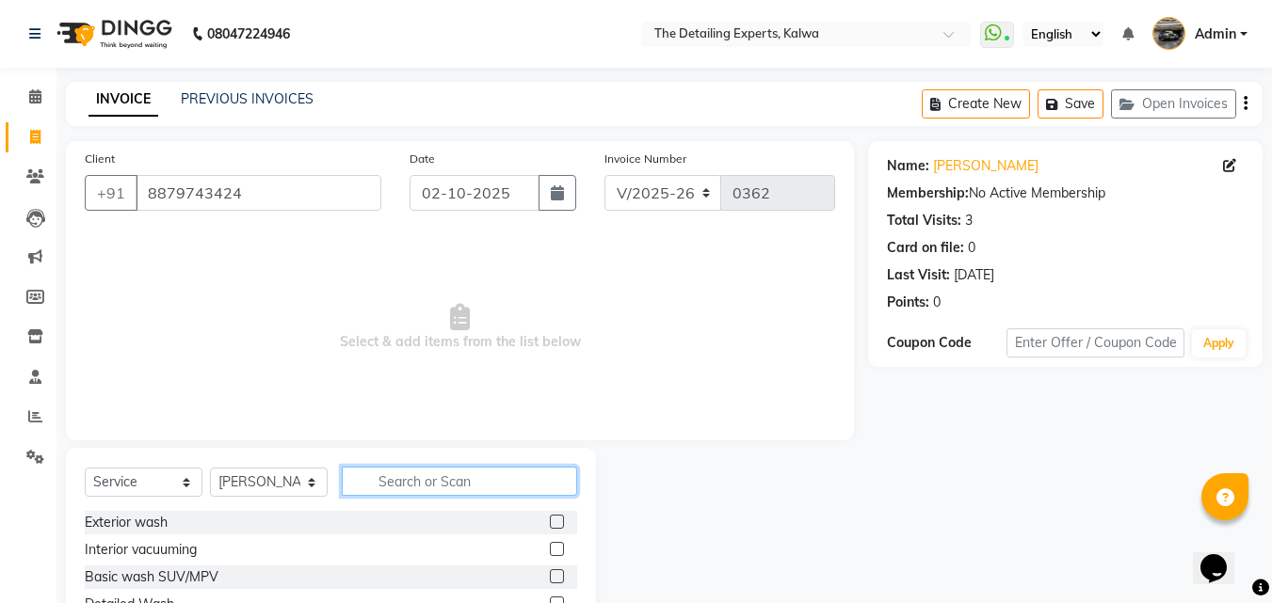
click at [392, 479] on input "text" at bounding box center [459, 481] width 235 height 29
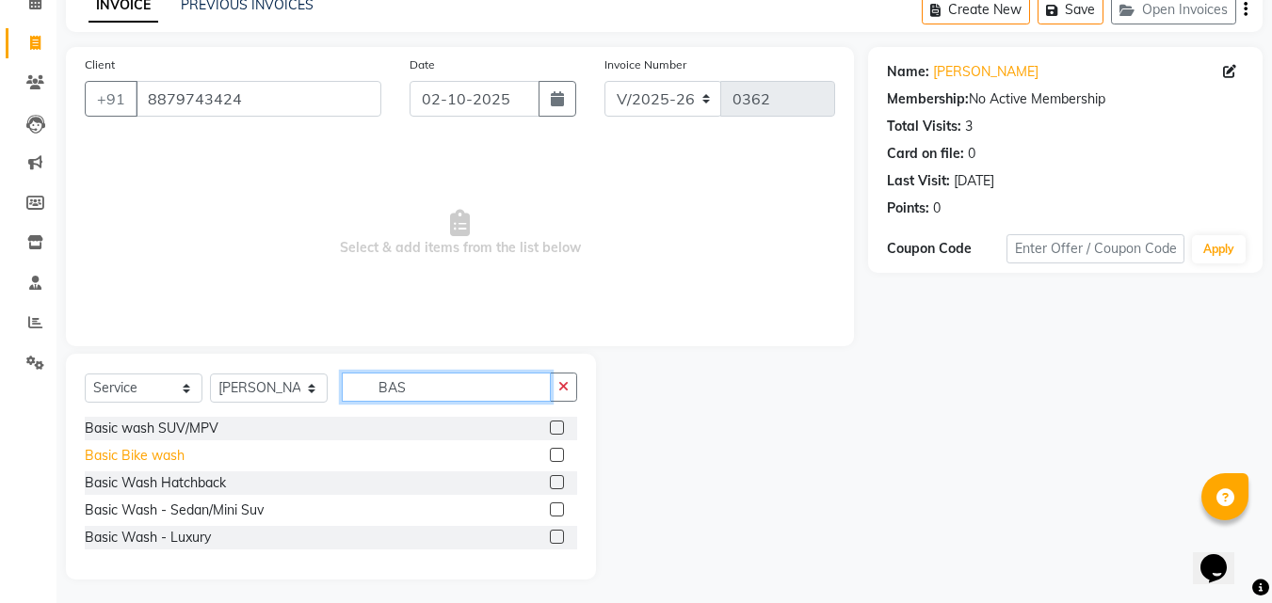
type input "BAS"
click at [151, 455] on div "Basic Bike wash" at bounding box center [135, 456] width 100 height 20
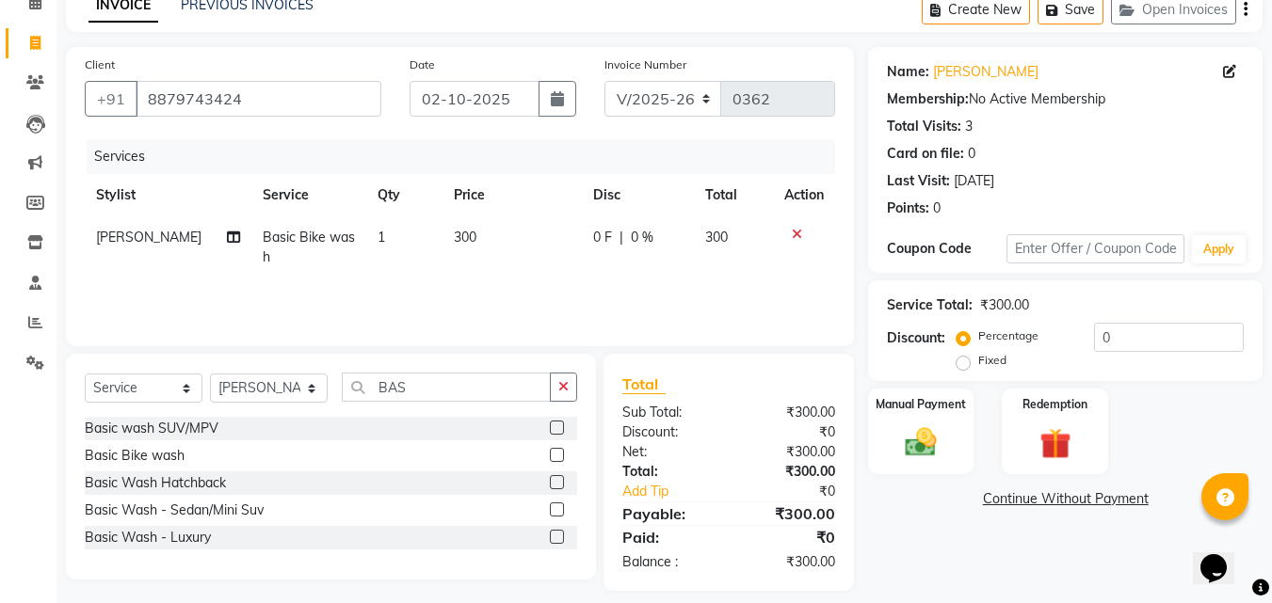
scroll to position [110, 0]
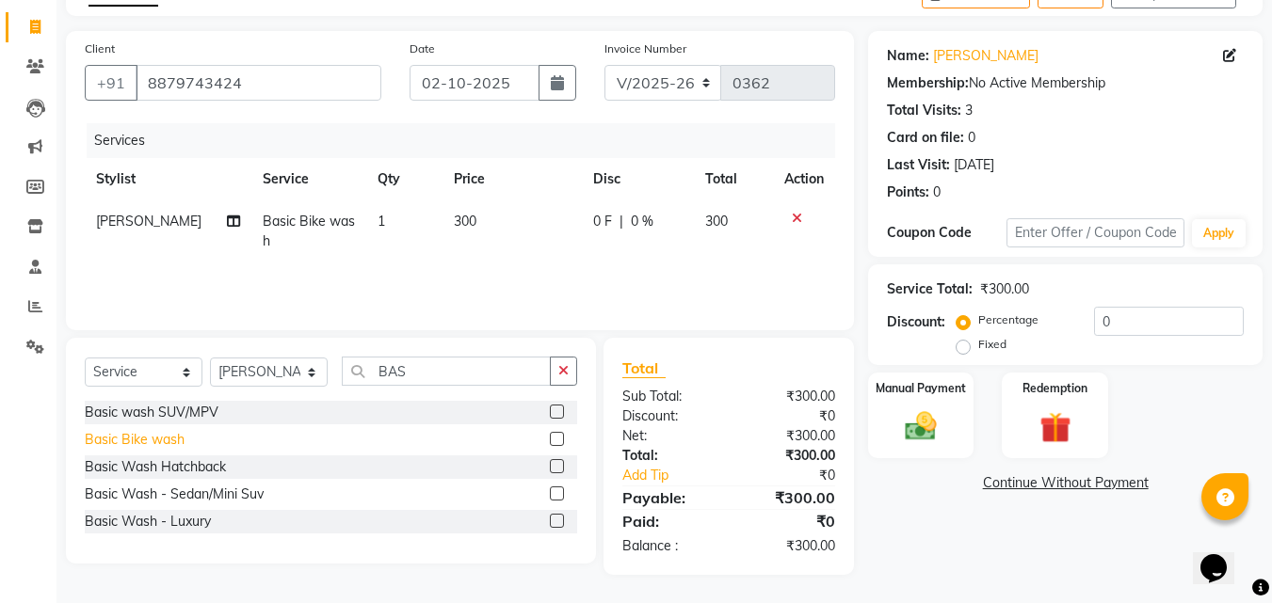
click at [152, 433] on div "Basic Bike wash" at bounding box center [135, 440] width 100 height 20
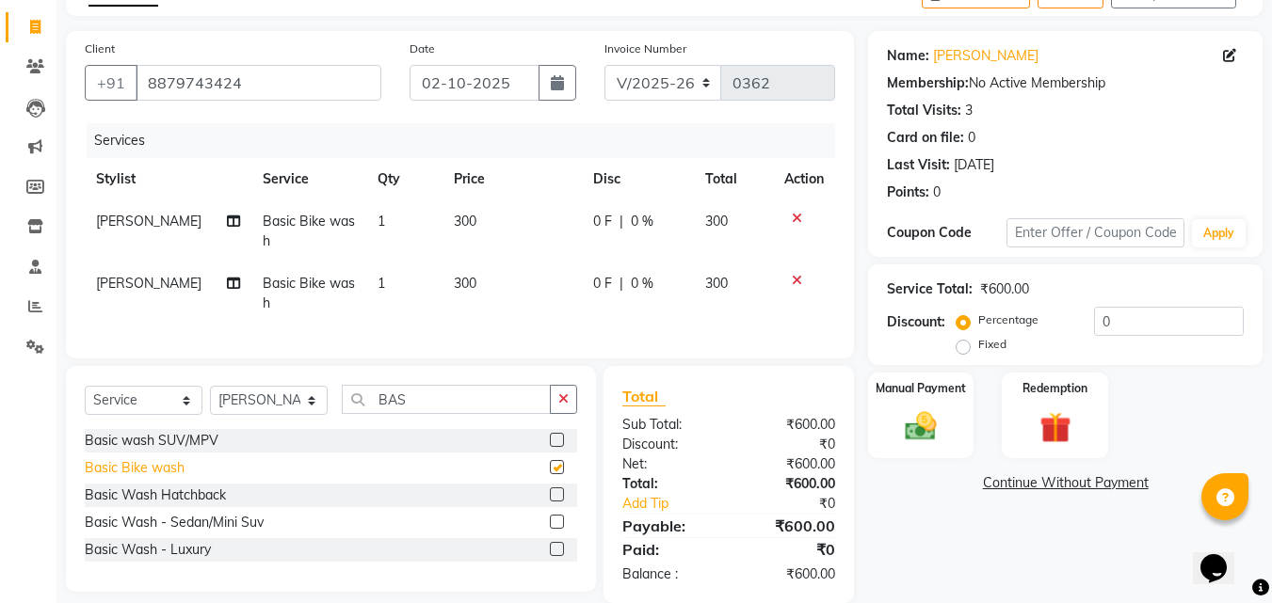
checkbox input "false"
click at [1084, 488] on link "Continue Without Payment" at bounding box center [1065, 483] width 387 height 20
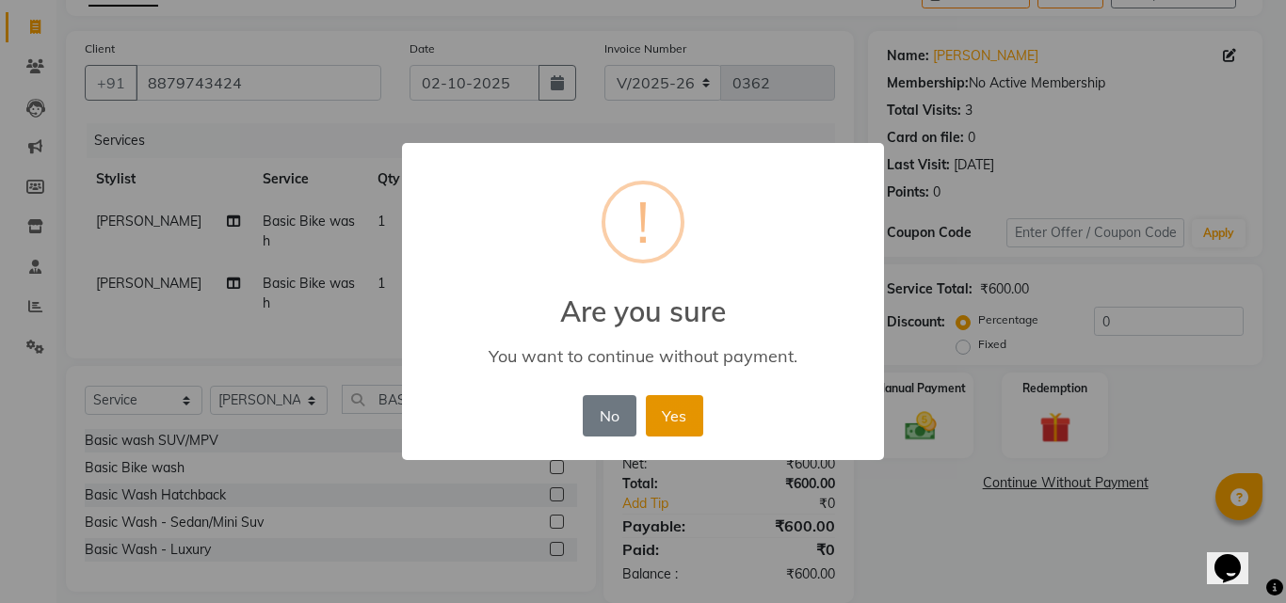
click at [688, 414] on button "Yes" at bounding box center [674, 415] width 57 height 41
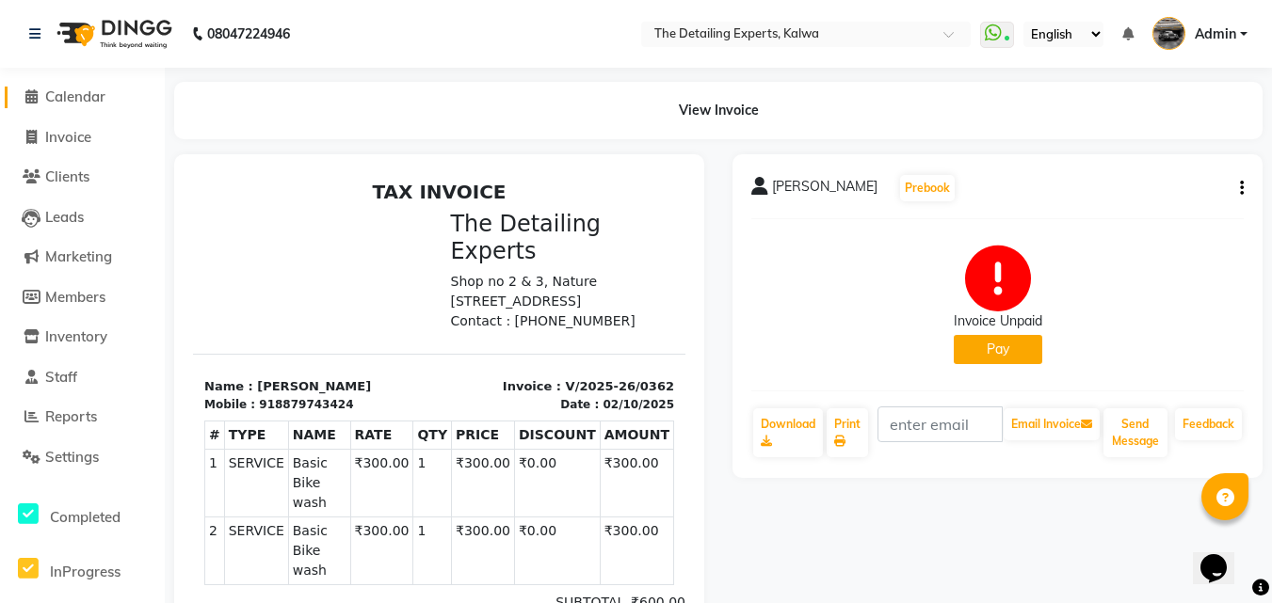
click at [80, 100] on span "Calendar" at bounding box center [75, 97] width 60 height 18
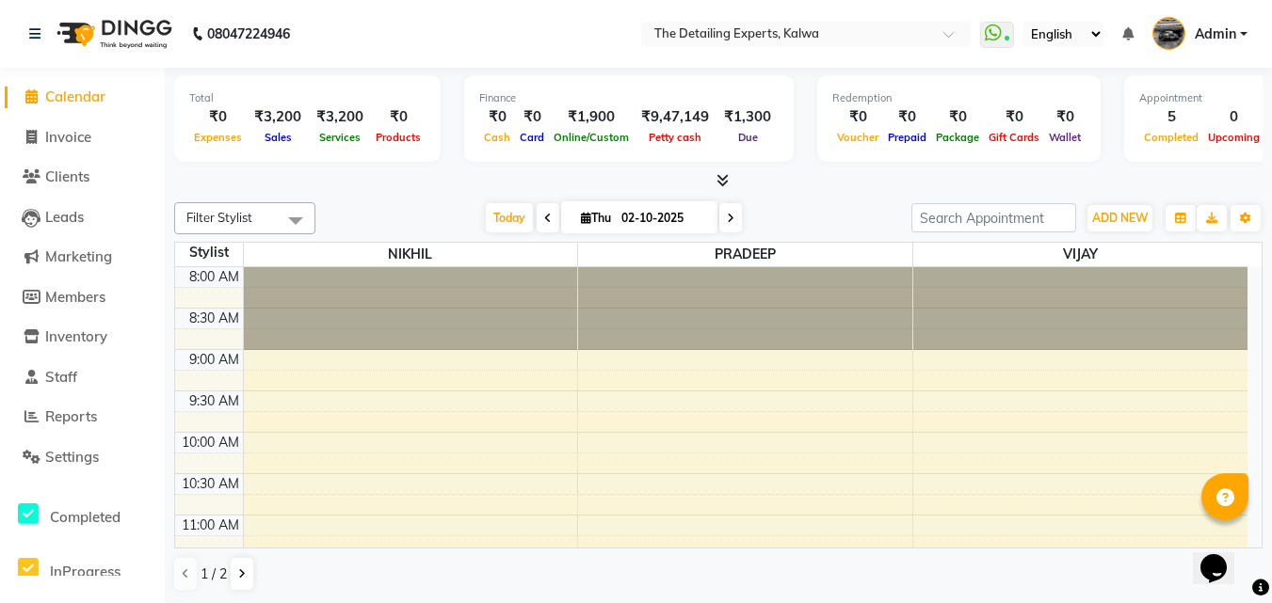
click at [550, 216] on span at bounding box center [547, 217] width 23 height 29
type input "01-10-2025"
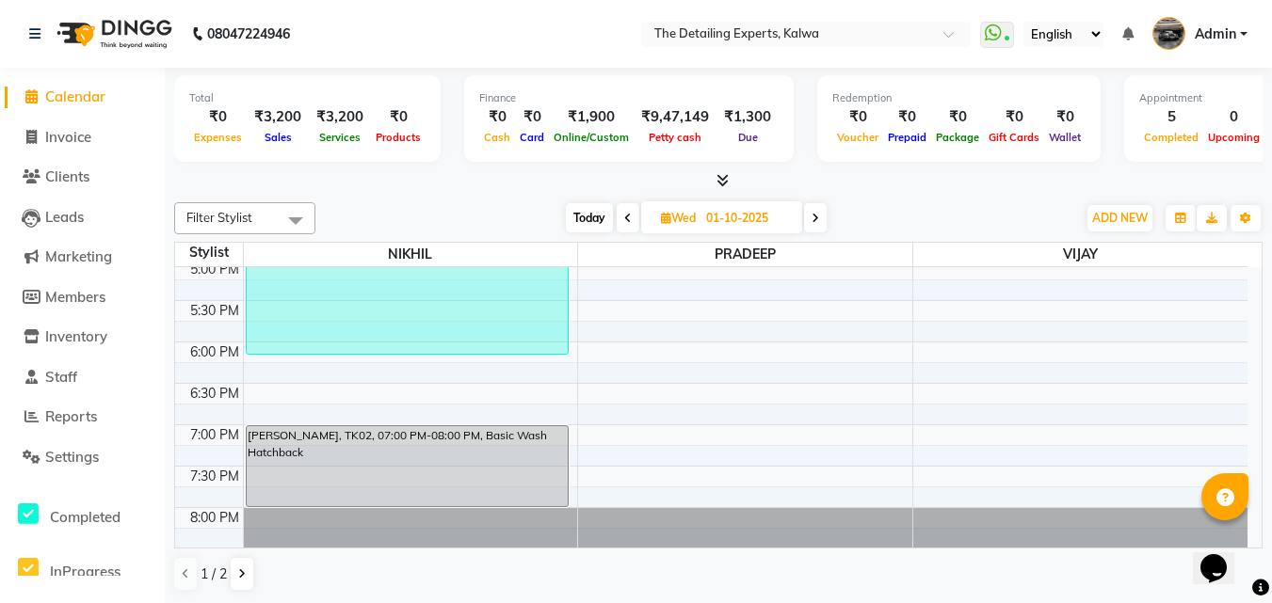
scroll to position [795, 0]
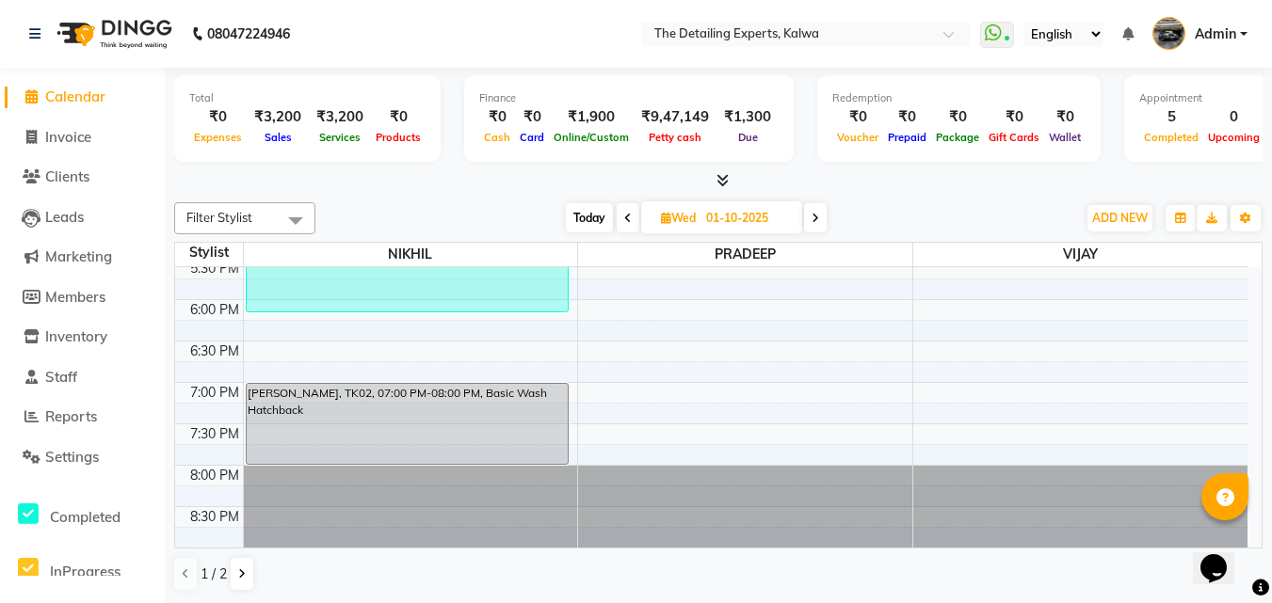
click at [69, 98] on span "Calendar" at bounding box center [75, 97] width 60 height 18
click at [1219, 41] on span "Admin" at bounding box center [1214, 34] width 41 height 20
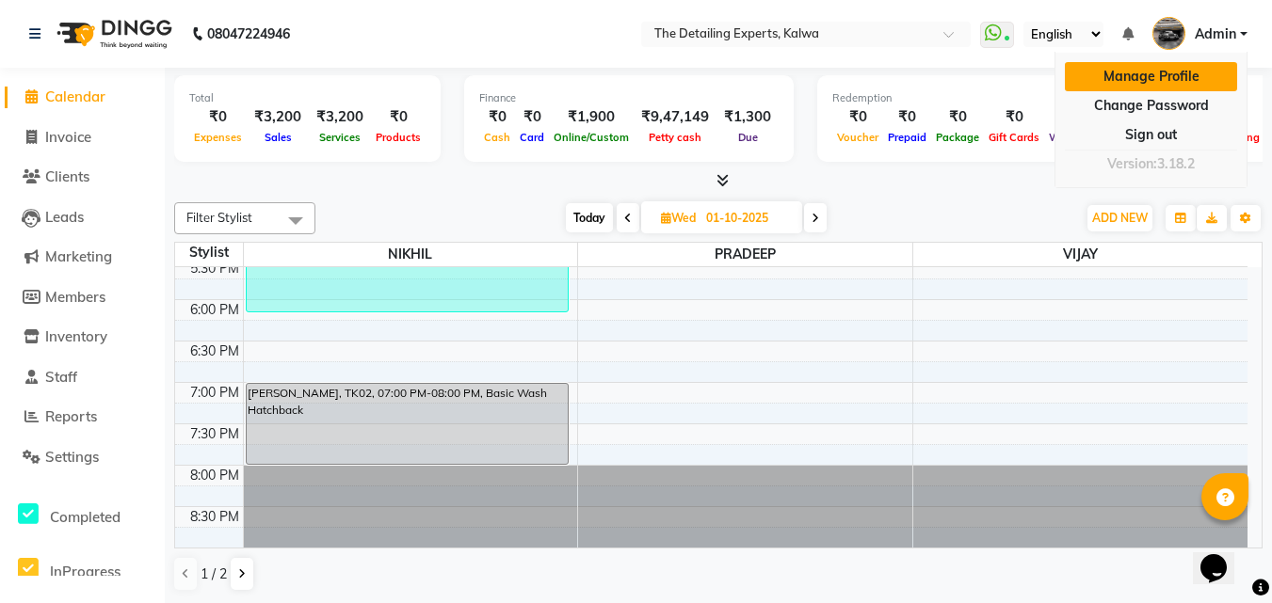
click at [1188, 76] on link "Manage Profile" at bounding box center [1151, 76] width 172 height 29
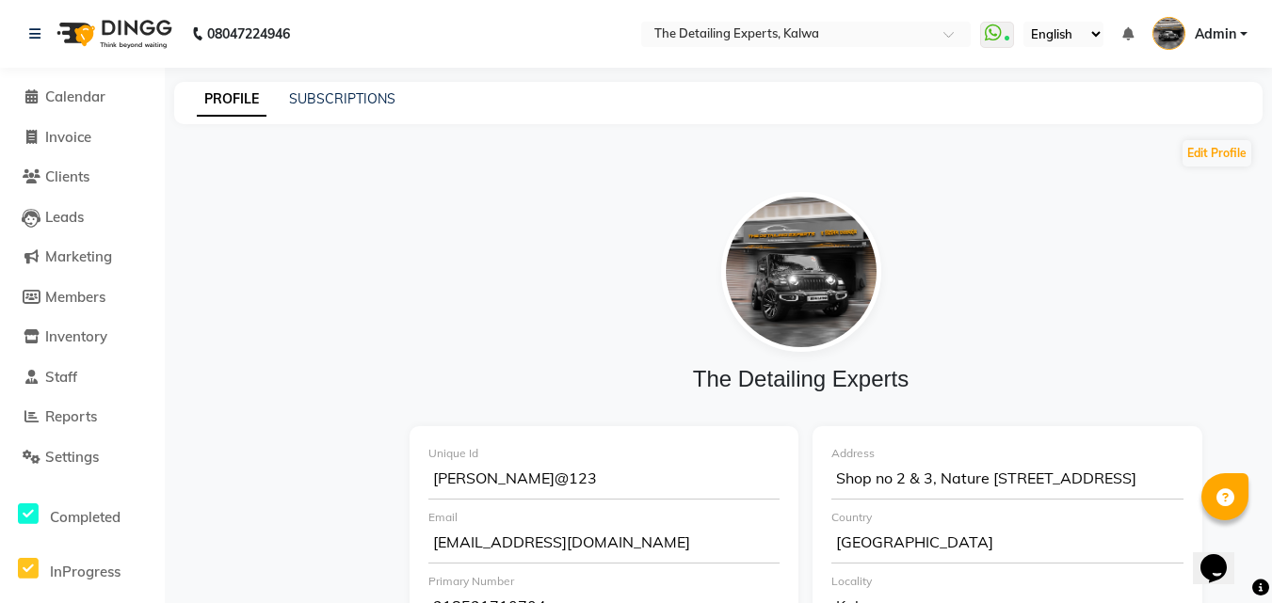
click at [376, 111] on div "PROFILE SUBSCRIPTIONS" at bounding box center [718, 103] width 1088 height 42
click at [374, 93] on link "SUBSCRIPTIONS" at bounding box center [342, 98] width 106 height 17
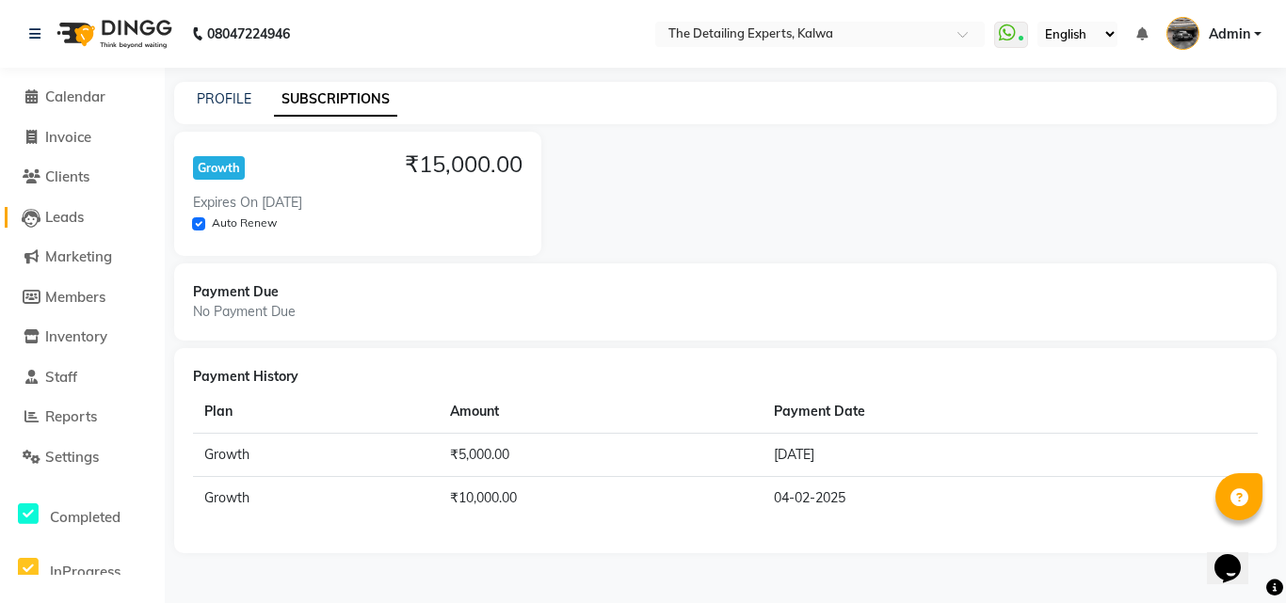
click at [79, 211] on span "Leads" at bounding box center [64, 217] width 39 height 18
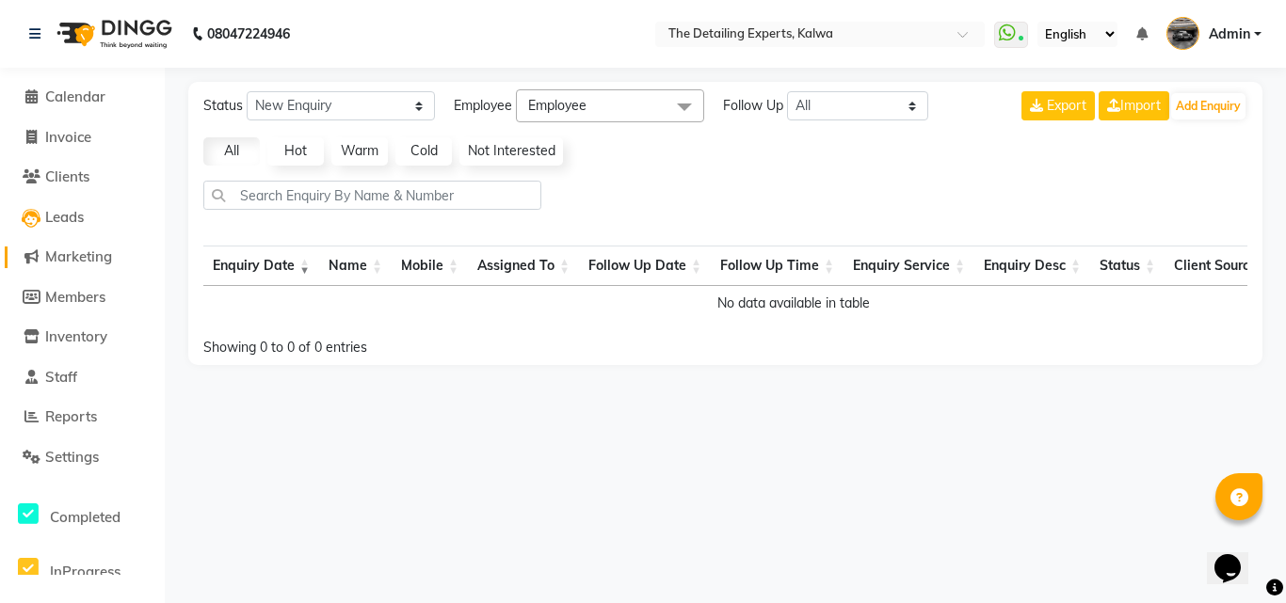
click at [79, 258] on span "Marketing" at bounding box center [78, 257] width 67 height 18
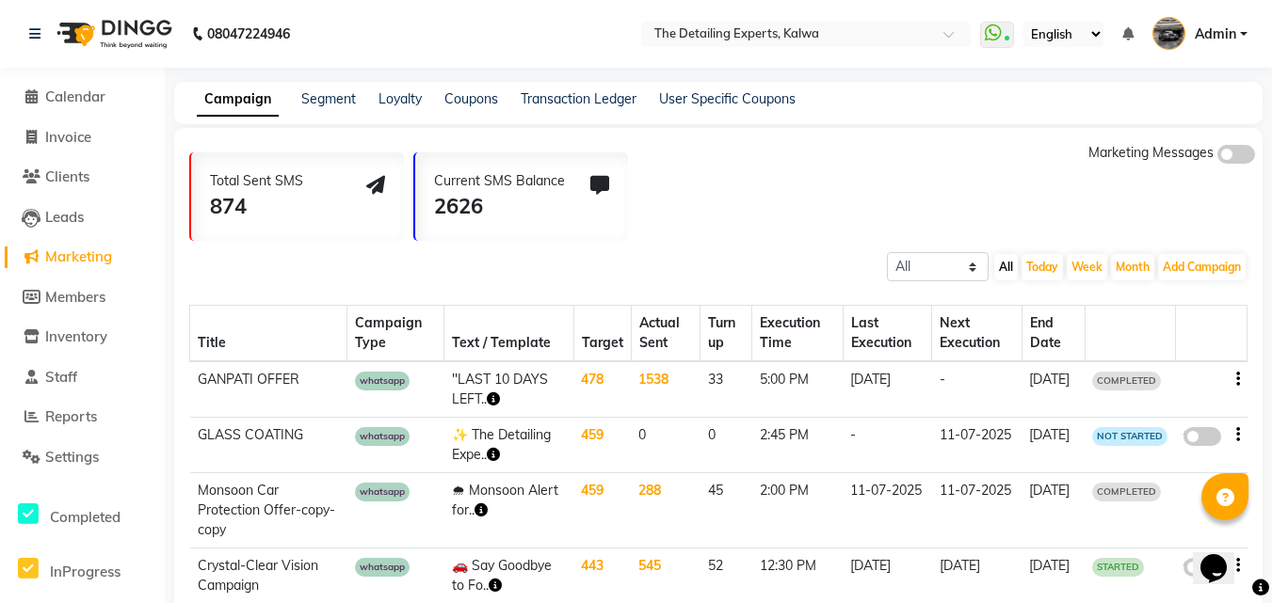
click at [502, 386] on td "''LAST 10 DAYS LEFT.." at bounding box center [508, 389] width 129 height 56
click at [575, 393] on td "478" at bounding box center [601, 389] width 57 height 56
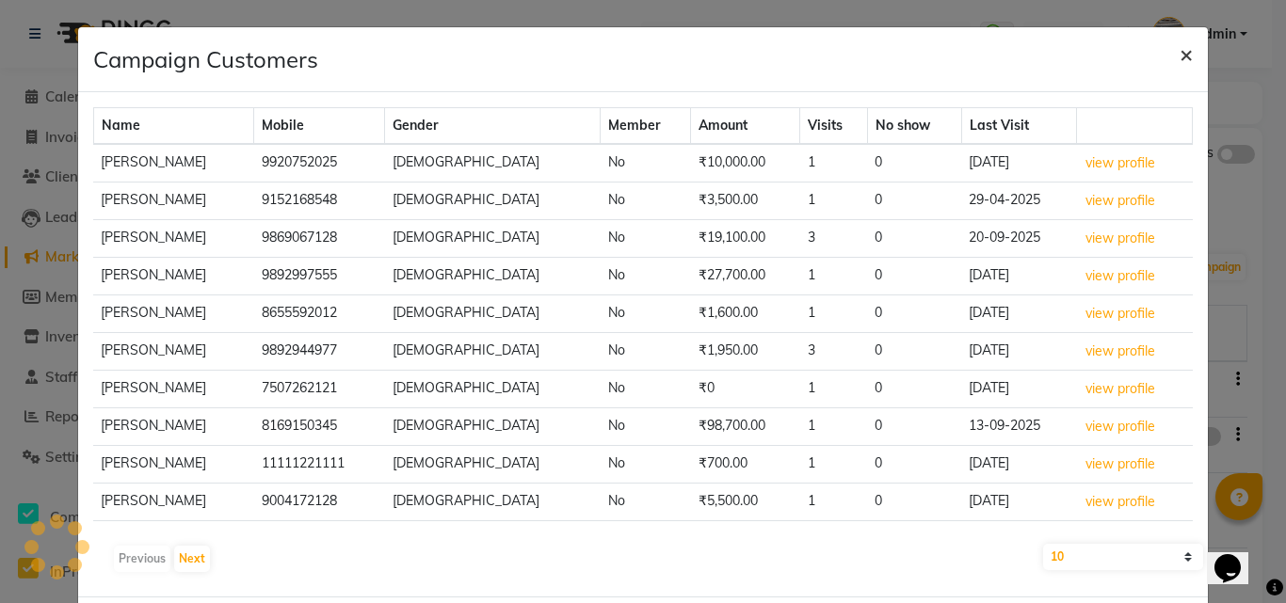
click at [1179, 53] on span "×" at bounding box center [1185, 54] width 13 height 28
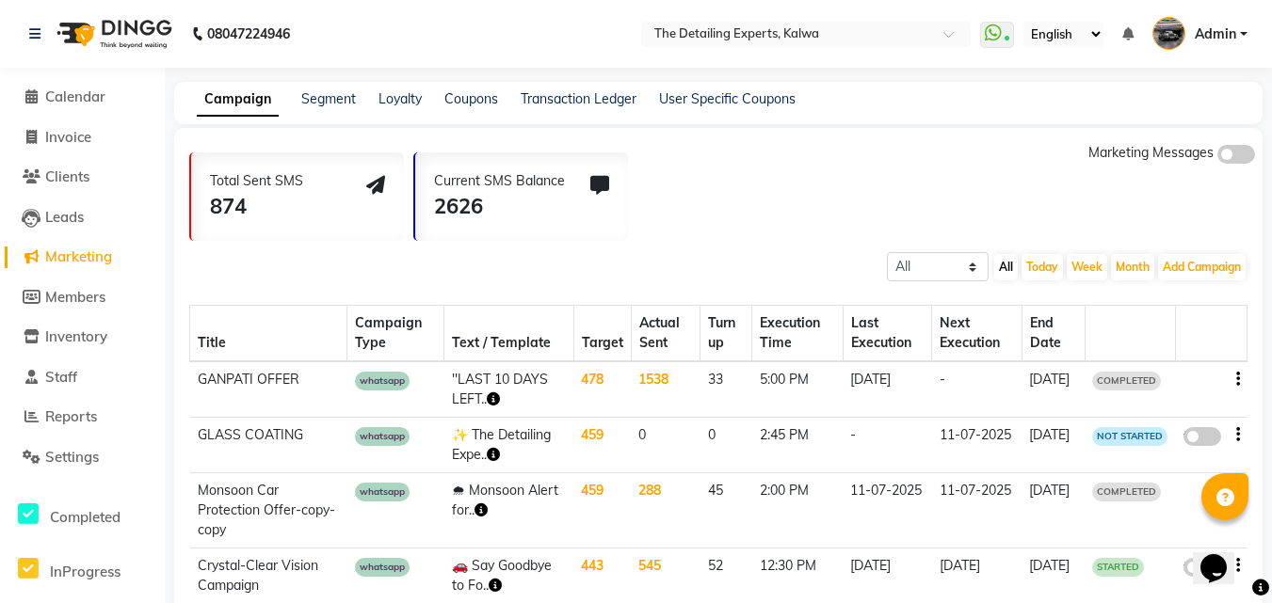
click at [1230, 379] on div at bounding box center [1210, 380] width 56 height 20
click at [1234, 378] on div at bounding box center [1210, 380] width 56 height 20
click at [1236, 379] on icon "button" at bounding box center [1238, 379] width 4 height 1
click at [965, 408] on td "-" at bounding box center [977, 389] width 90 height 56
click at [84, 341] on span "Inventory" at bounding box center [76, 337] width 62 height 18
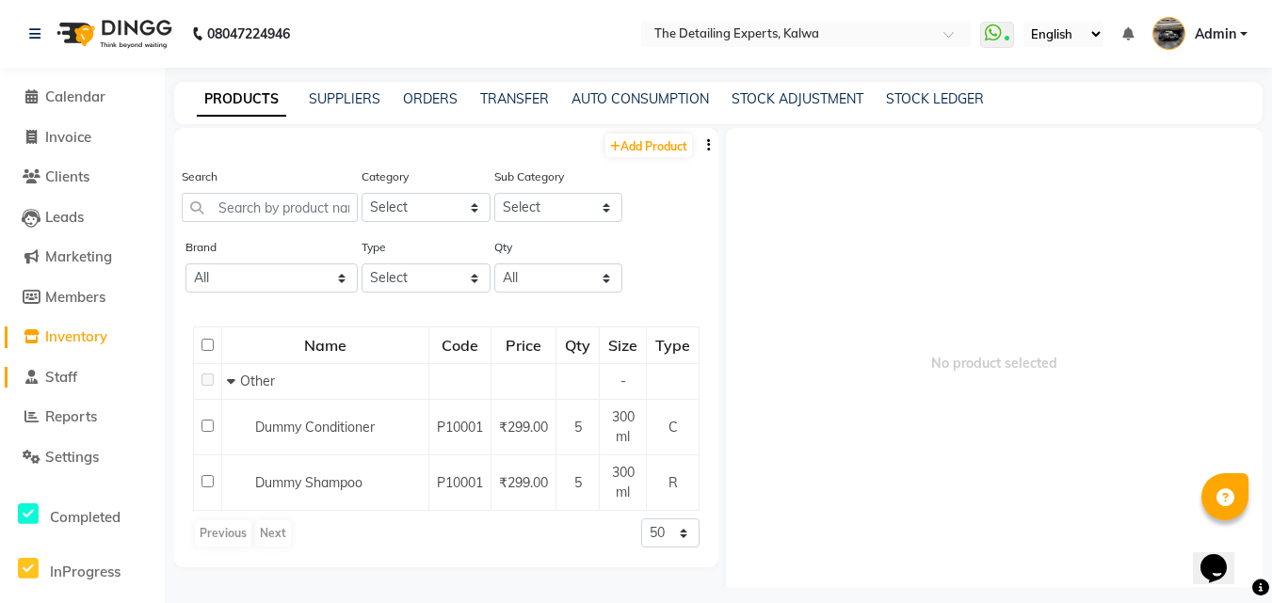
click at [63, 369] on span "Staff" at bounding box center [61, 377] width 32 height 18
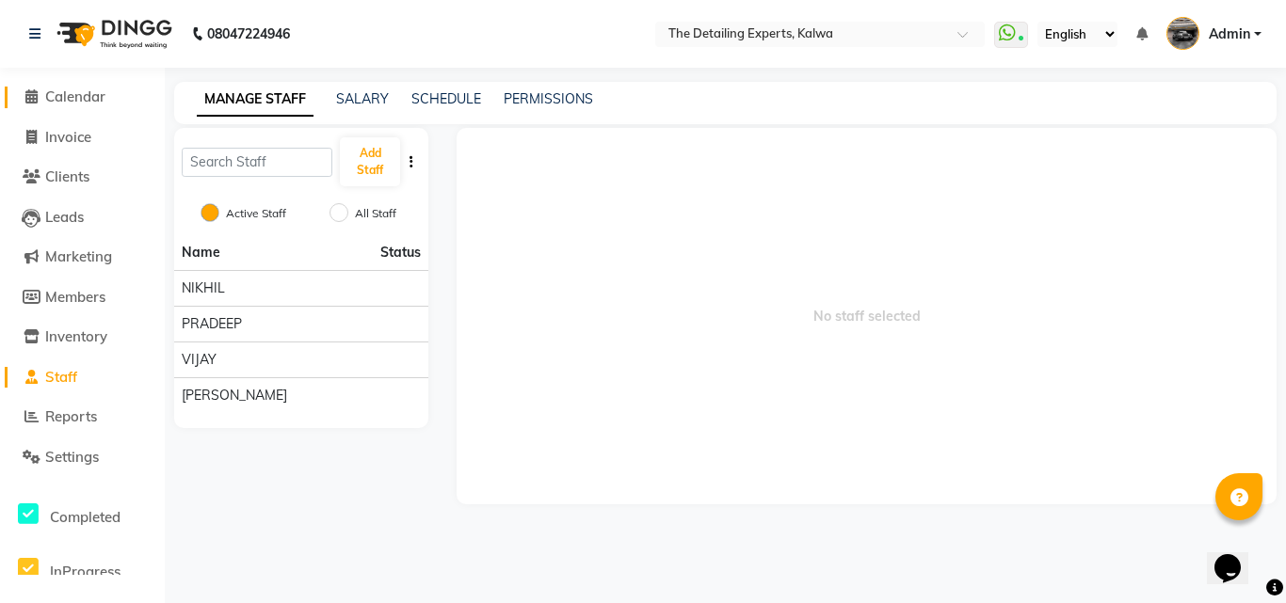
click at [75, 88] on span "Calendar" at bounding box center [75, 97] width 60 height 18
